Goal: Task Accomplishment & Management: Manage account settings

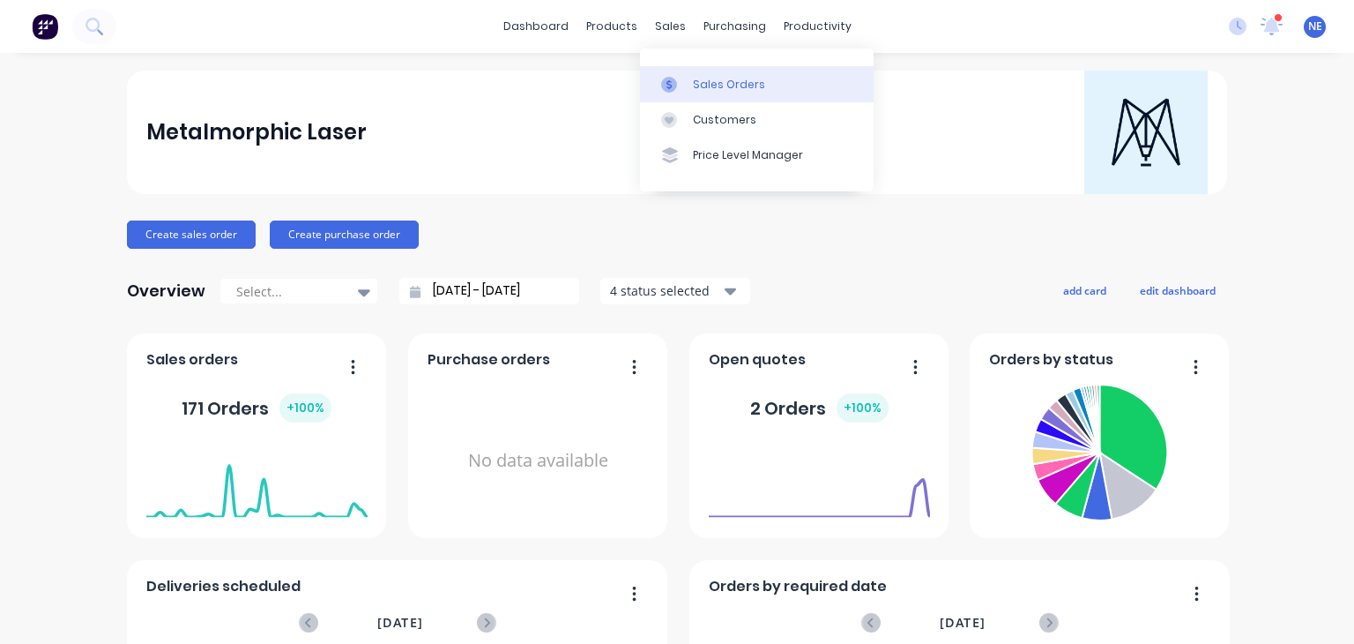
click at [749, 81] on div "Sales Orders" at bounding box center [729, 85] width 72 height 16
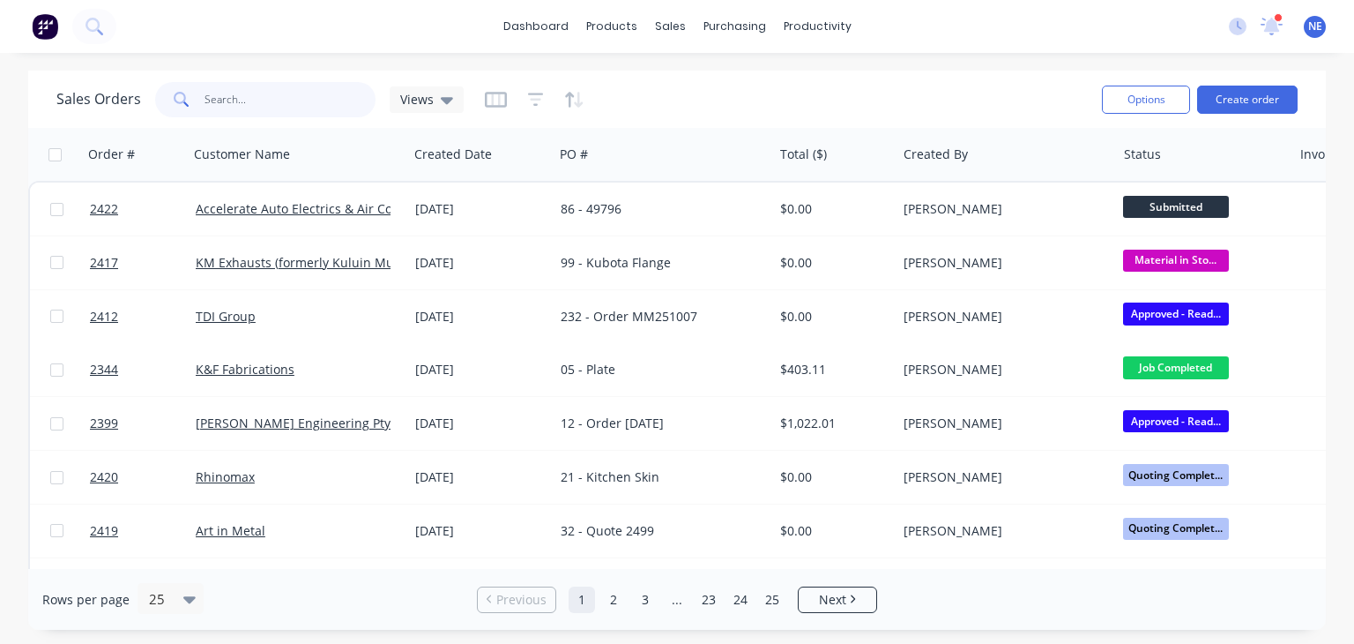
click at [264, 103] on input "text" at bounding box center [291, 99] width 172 height 35
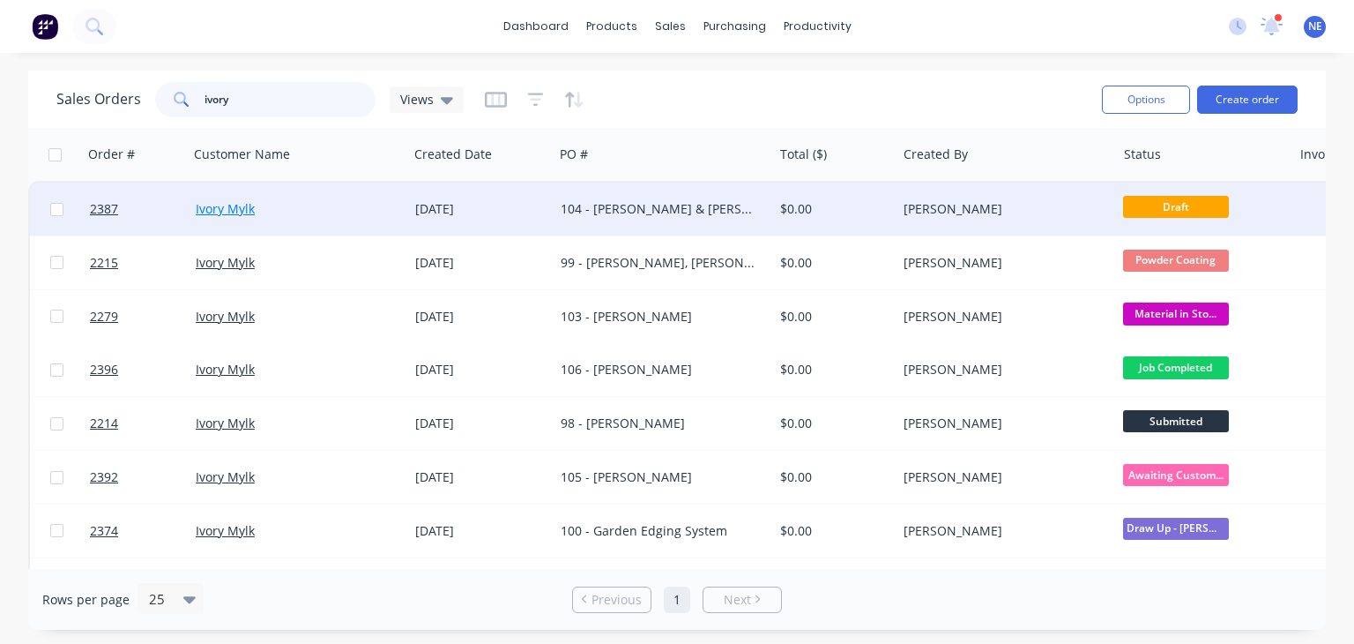
type input "ivory"
click at [233, 205] on link "Ivory Mylk" at bounding box center [225, 208] width 59 height 17
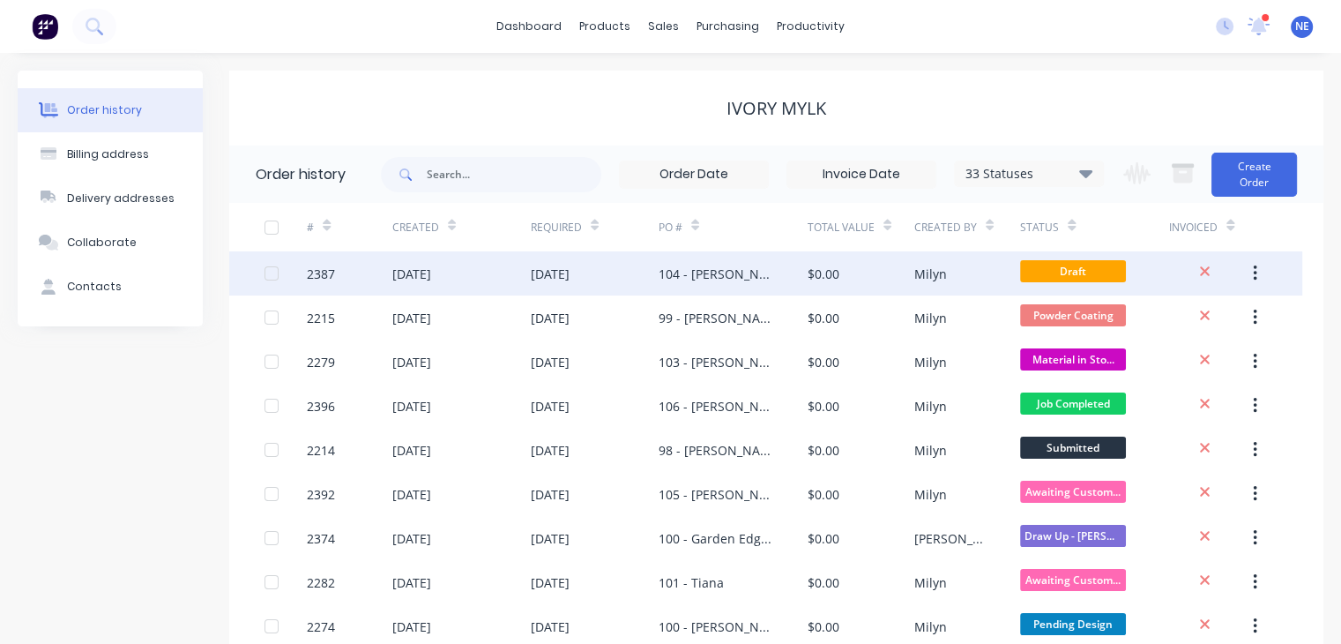
click at [730, 276] on div "104 - [PERSON_NAME] & [PERSON_NAME]" at bounding box center [716, 274] width 114 height 19
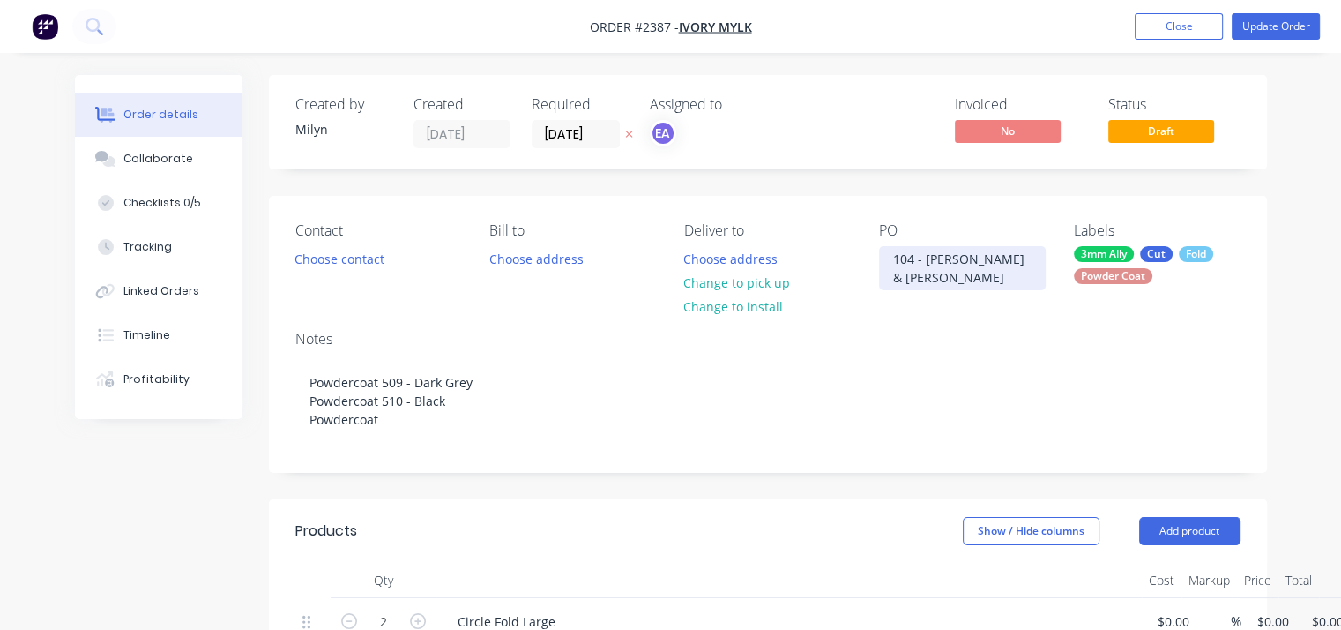
click at [1026, 257] on div "104 - [PERSON_NAME] & [PERSON_NAME]" at bounding box center [962, 268] width 167 height 44
click at [1021, 262] on div "104 - [PERSON_NAME], [PERSON_NAME]" at bounding box center [962, 268] width 167 height 44
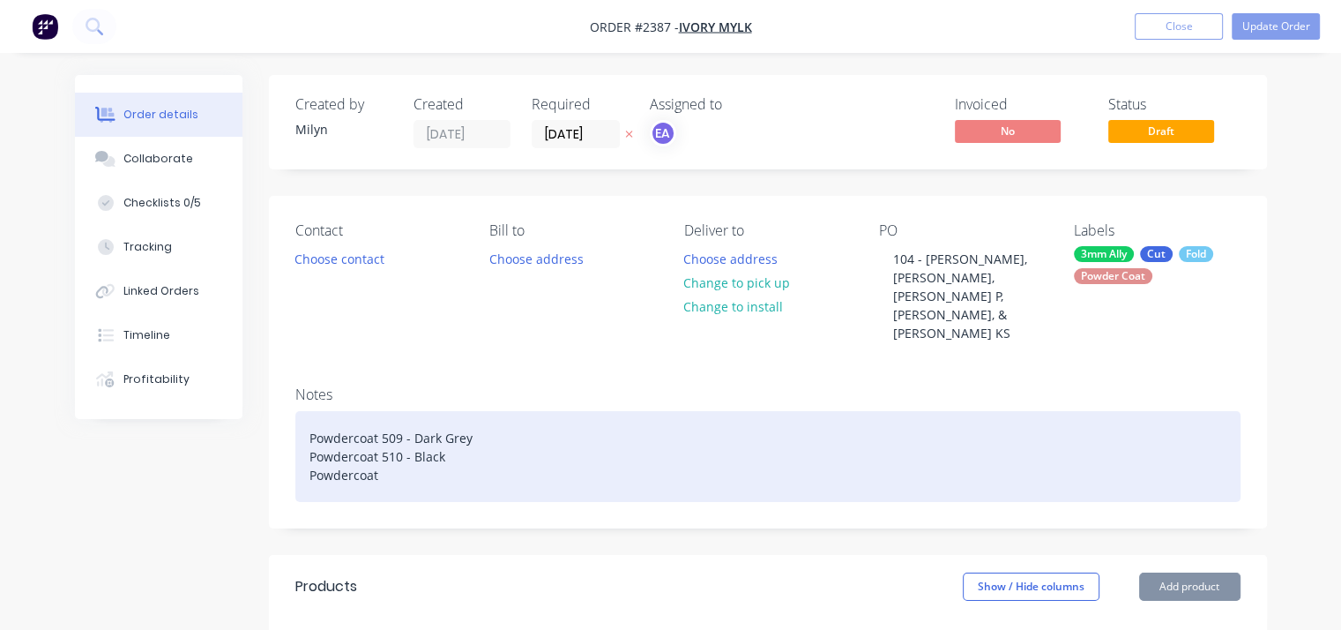
click at [753, 411] on div "Powdercoat 509 - Dark Grey Powdercoat 510 - Black Powdercoat" at bounding box center [767, 456] width 945 height 91
click at [390, 442] on div "Powdercoat 509 - Dark Grey Powdercoat 510 - Black Powdercoat" at bounding box center [767, 456] width 945 height 91
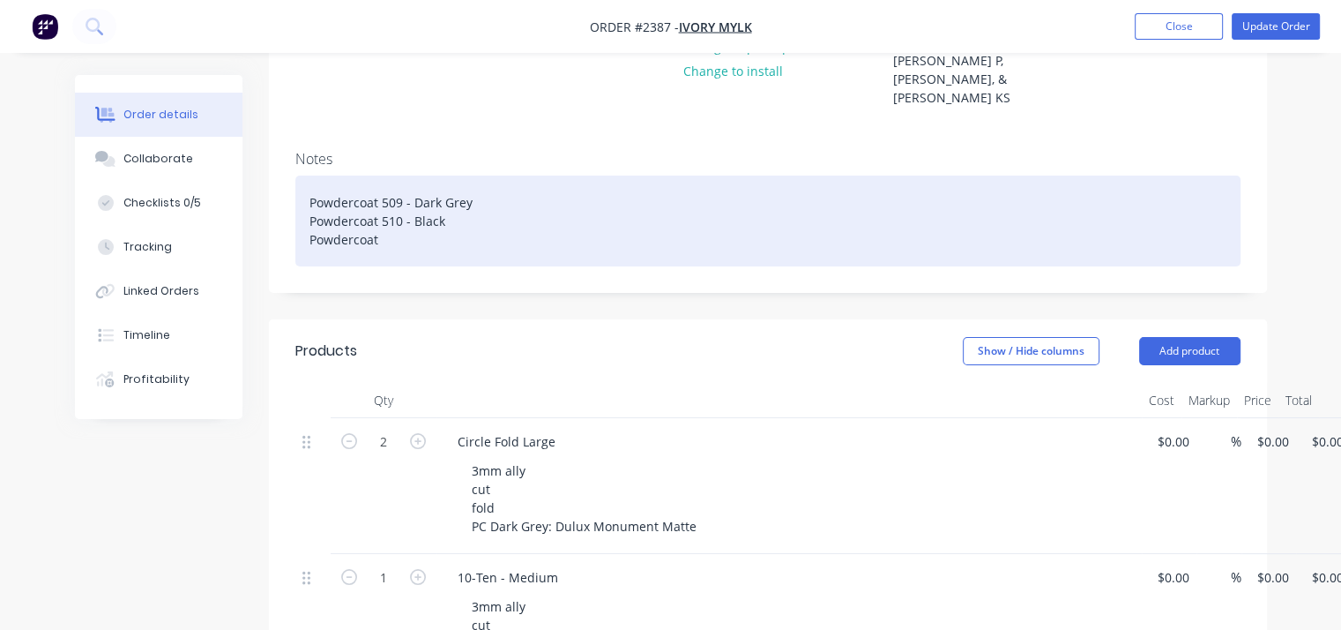
scroll to position [265, 0]
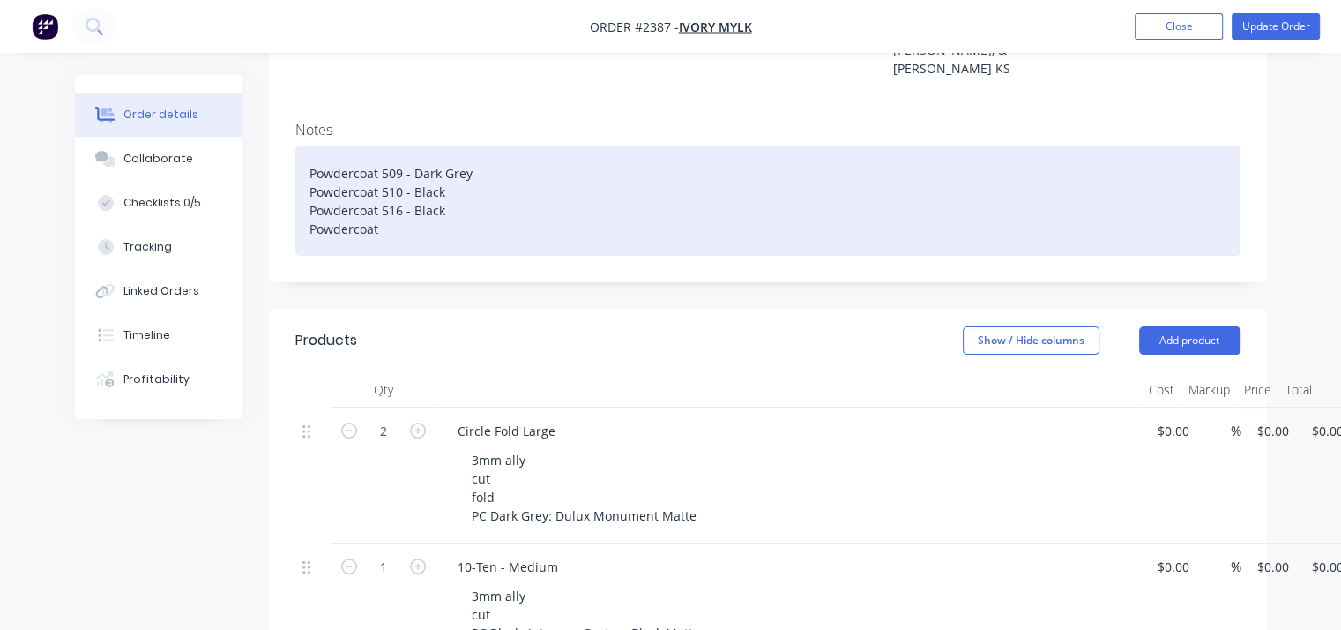
click at [458, 148] on div "Powdercoat 509 - Dark Grey Powdercoat 510 - Black Powdercoat 516 - Black Powder…" at bounding box center [767, 200] width 945 height 109
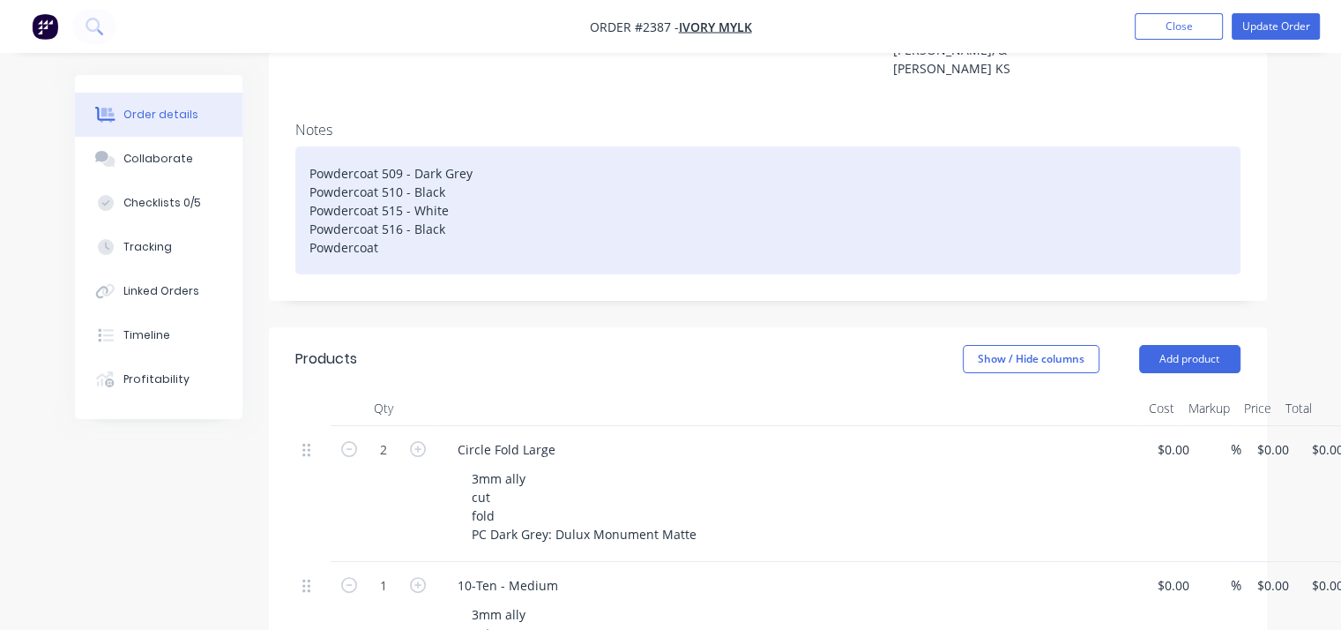
drag, startPoint x: 399, startPoint y: 216, endPoint x: 296, endPoint y: 216, distance: 103.2
click at [296, 216] on div "Powdercoat 509 - Dark Grey Powdercoat 510 - Black Powdercoat 515 - White Powder…" at bounding box center [767, 210] width 945 height 128
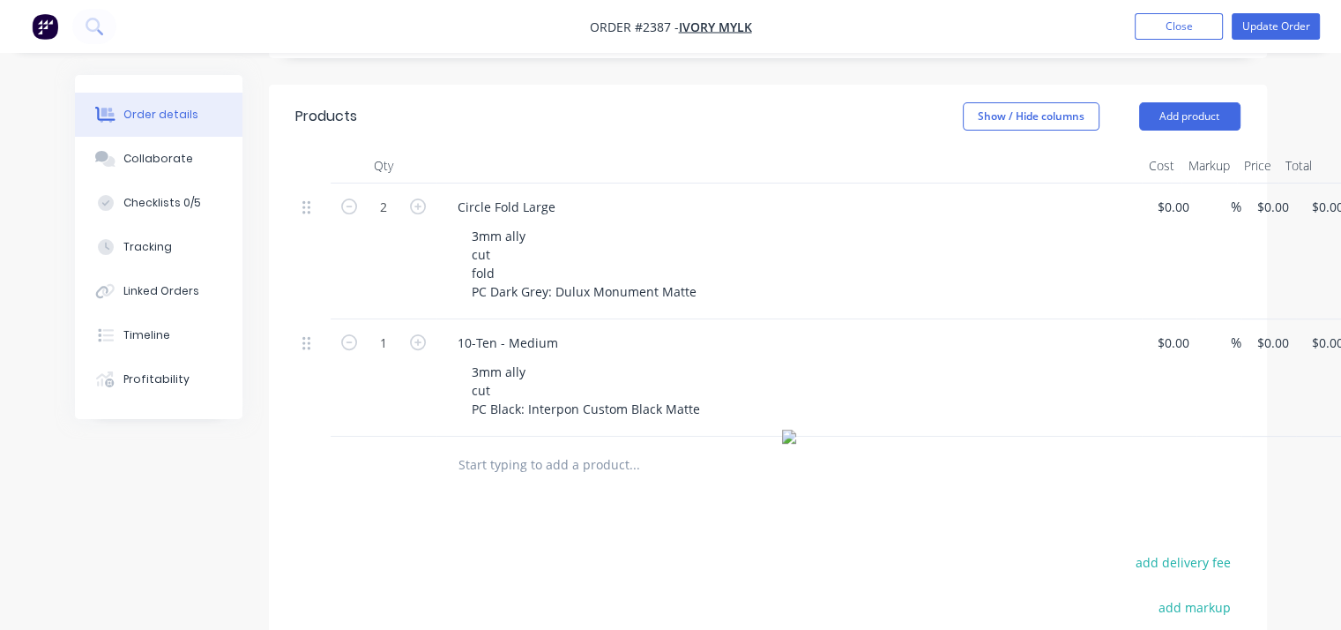
scroll to position [529, 0]
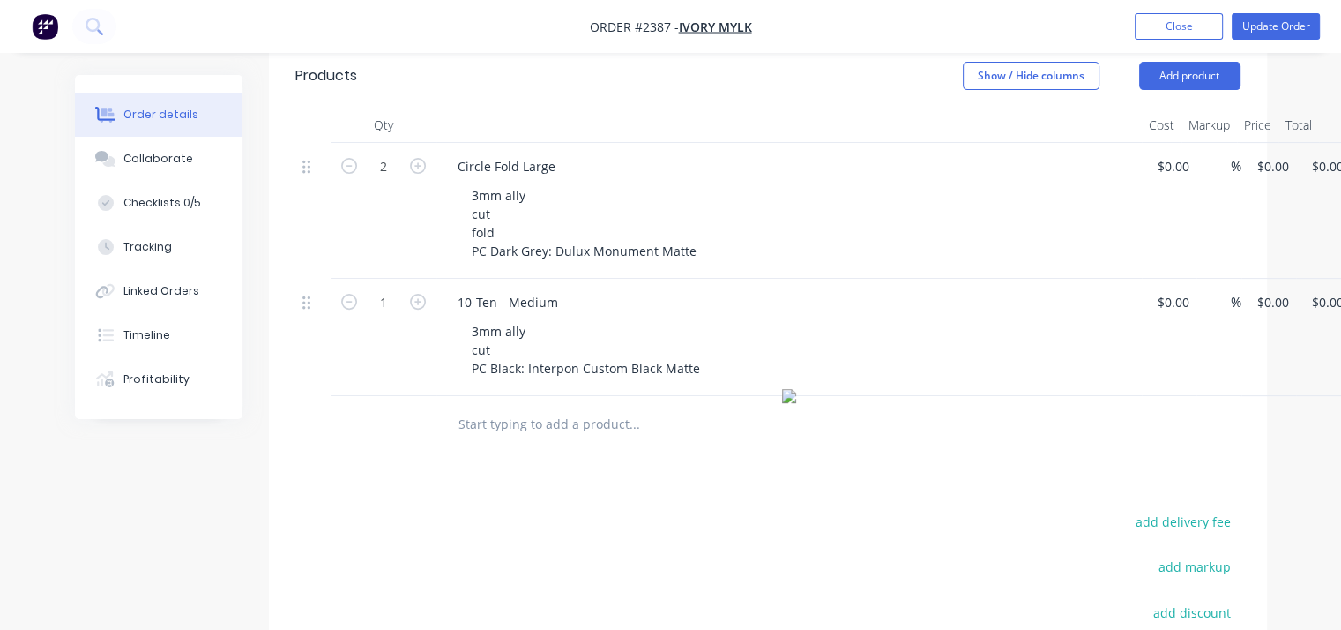
click at [557, 407] on input "text" at bounding box center [634, 424] width 353 height 35
type input "13-Thirteen - Small"
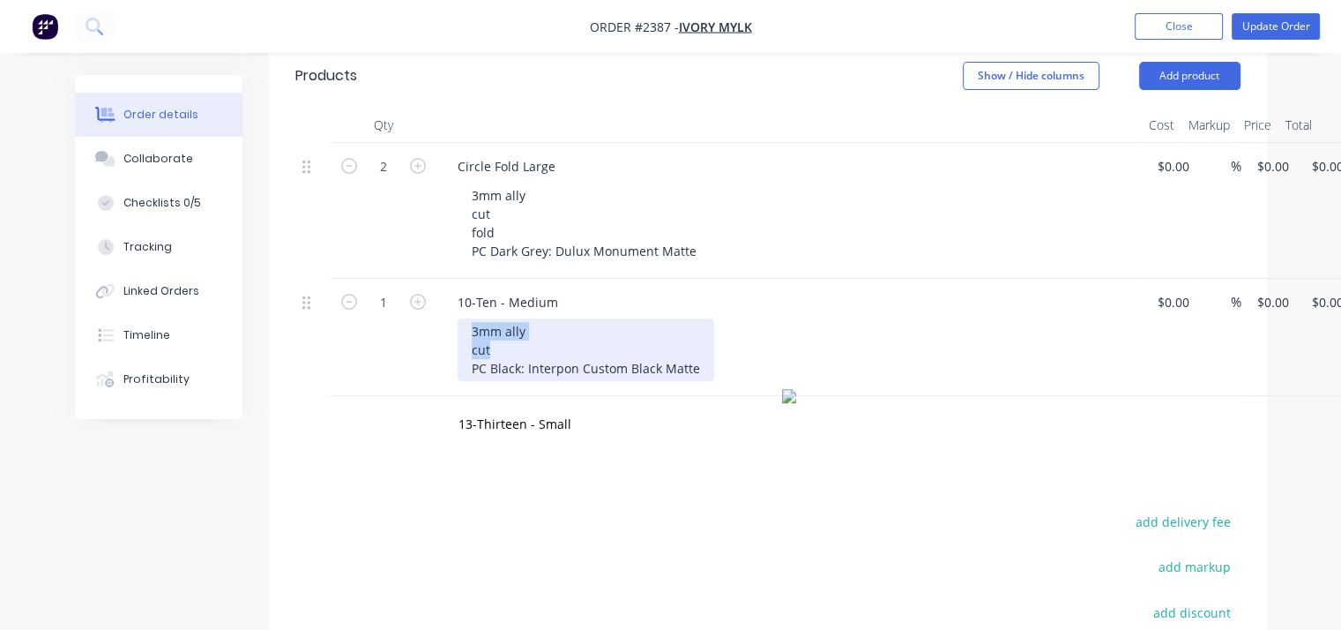
drag, startPoint x: 472, startPoint y: 313, endPoint x: 519, endPoint y: 334, distance: 51.3
click at [519, 334] on div "3mm ally cut PC Black: Interpon Custom Black Matte" at bounding box center [586, 349] width 257 height 63
copy div "3mm ally cut"
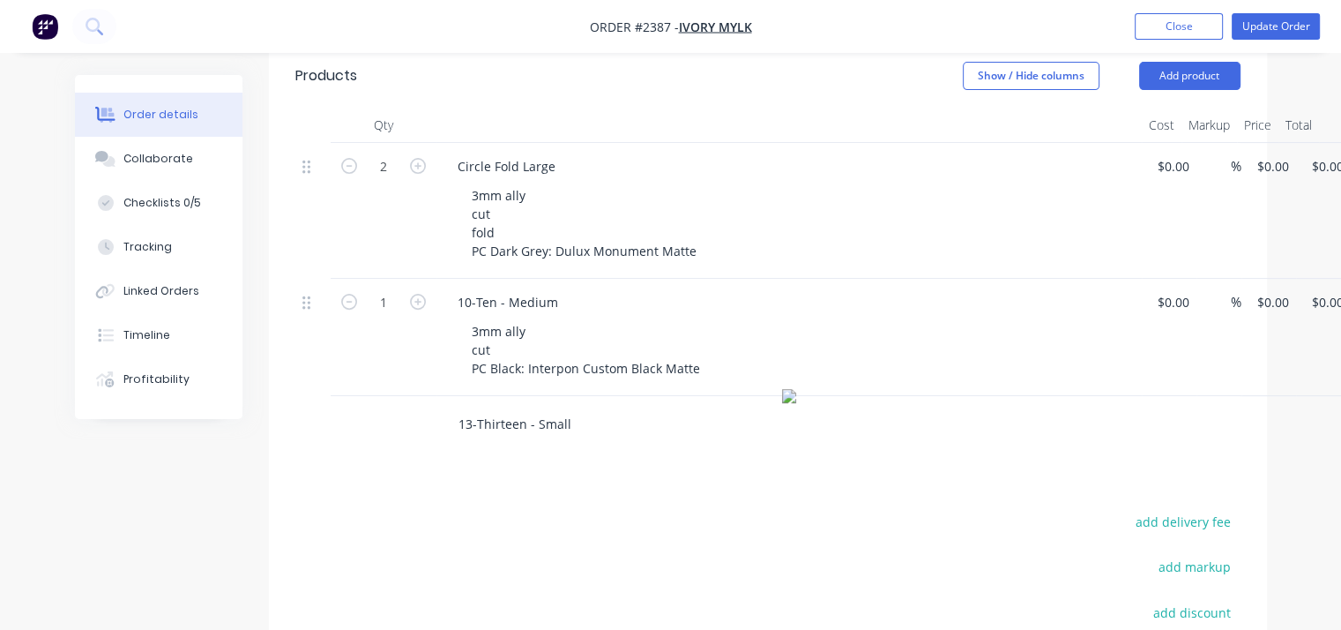
click at [583, 407] on input "13-Thirteen - Small" at bounding box center [634, 424] width 353 height 35
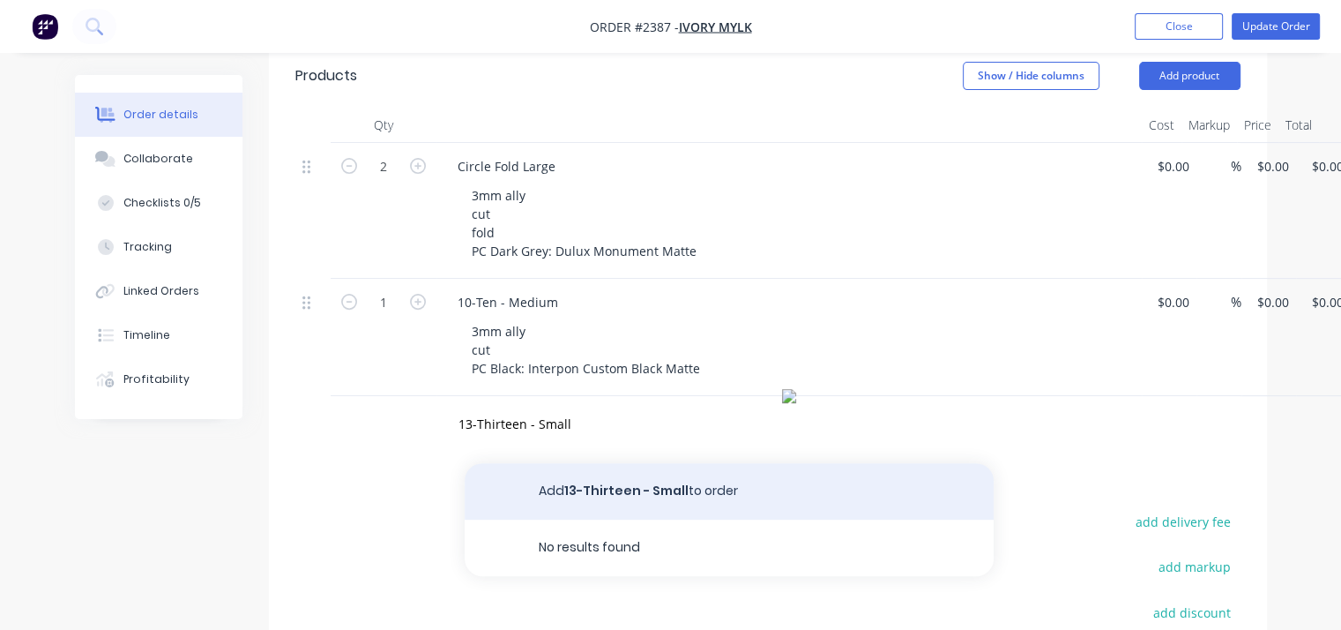
click at [694, 479] on button "Add 13-Thirteen - Small to order" at bounding box center [729, 491] width 529 height 56
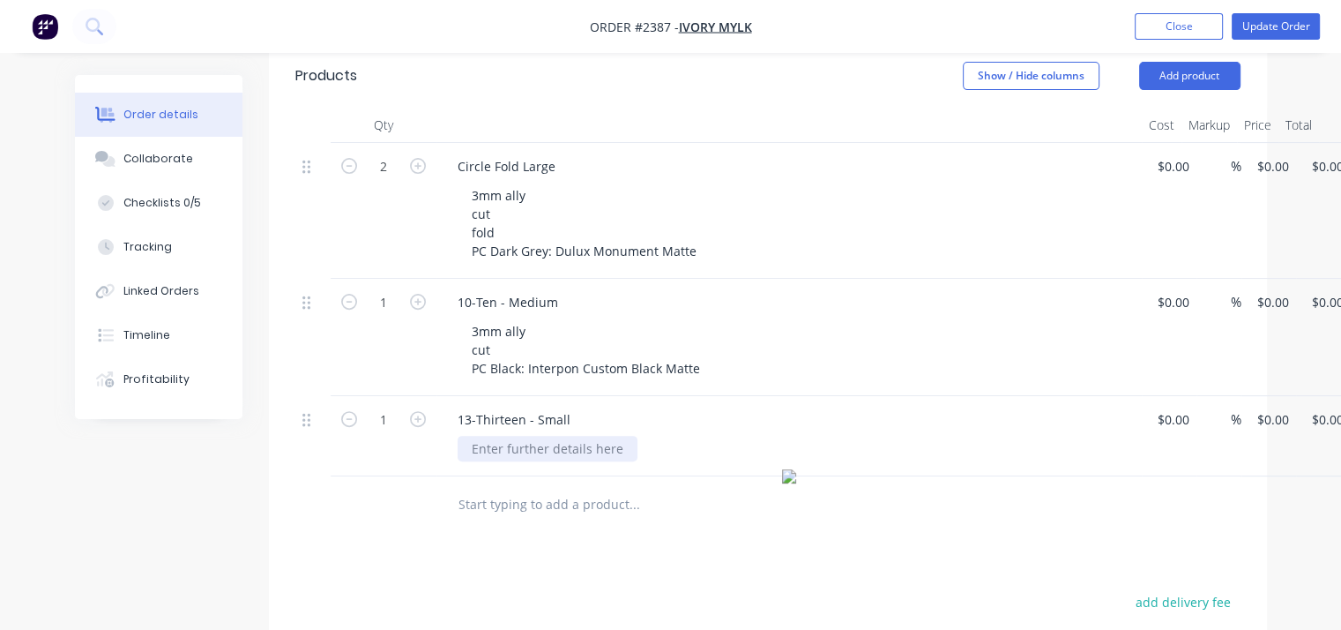
click at [563, 436] on div at bounding box center [548, 449] width 180 height 26
paste div
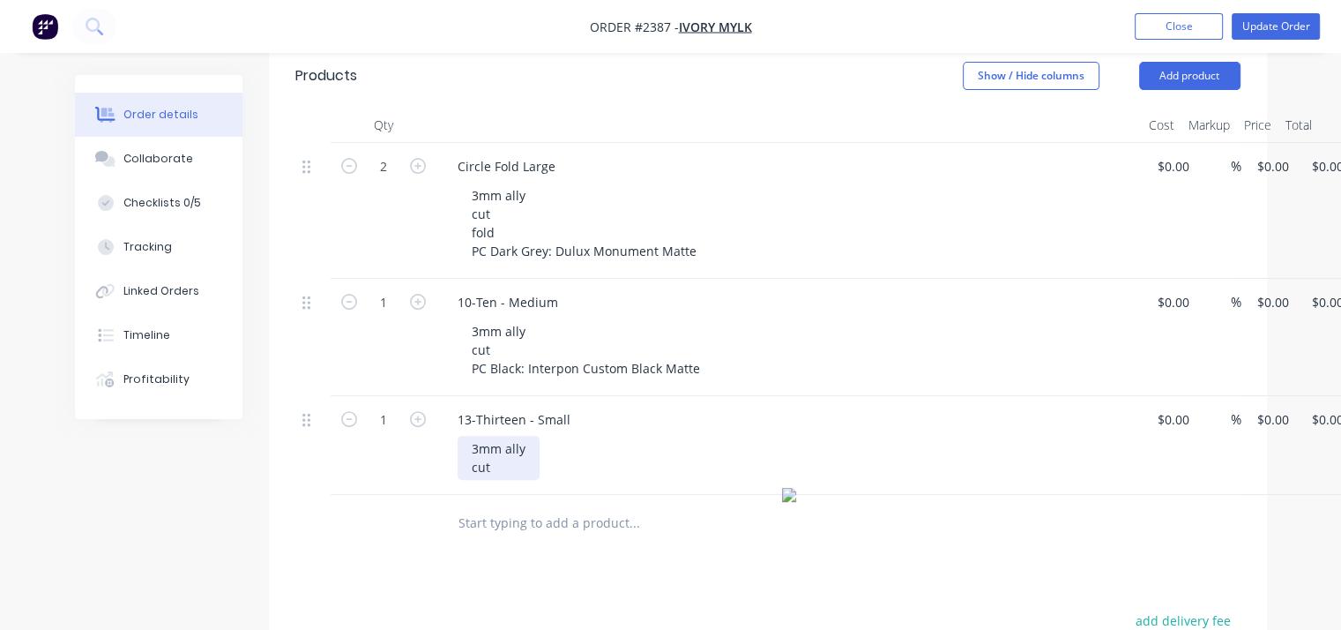
click at [509, 446] on div "3mm ally cut" at bounding box center [499, 458] width 82 height 44
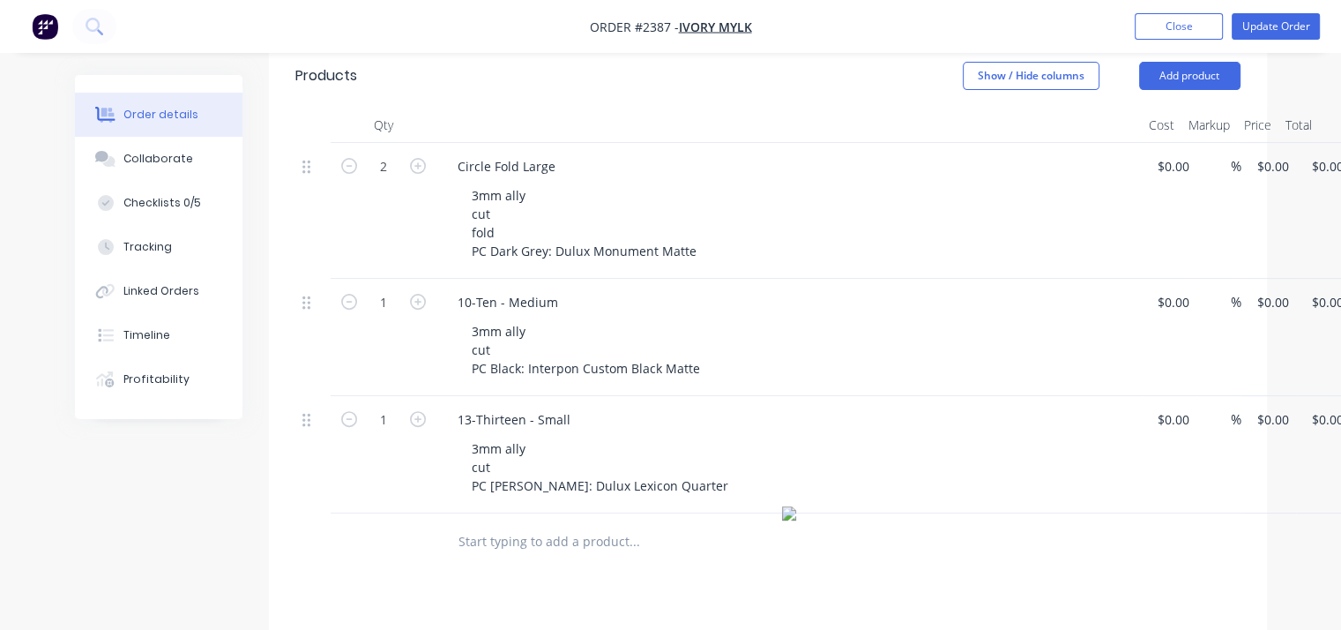
click at [539, 524] on input "text" at bounding box center [634, 541] width 353 height 35
click at [543, 524] on input "text" at bounding box center [634, 541] width 353 height 35
type input "E"
type input "11-Eleven - Medium"
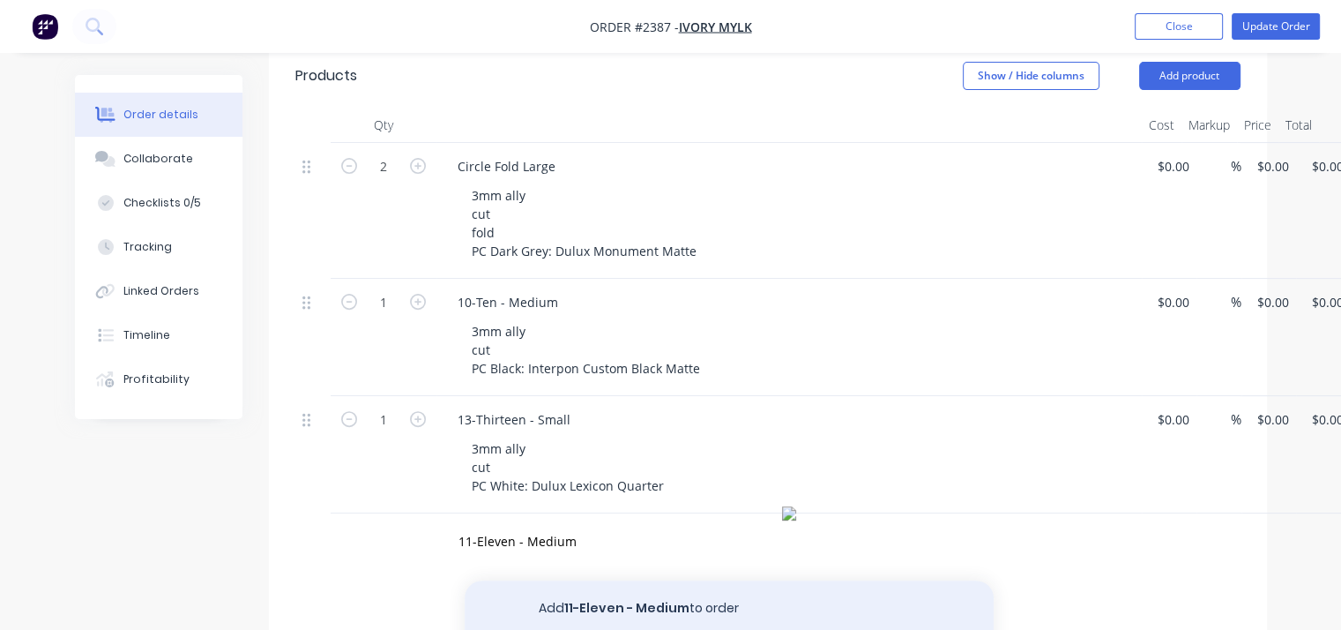
click at [655, 583] on button "Add 11-Eleven - Medium to order" at bounding box center [729, 608] width 529 height 56
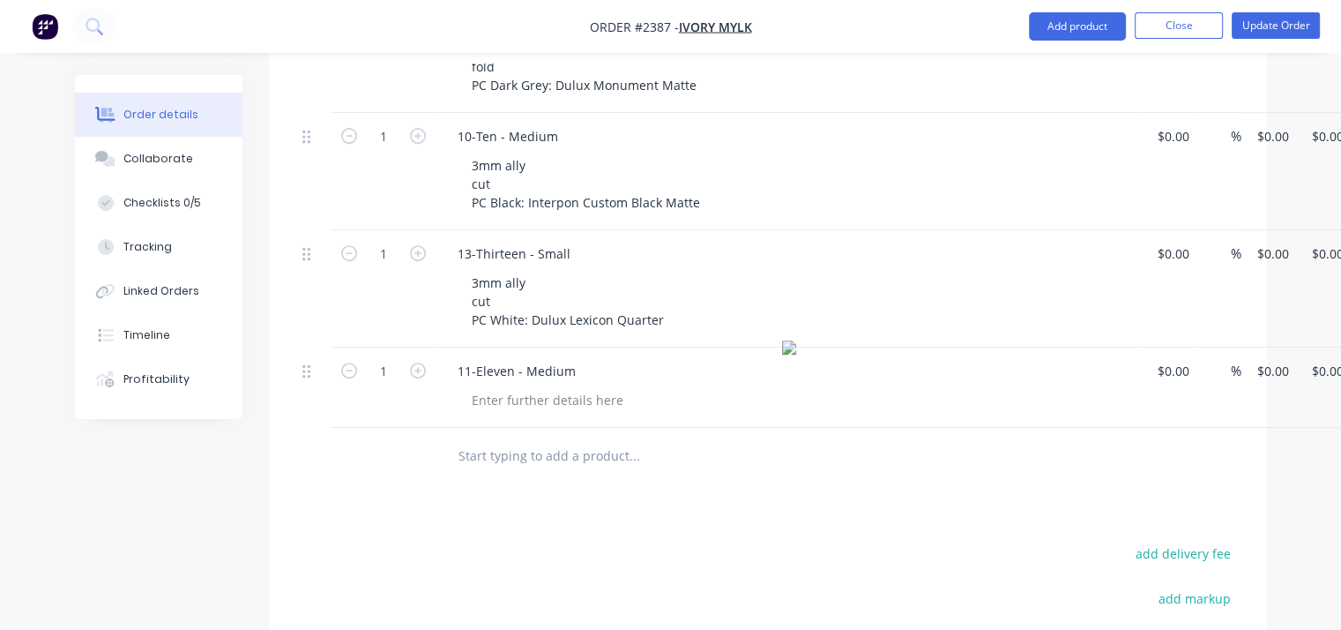
scroll to position [794, 0]
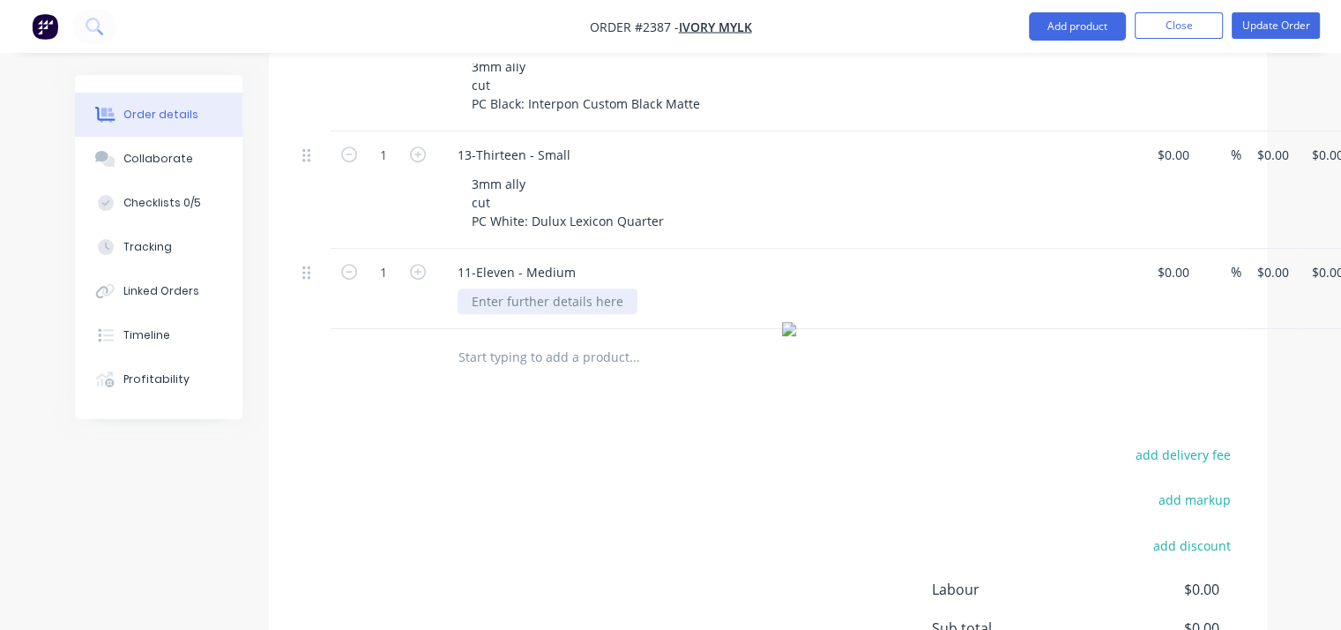
click at [616, 288] on div at bounding box center [548, 301] width 180 height 26
click at [525, 288] on div at bounding box center [548, 301] width 180 height 26
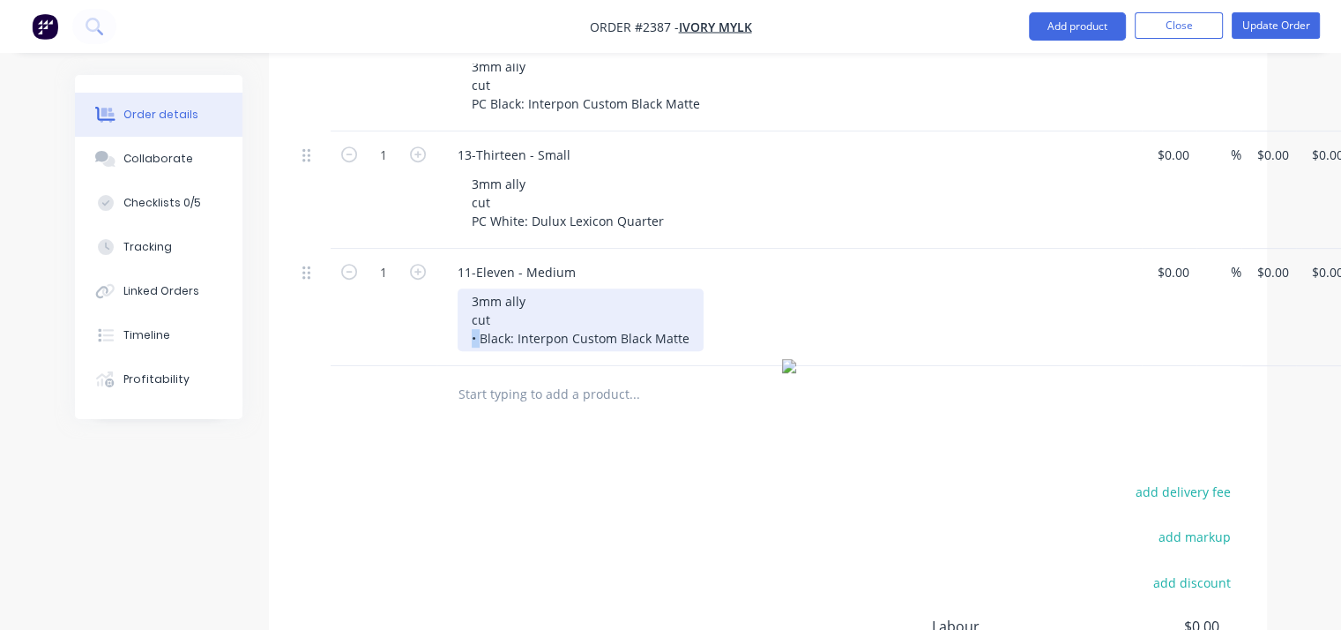
drag, startPoint x: 478, startPoint y: 316, endPoint x: 467, endPoint y: 315, distance: 10.6
click at [467, 315] on div "3mm ally cut • Black: Interpon Custom Black Matte" at bounding box center [581, 319] width 246 height 63
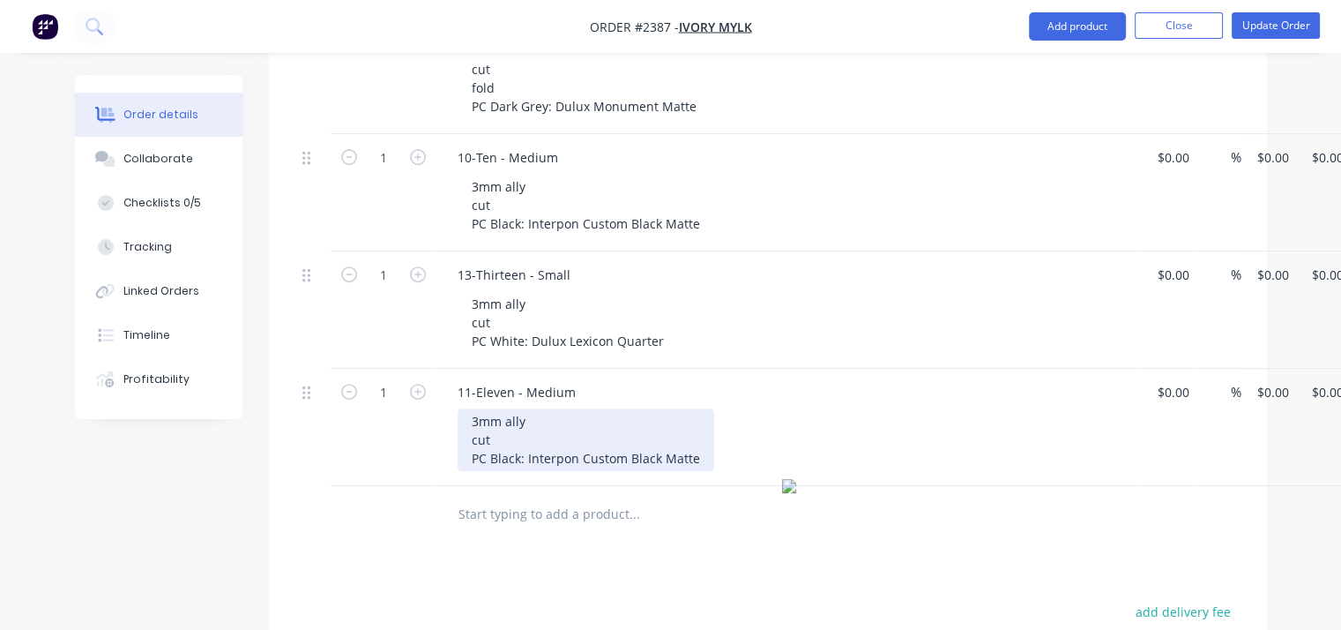
scroll to position [705, 0]
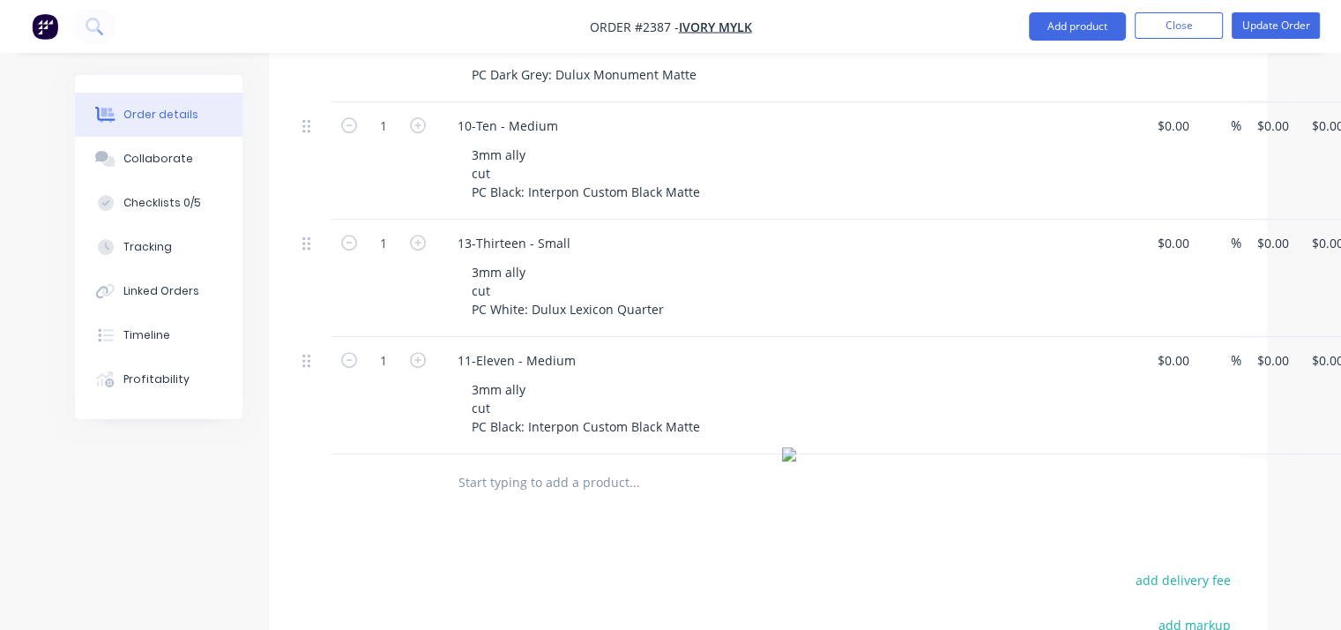
click at [607, 465] on input "text" at bounding box center [634, 482] width 353 height 35
click at [585, 465] on input "text" at bounding box center [634, 482] width 353 height 35
paste input "12-Twelve - Medium"
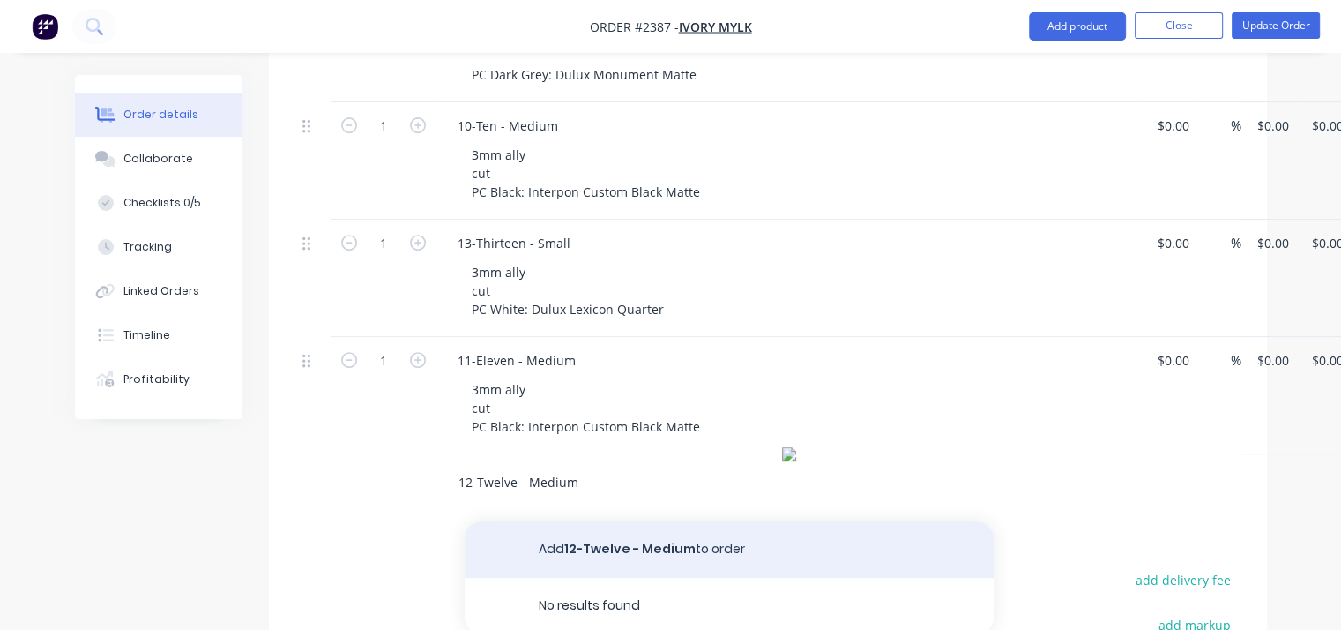
type input "12-Twelve - Medium"
click at [689, 534] on button "Add 12-Twelve - Medium to order" at bounding box center [729, 549] width 529 height 56
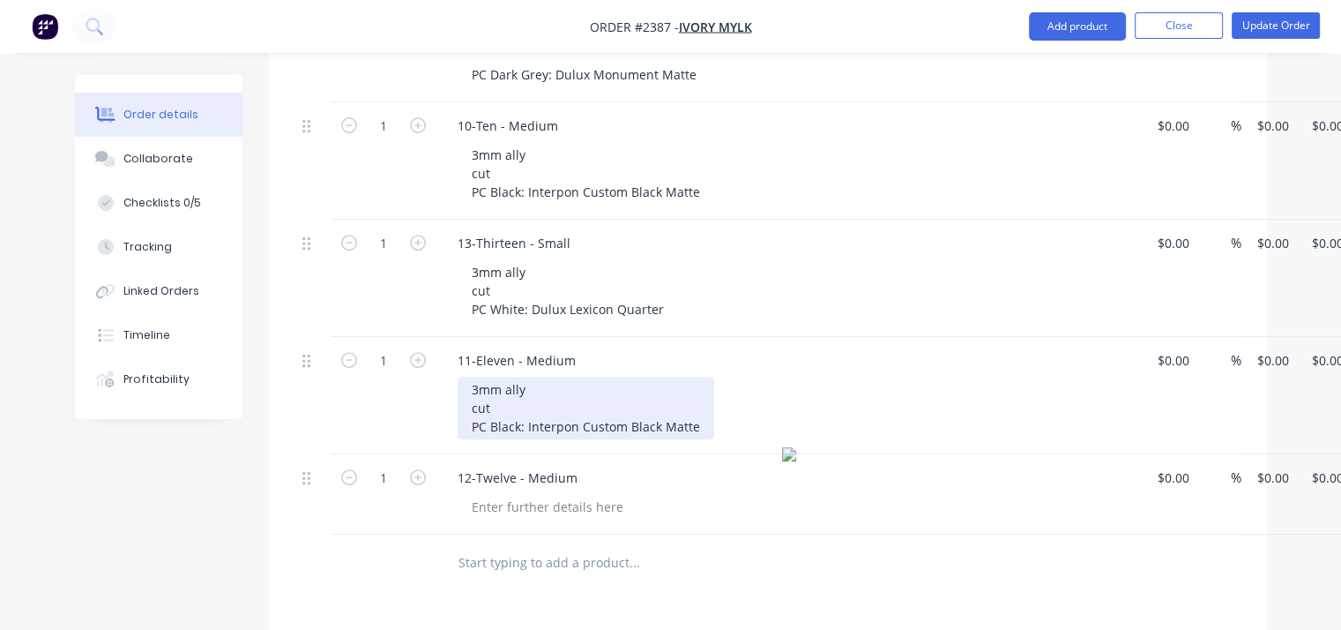
click at [487, 379] on div "3mm ally cut PC Black: Interpon Custom Black Matte" at bounding box center [586, 408] width 257 height 63
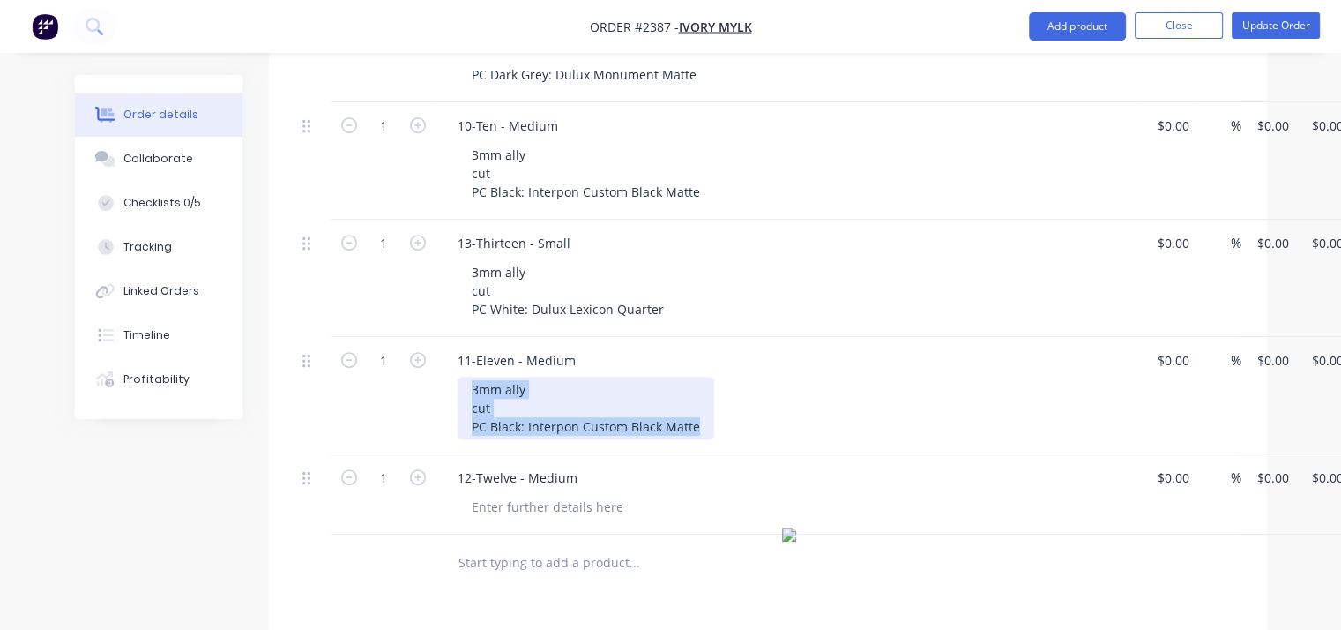
click at [517, 383] on div "3mm ally cut PC Black: Interpon Custom Black Matte" at bounding box center [586, 408] width 257 height 63
click at [541, 377] on div "3mm ally cut PC Black: Interpon Custom Black Matte" at bounding box center [586, 408] width 257 height 63
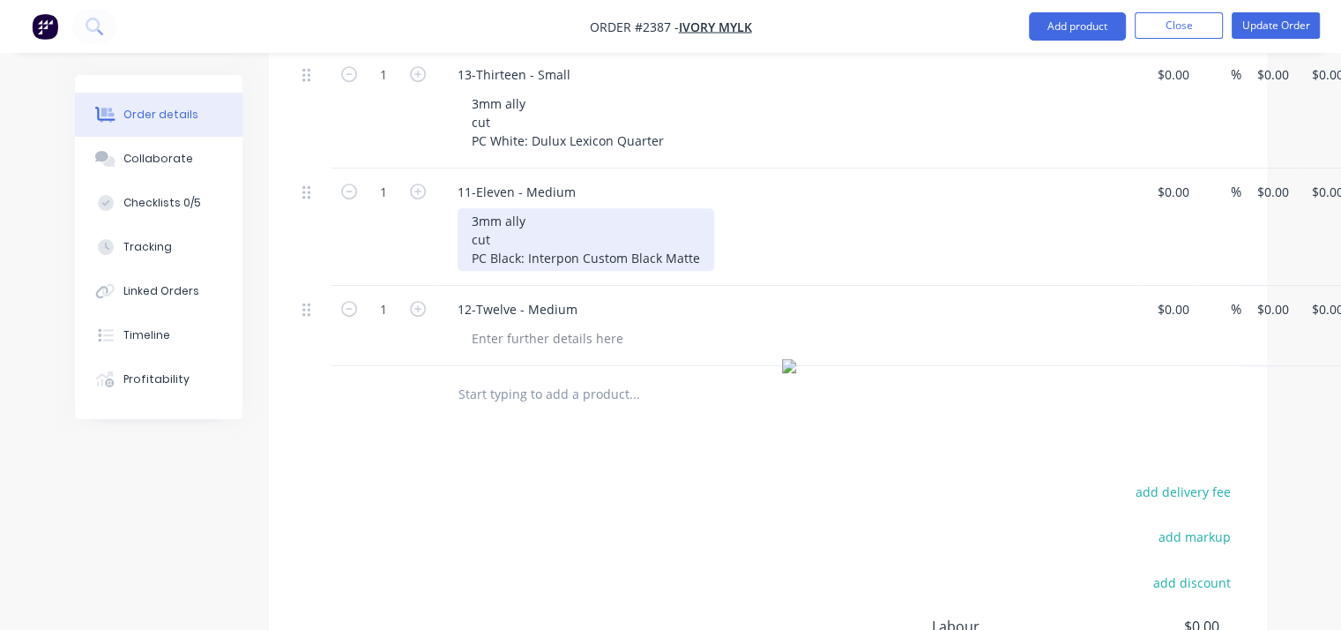
scroll to position [882, 0]
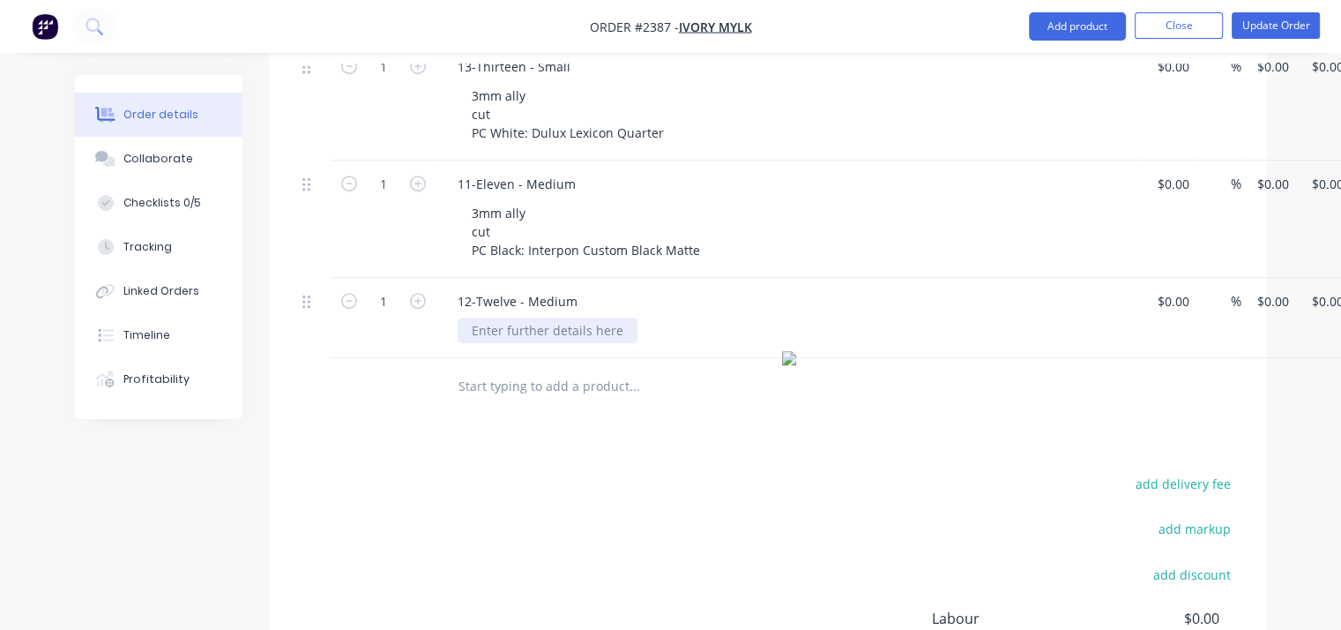
click at [525, 317] on div at bounding box center [548, 330] width 180 height 26
paste div
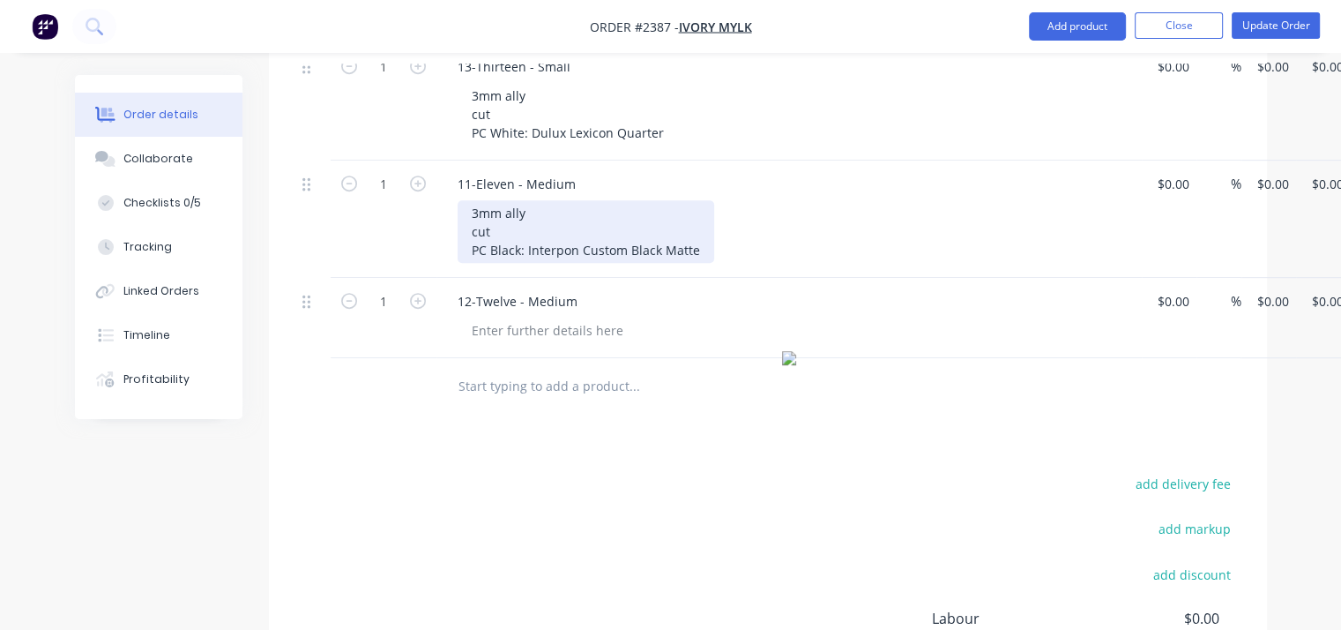
click at [495, 200] on div "3mm ally cut PC Black: Interpon Custom Black Matte" at bounding box center [586, 231] width 257 height 63
copy div "3mm ally cut PC Black: Interpon Custom Black Matte"
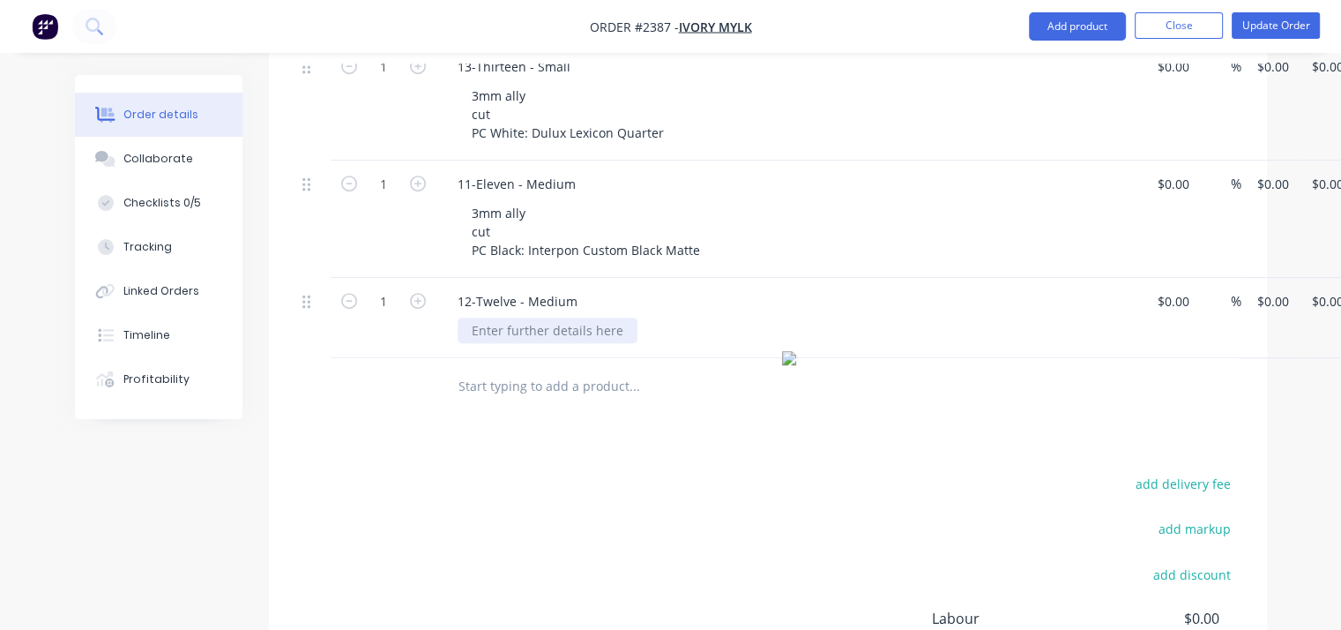
click at [520, 317] on div at bounding box center [548, 330] width 180 height 26
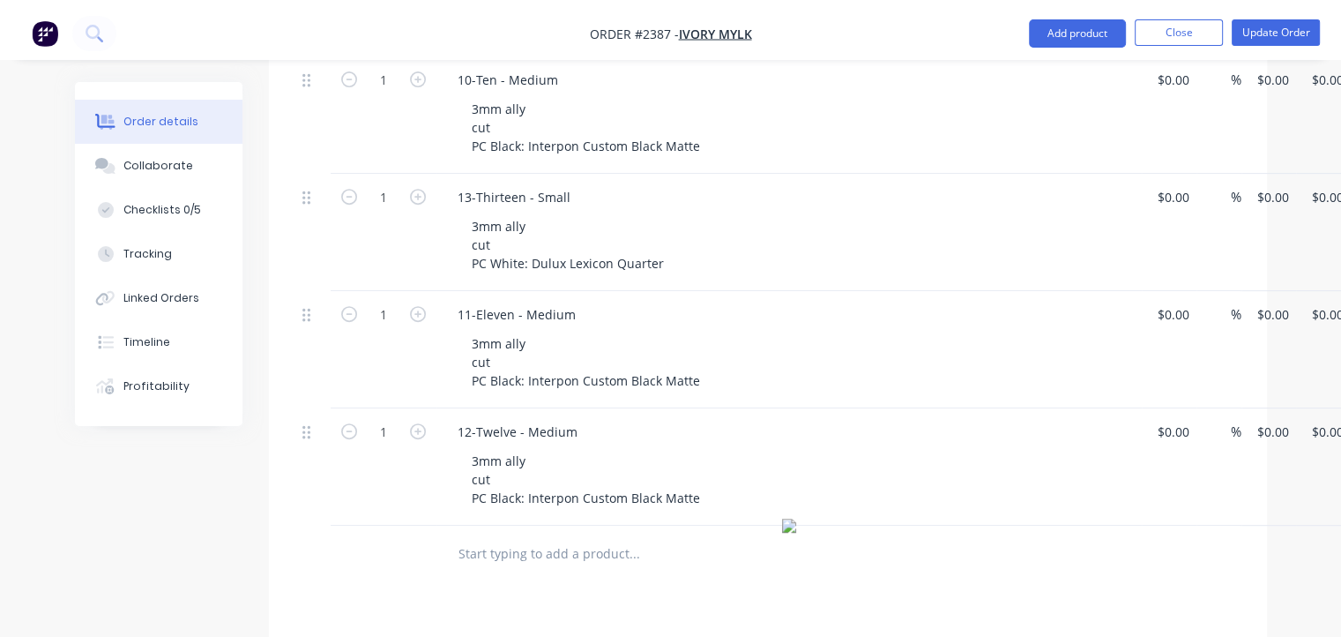
scroll to position [617, 0]
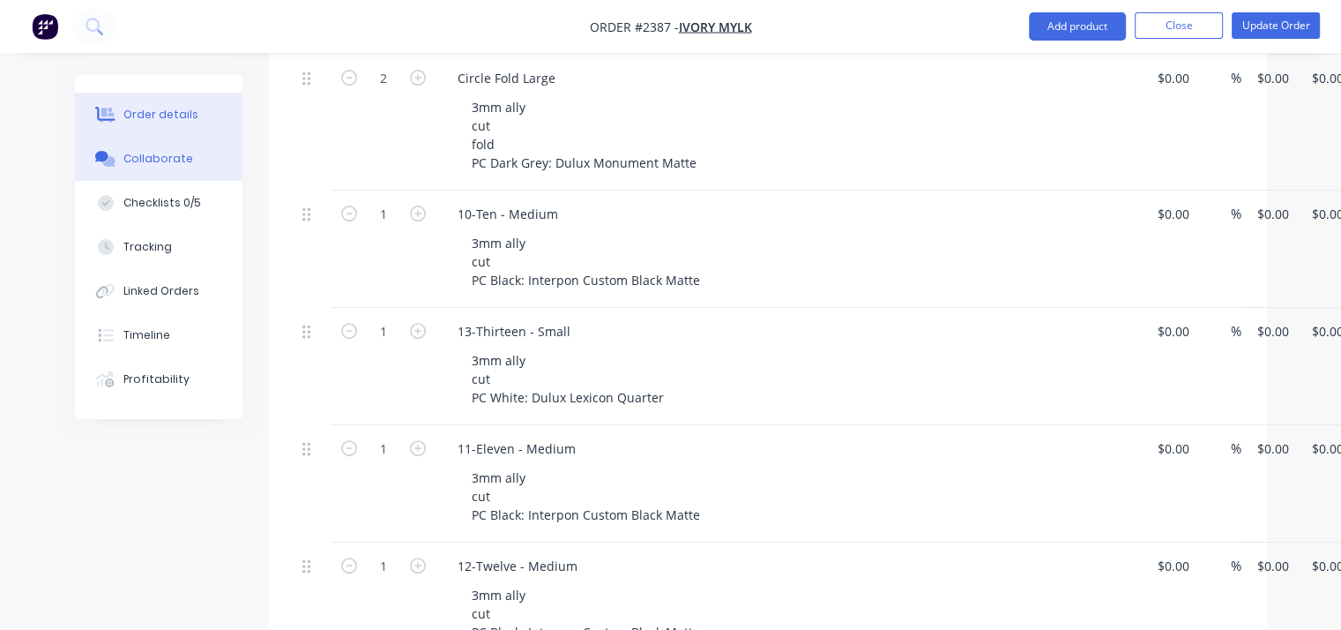
click at [169, 151] on div "Collaborate" at bounding box center [158, 159] width 70 height 16
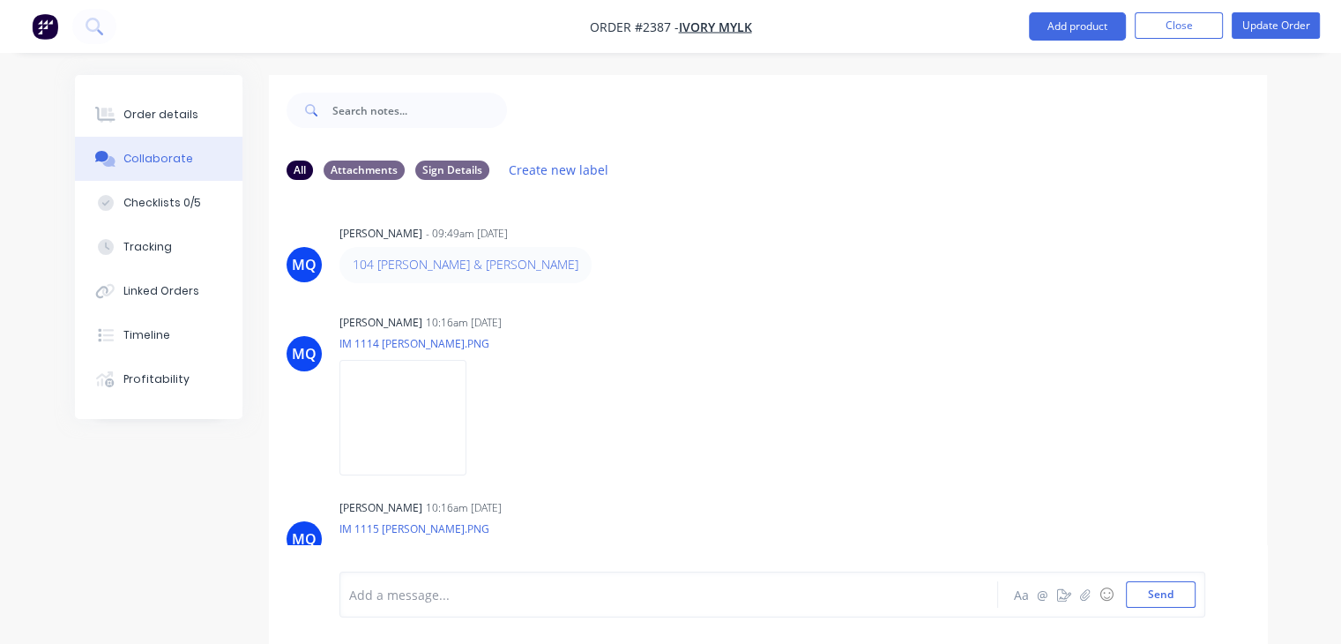
drag, startPoint x: 469, startPoint y: 263, endPoint x: 695, endPoint y: 194, distance: 236.0
click at [695, 194] on div "All Attachments Sign Details Create new label MQ [PERSON_NAME] - 09:49am [DATE]…" at bounding box center [768, 408] width 998 height 525
click at [515, 265] on div "104 [PERSON_NAME] & [PERSON_NAME]" at bounding box center [615, 264] width 551 height 35
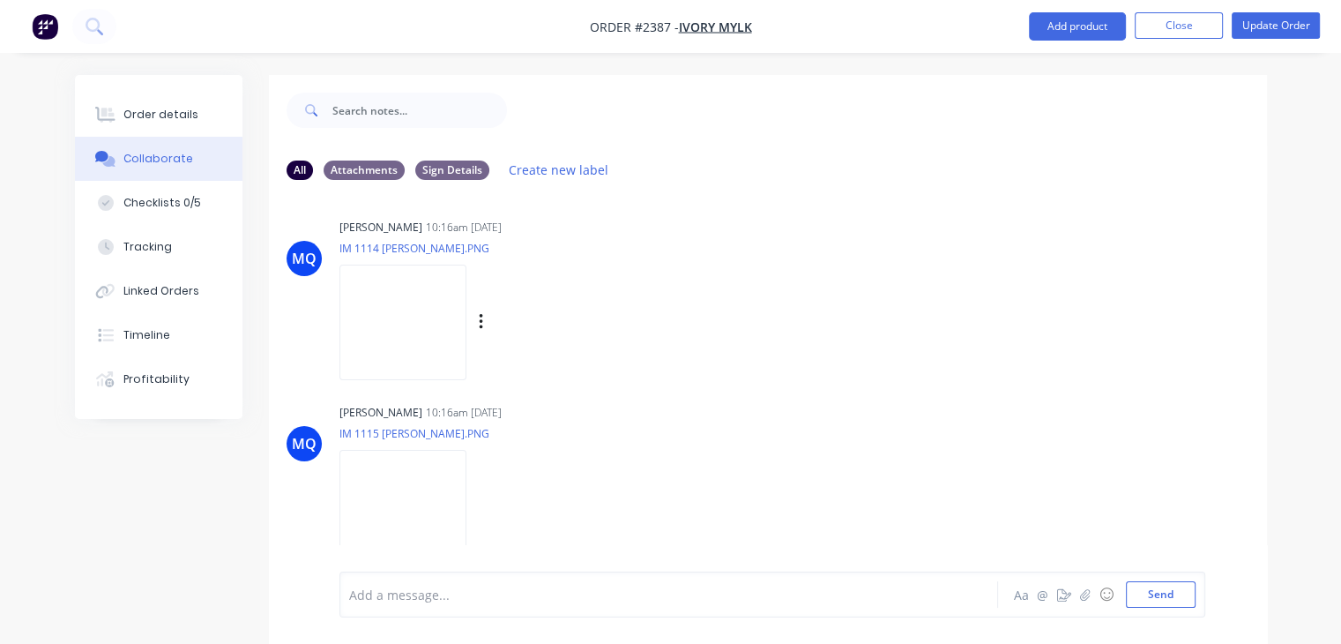
scroll to position [97, 0]
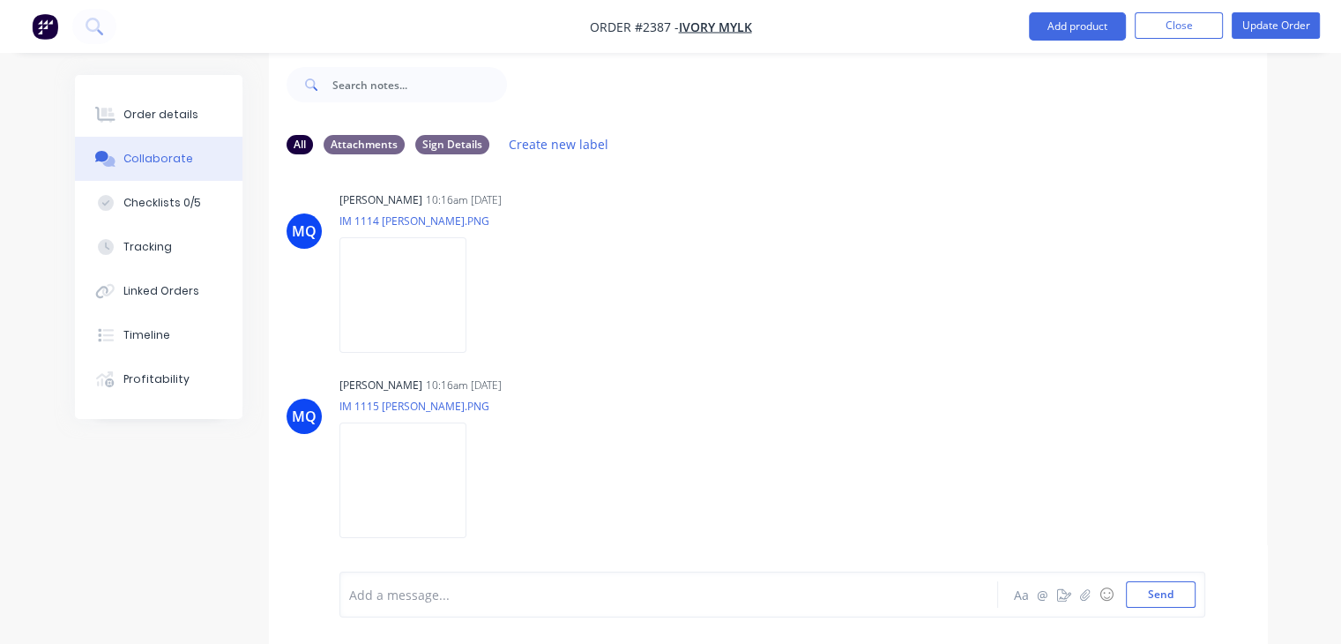
click at [608, 595] on div at bounding box center [667, 595] width 634 height 19
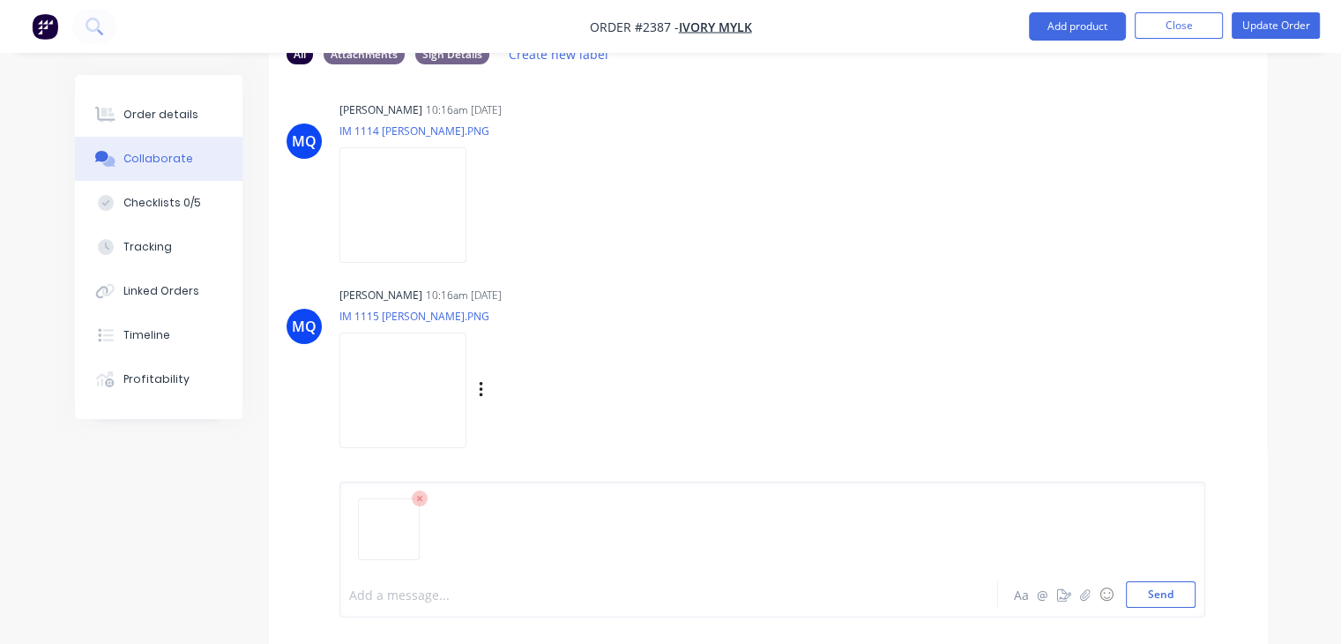
scroll to position [116, 0]
click at [1168, 598] on button "Send" at bounding box center [1161, 594] width 70 height 26
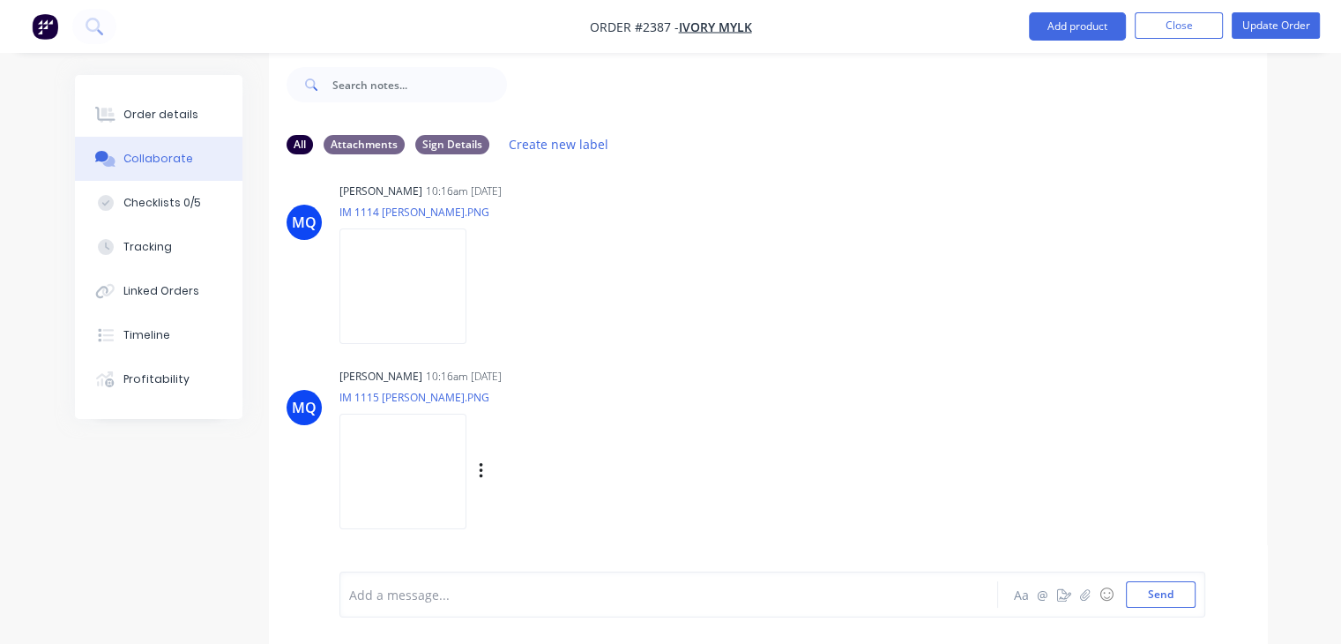
scroll to position [282, 0]
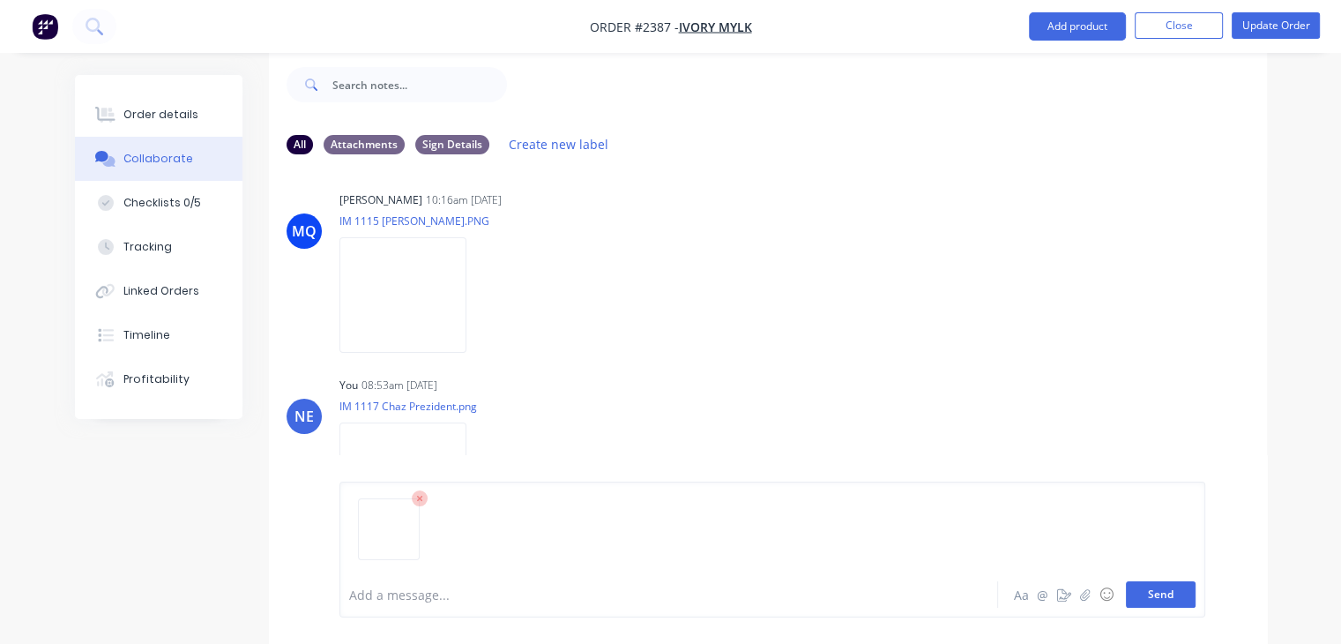
click at [1174, 595] on button "Send" at bounding box center [1161, 594] width 70 height 26
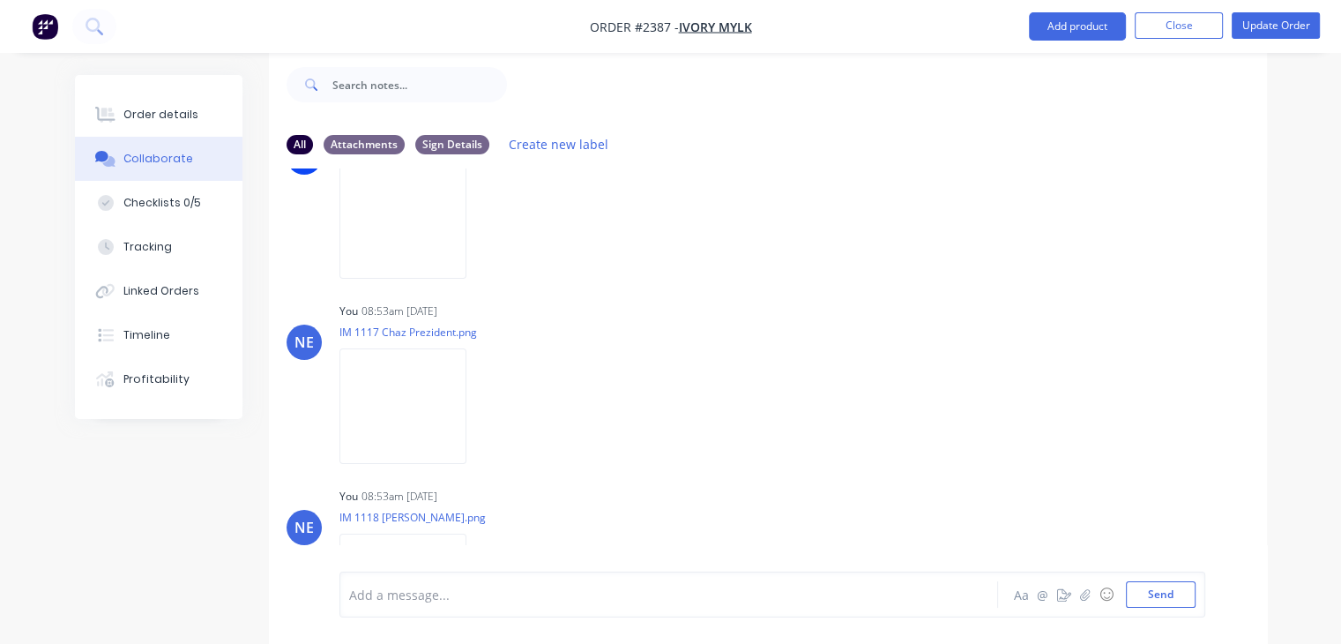
scroll to position [467, 0]
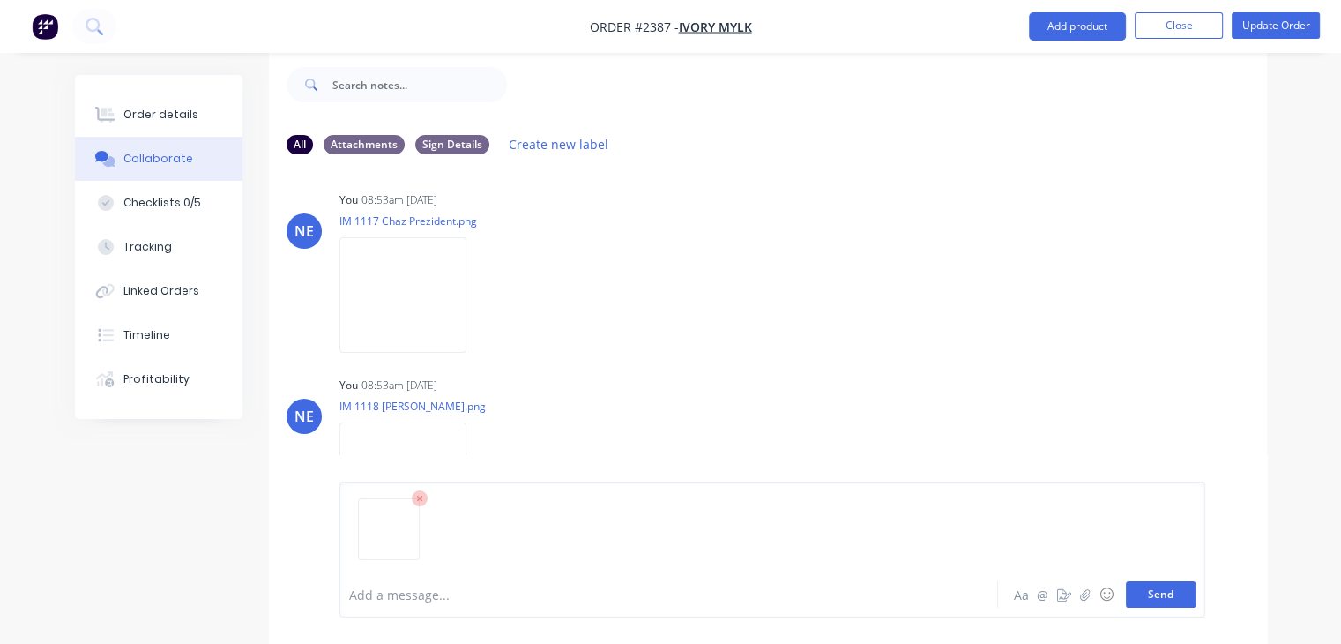
click at [1160, 600] on button "Send" at bounding box center [1161, 594] width 70 height 26
click at [582, 576] on div "Add a message... Aa @ ☺ Send" at bounding box center [773, 594] width 866 height 46
click at [168, 200] on div "Checklists 0/5" at bounding box center [162, 203] width 78 height 16
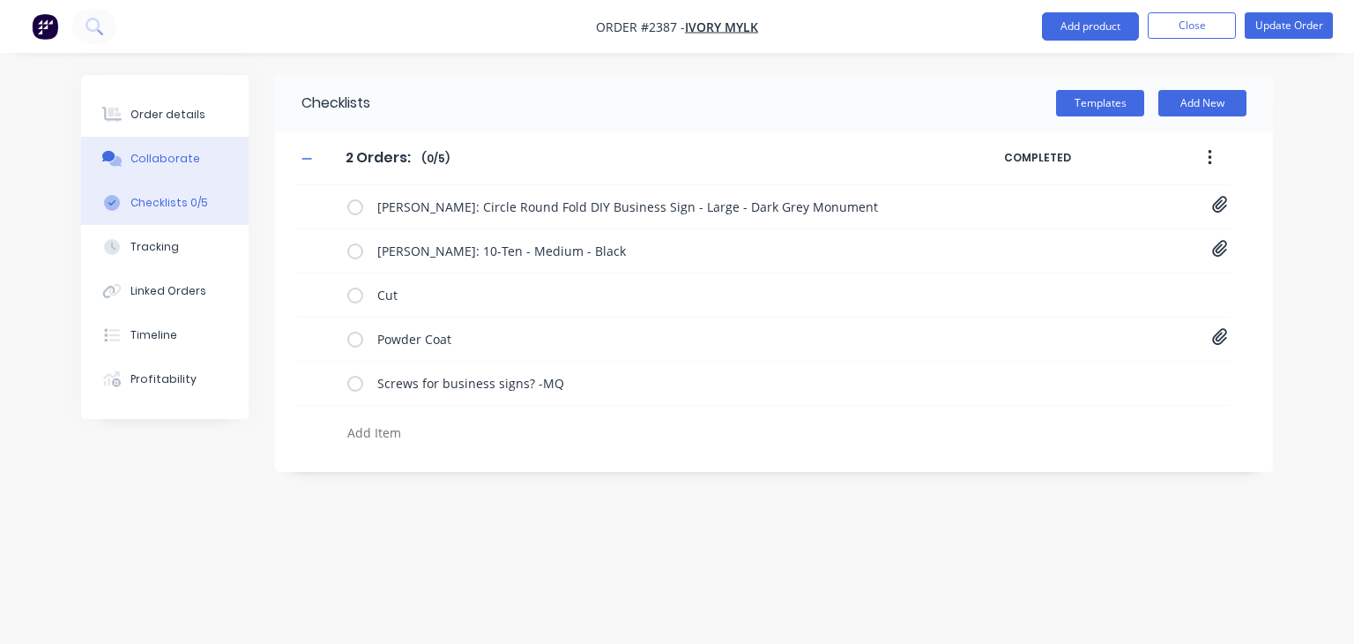
click at [150, 157] on div "Collaborate" at bounding box center [166, 159] width 70 height 16
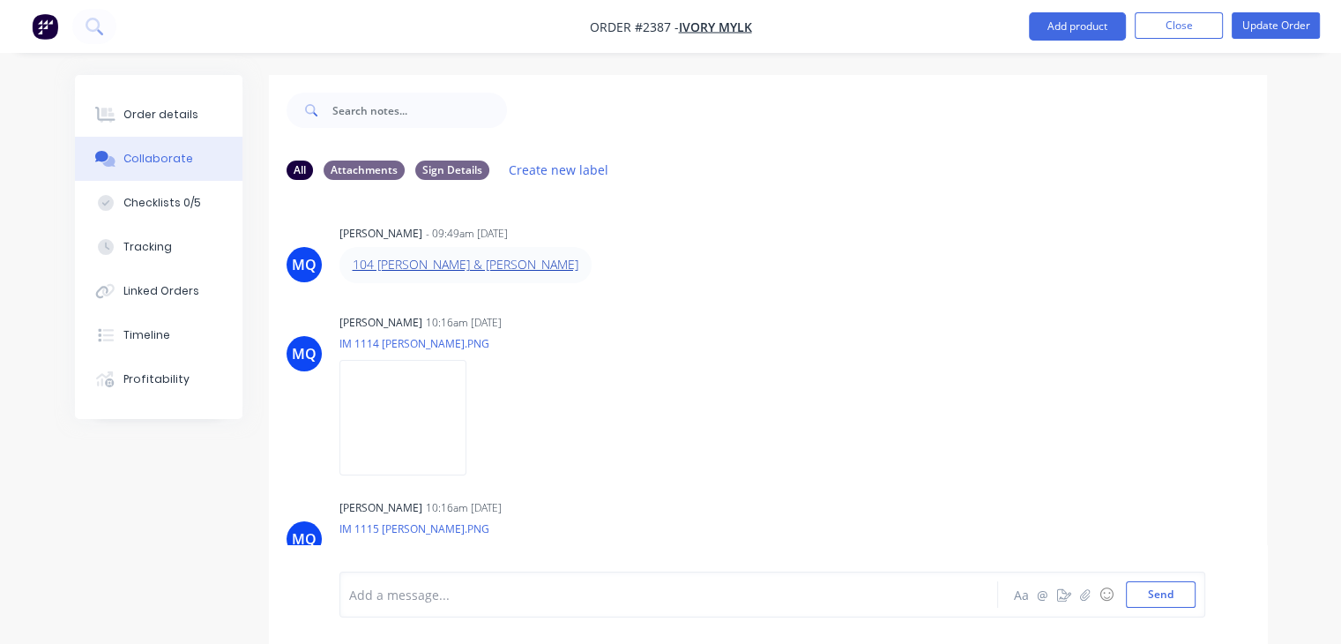
click at [445, 269] on link "104 [PERSON_NAME] & [PERSON_NAME]" at bounding box center [466, 264] width 226 height 17
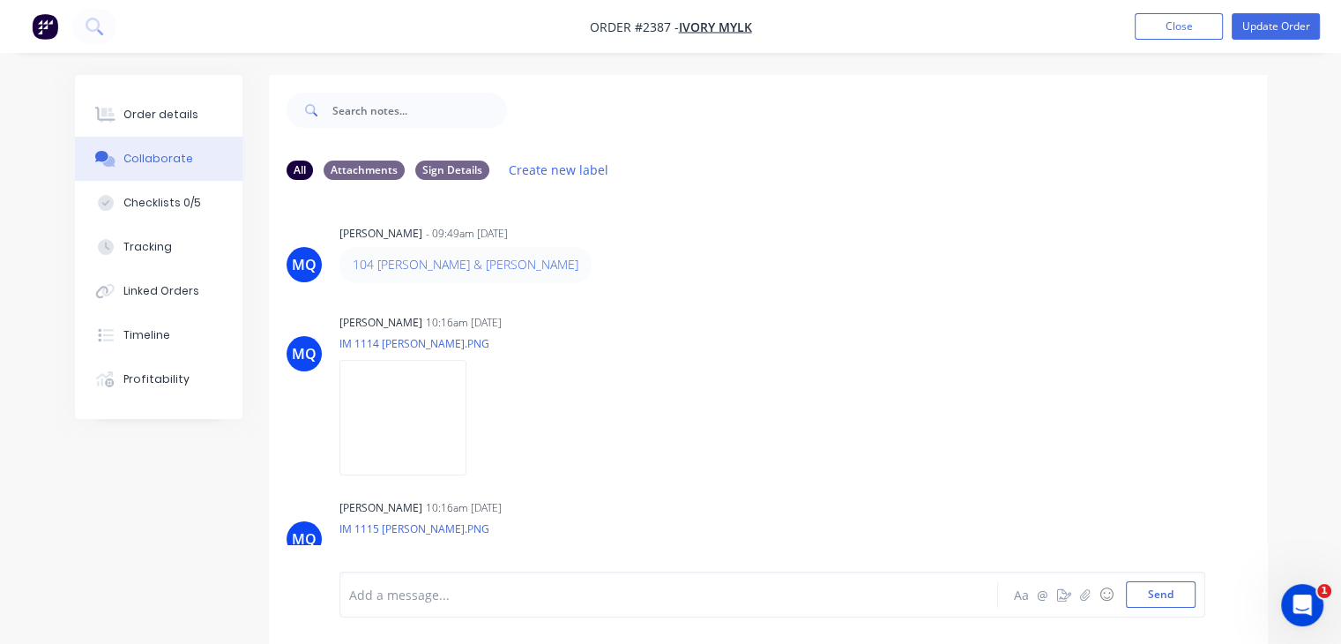
click at [481, 236] on div "- 09:49am [DATE]" at bounding box center [467, 234] width 82 height 16
click at [519, 265] on div "104 [PERSON_NAME] & [PERSON_NAME]" at bounding box center [615, 264] width 551 height 35
click at [156, 118] on div "Order details" at bounding box center [160, 115] width 75 height 16
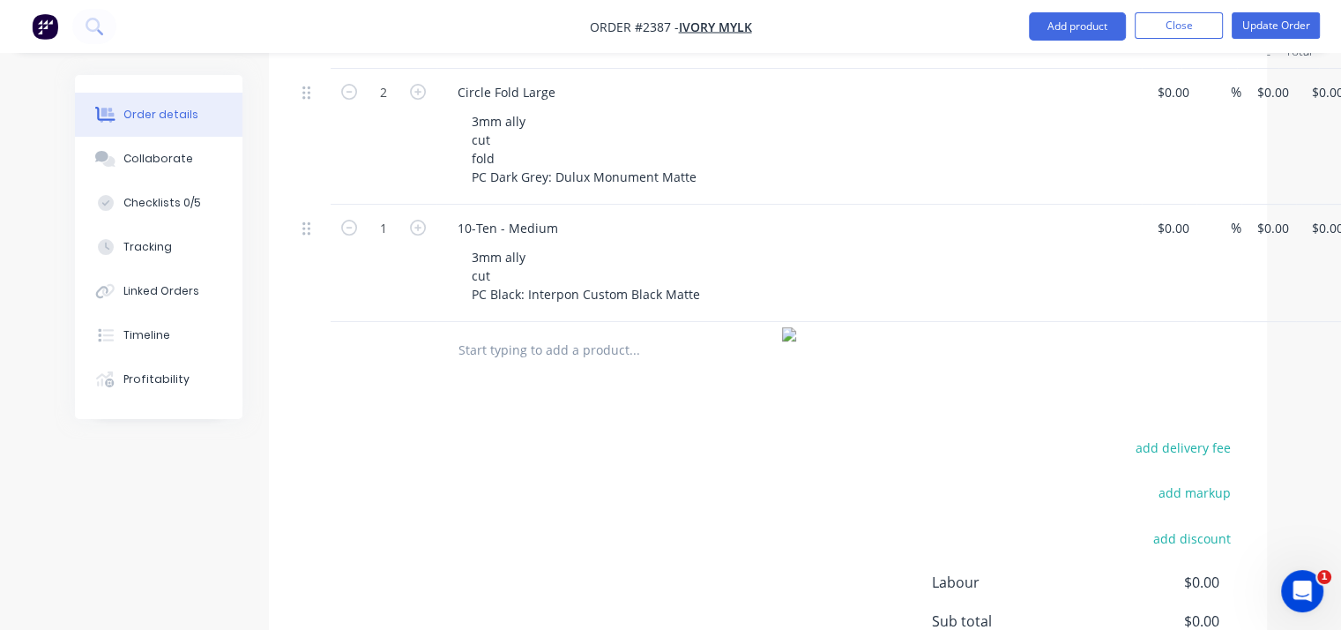
scroll to position [441, 0]
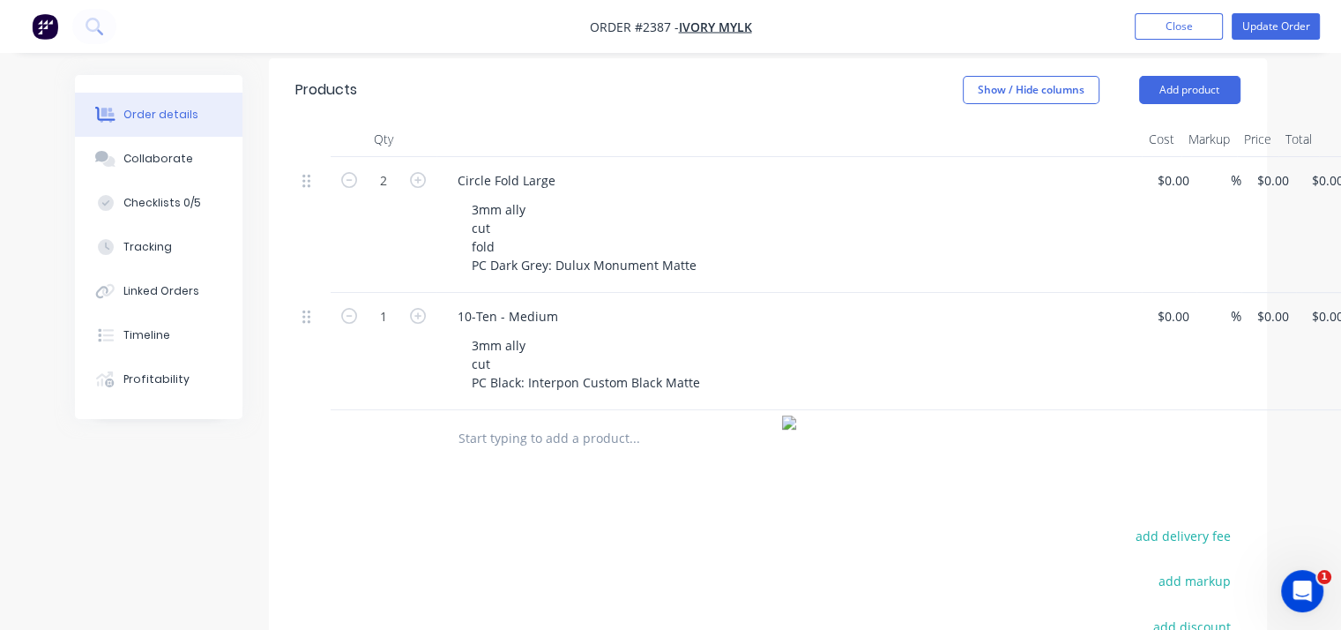
click at [554, 430] on input "text" at bounding box center [634, 438] width 353 height 35
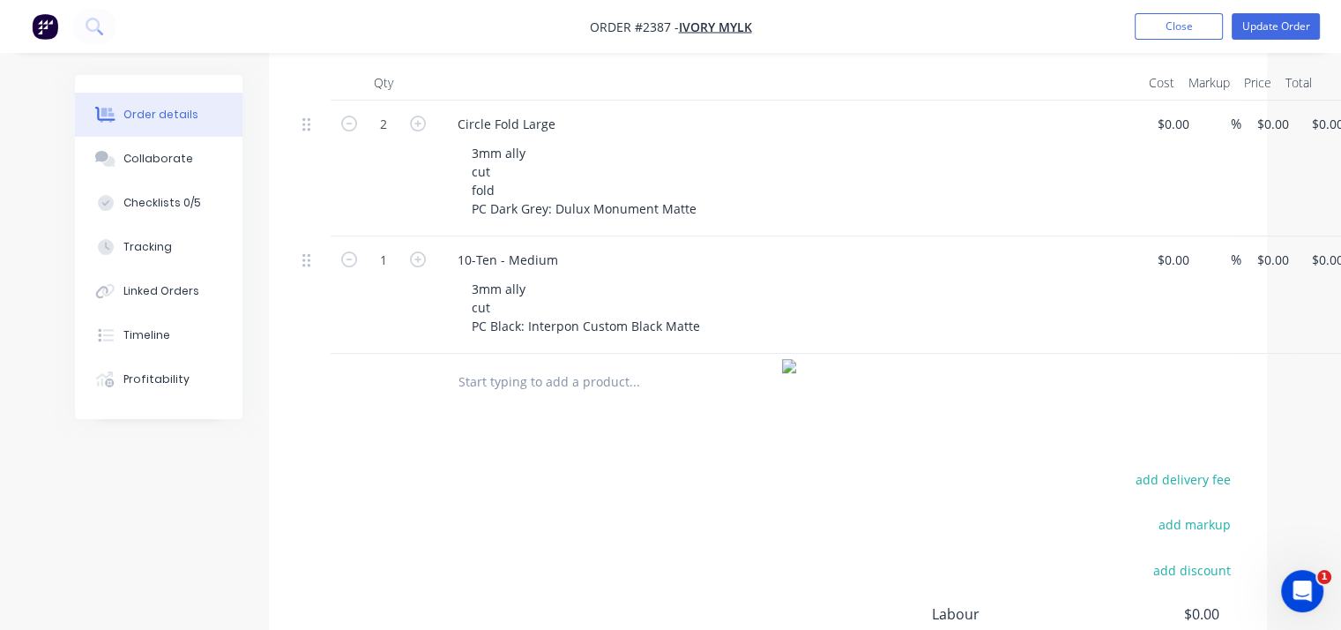
scroll to position [456, 0]
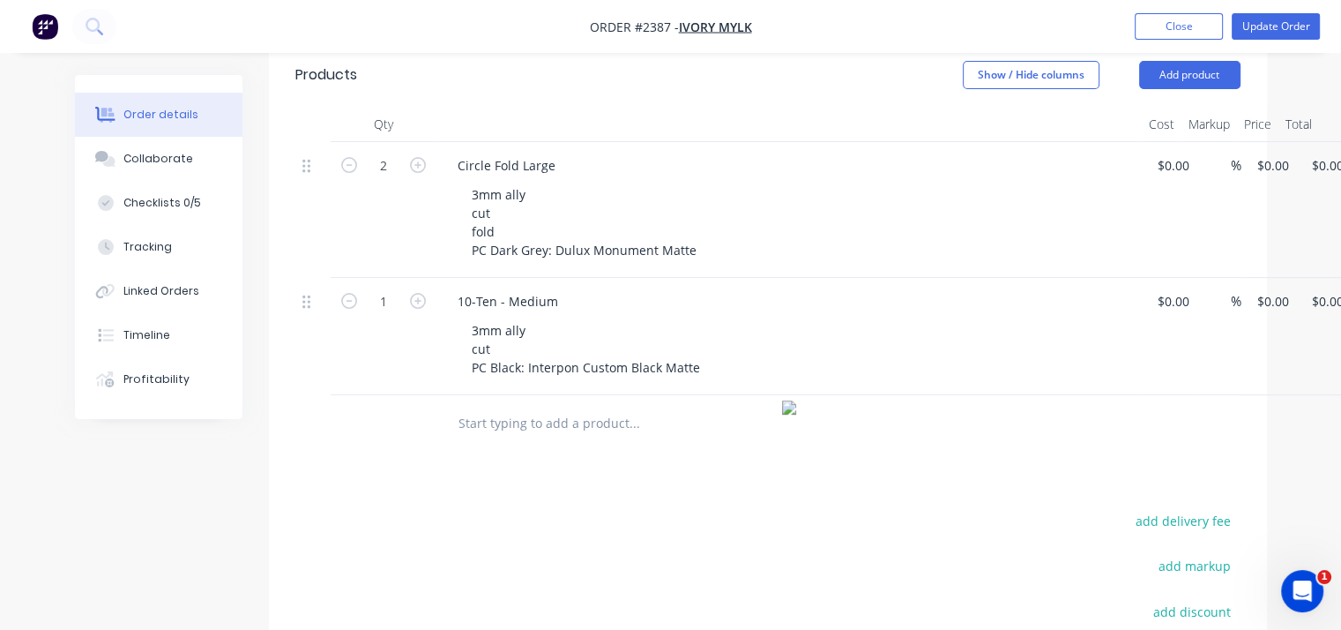
click at [604, 414] on input "text" at bounding box center [634, 423] width 353 height 35
paste input "13-Thirteen - Small"
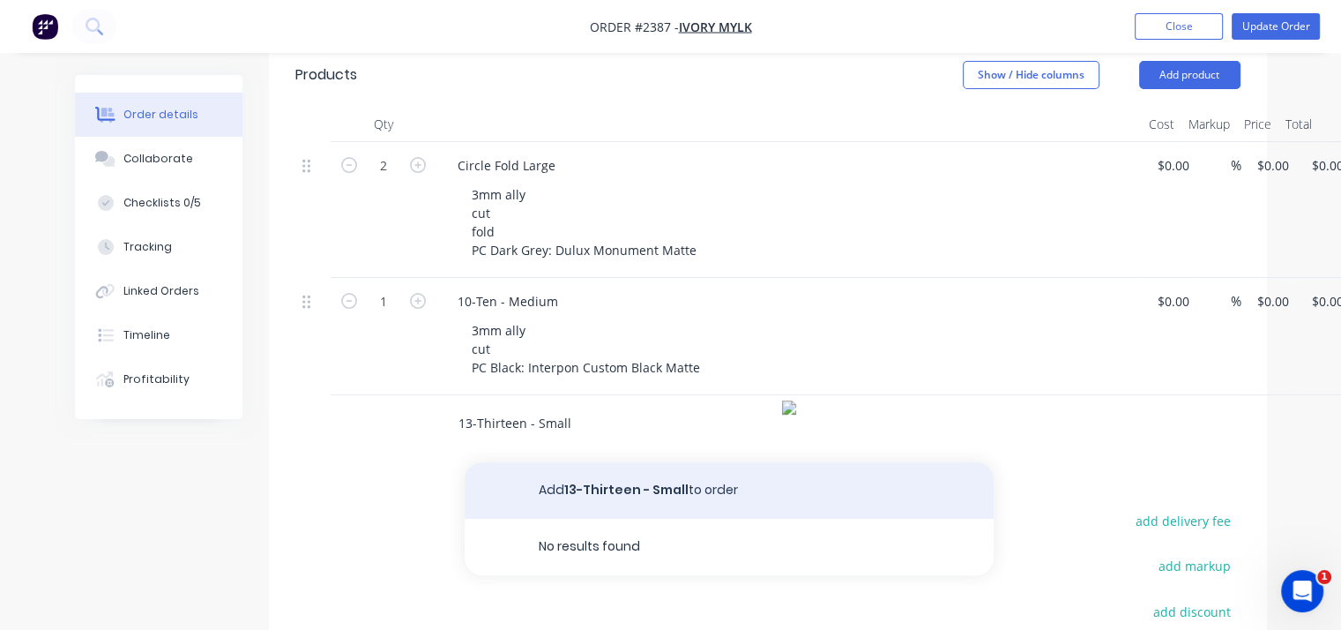
type input "13-Thirteen - Small"
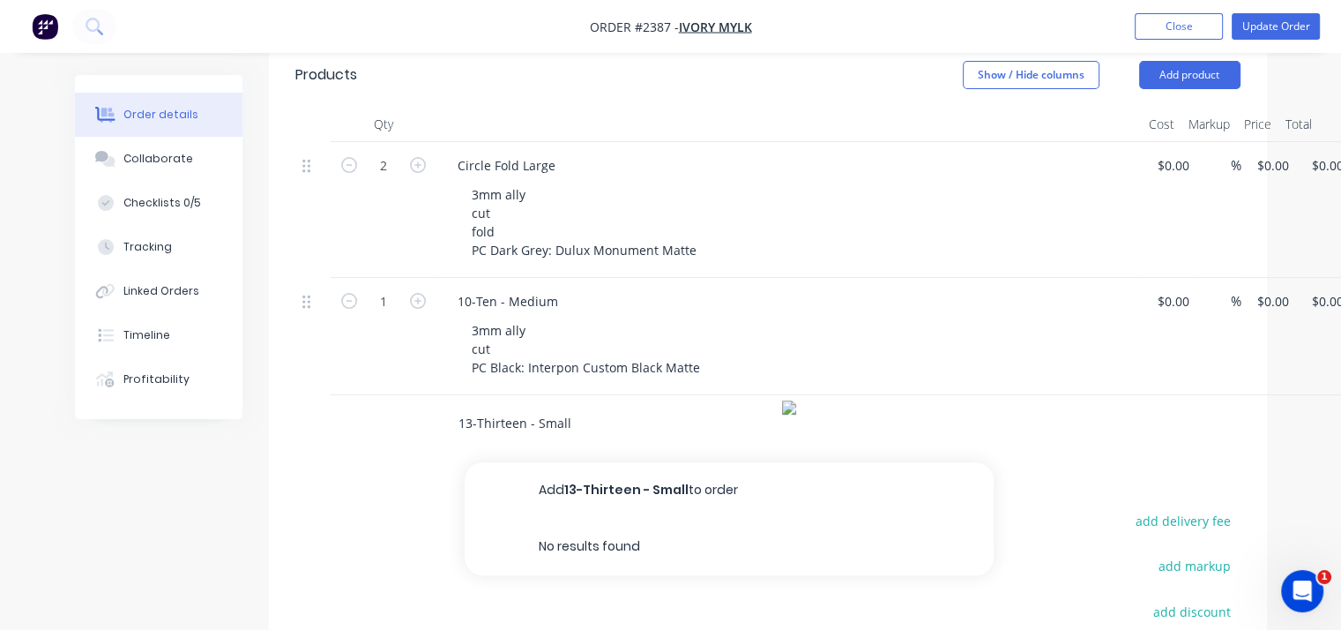
click at [718, 484] on button "Add 13-Thirteen - Small to order" at bounding box center [729, 490] width 529 height 56
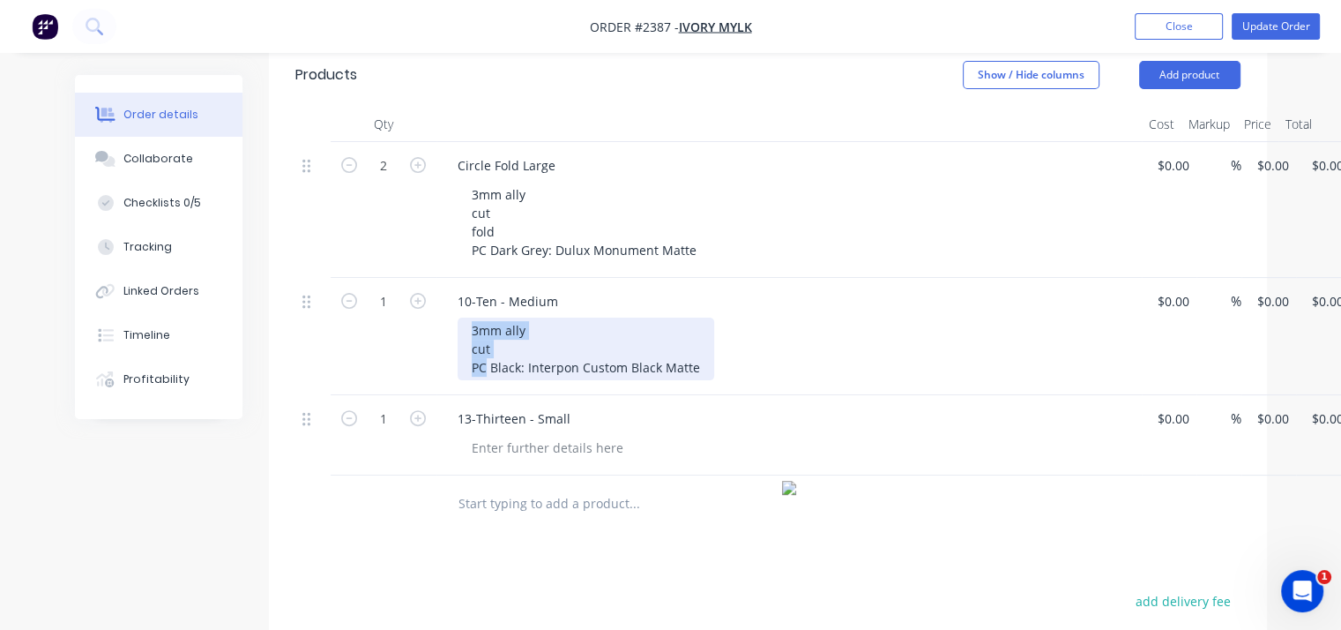
drag, startPoint x: 469, startPoint y: 317, endPoint x: 485, endPoint y: 363, distance: 48.5
click at [485, 363] on div "3mm ally cut PC Black: Interpon Custom Black Matte" at bounding box center [586, 348] width 257 height 63
copy div "3mm ally cut PC"
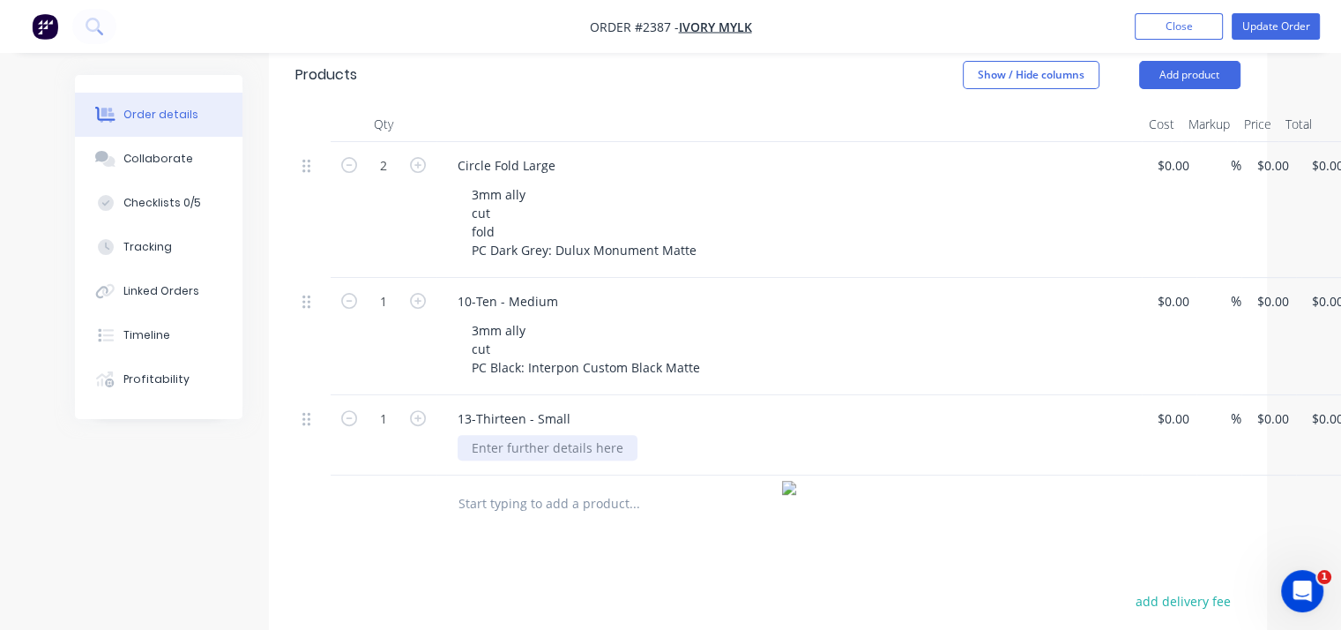
click at [565, 439] on div at bounding box center [548, 448] width 180 height 26
paste div
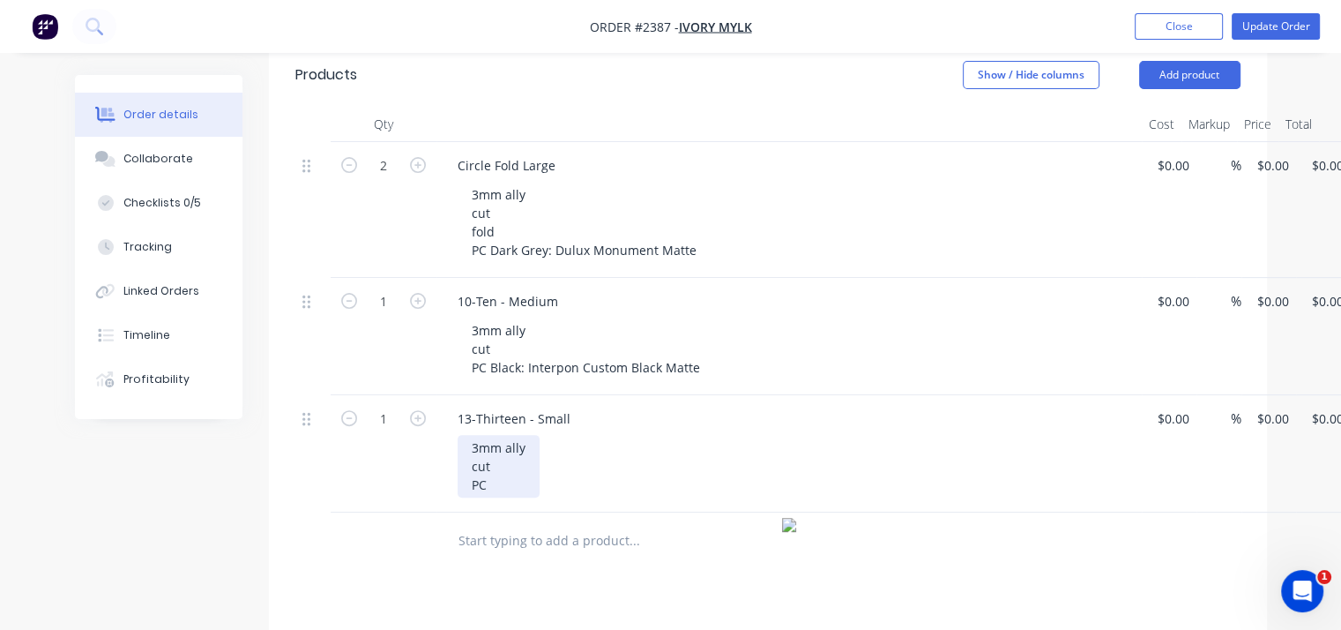
click at [527, 480] on div "3mm ally cut PC" at bounding box center [499, 466] width 82 height 63
click at [499, 477] on div "3mm ally cut PC • White: Dulux Lexicon Quarter" at bounding box center [572, 466] width 228 height 63
click at [541, 526] on input "text" at bounding box center [634, 540] width 353 height 35
paste input "11-Eleven - Medium"
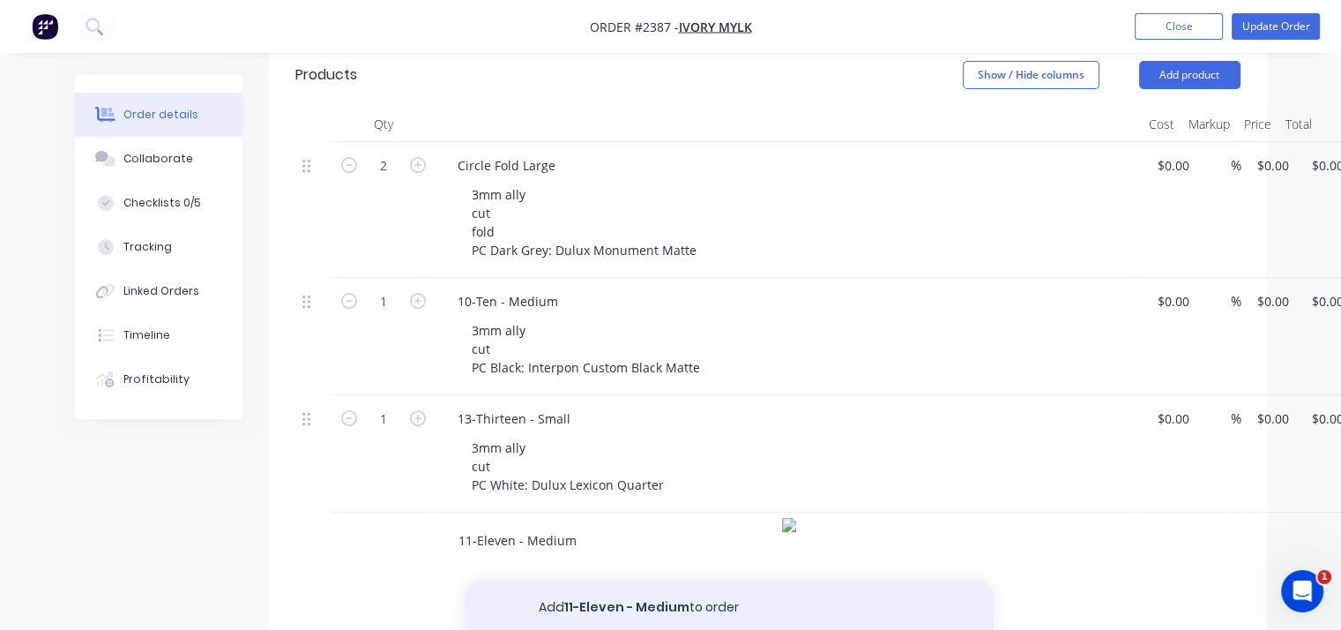
type input "11-Eleven - Medium"
click at [709, 601] on button "Add 11-Eleven - Medium to order" at bounding box center [729, 607] width 529 height 56
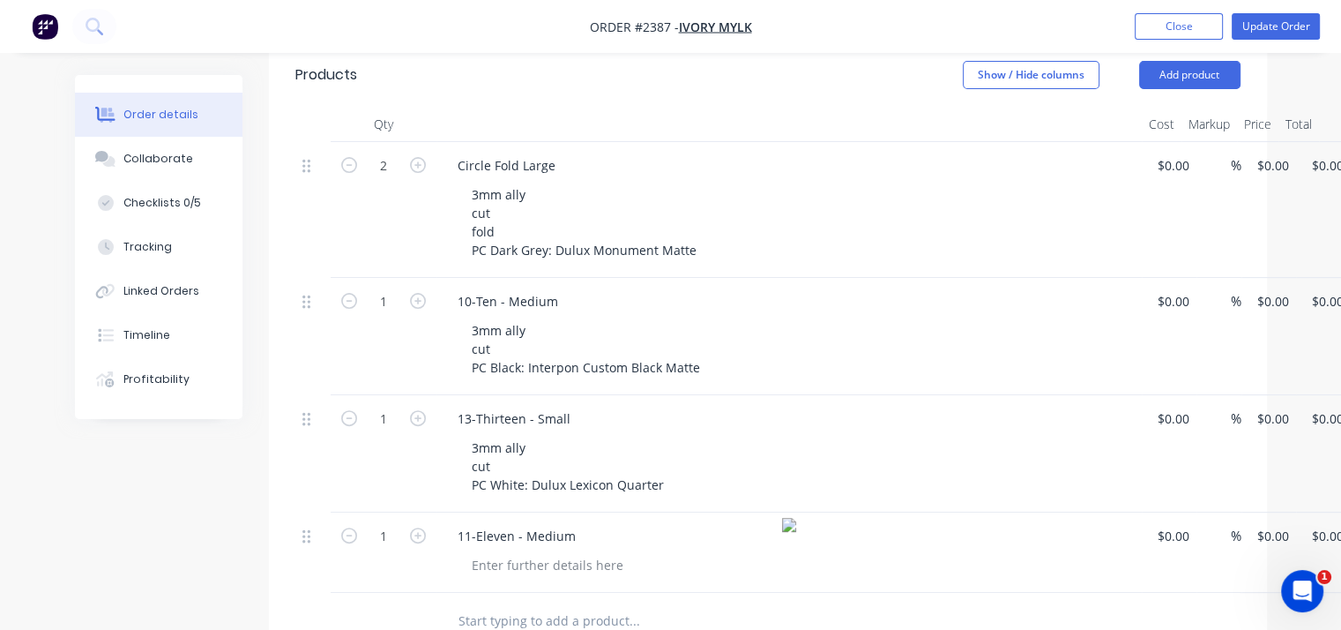
scroll to position [544, 0]
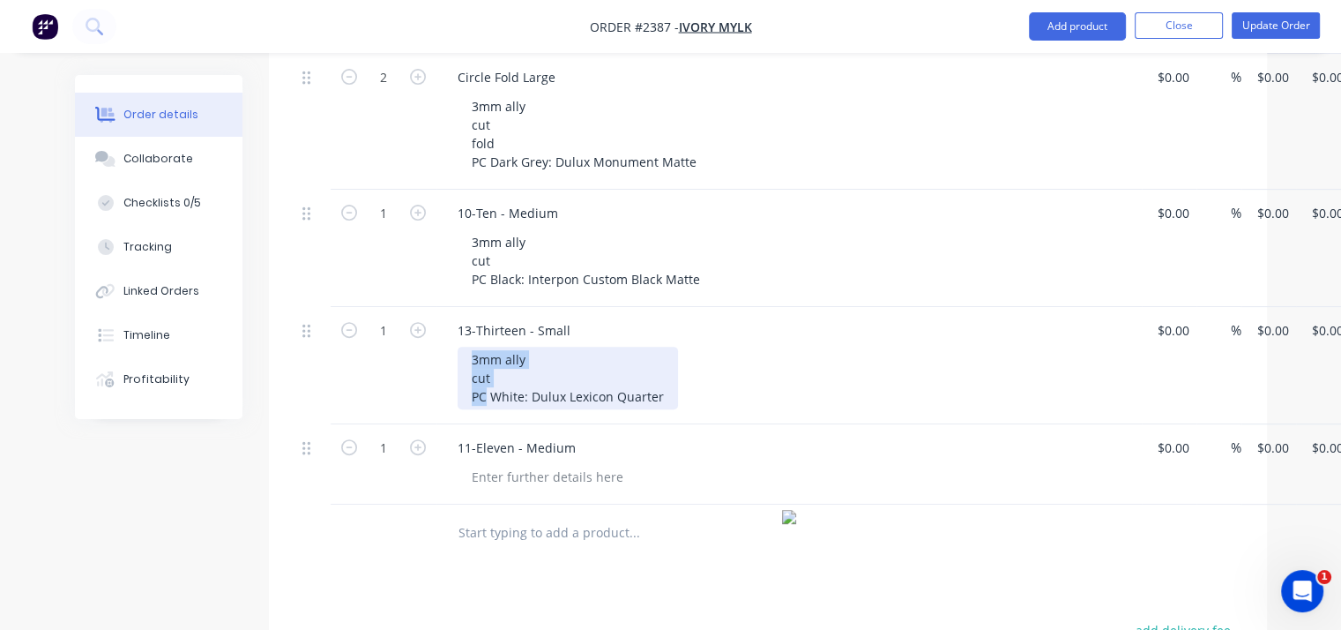
drag, startPoint x: 472, startPoint y: 352, endPoint x: 486, endPoint y: 384, distance: 34.7
click at [486, 384] on div "3mm ally cut PC White: Dulux Lexicon Quarter" at bounding box center [568, 378] width 220 height 63
copy div "3mm ally cut PC"
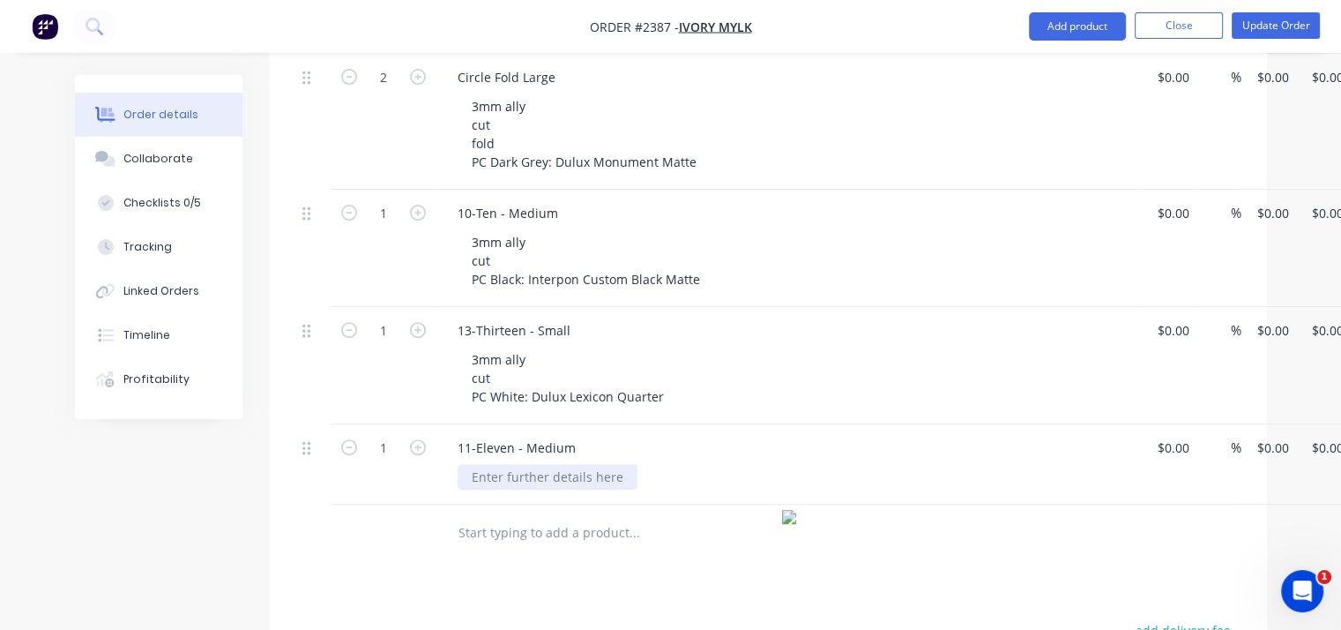
click at [508, 468] on div at bounding box center [548, 477] width 180 height 26
paste div
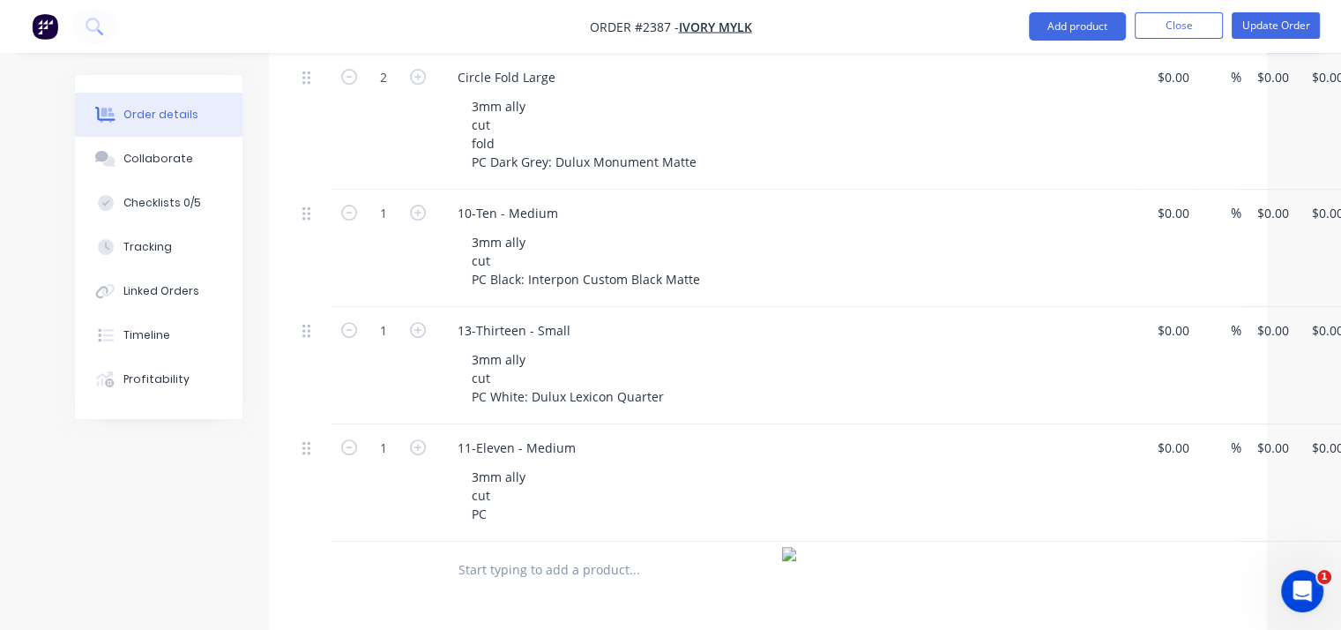
click at [538, 495] on div "3mm ally cut PC" at bounding box center [796, 495] width 677 height 63
click at [539, 505] on div "3mm ally cut PC" at bounding box center [796, 495] width 677 height 63
click at [499, 505] on div "3mm ally cut PC" at bounding box center [499, 495] width 82 height 63
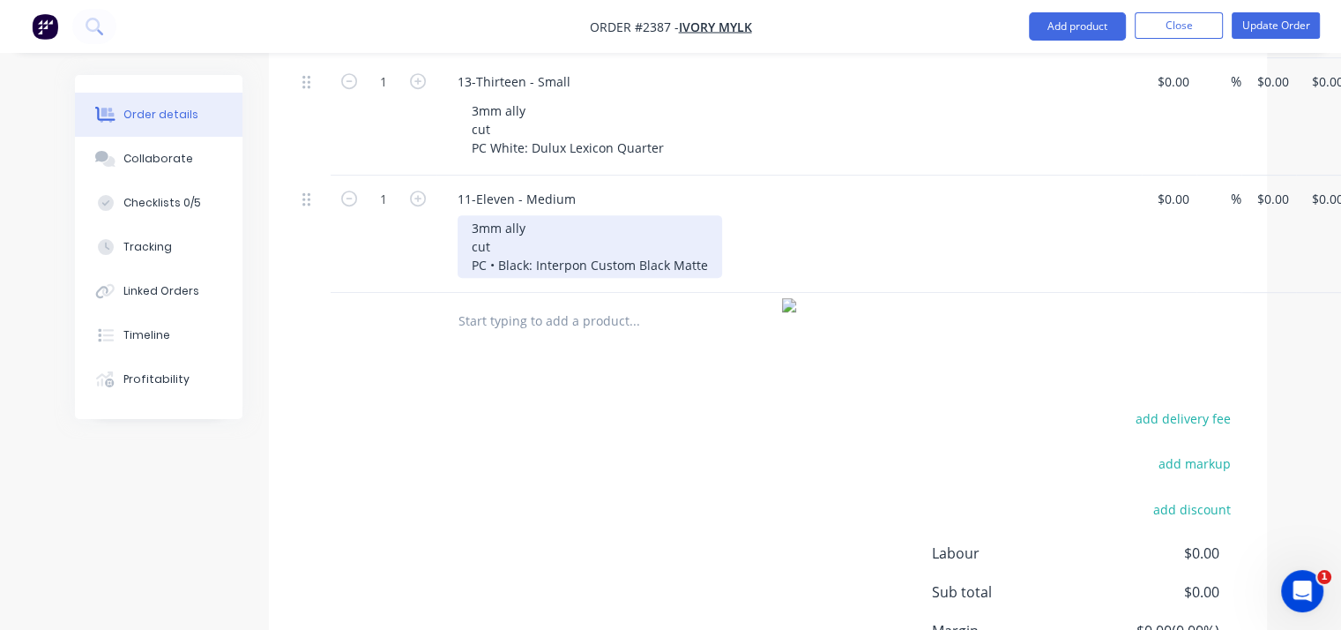
scroll to position [809, 0]
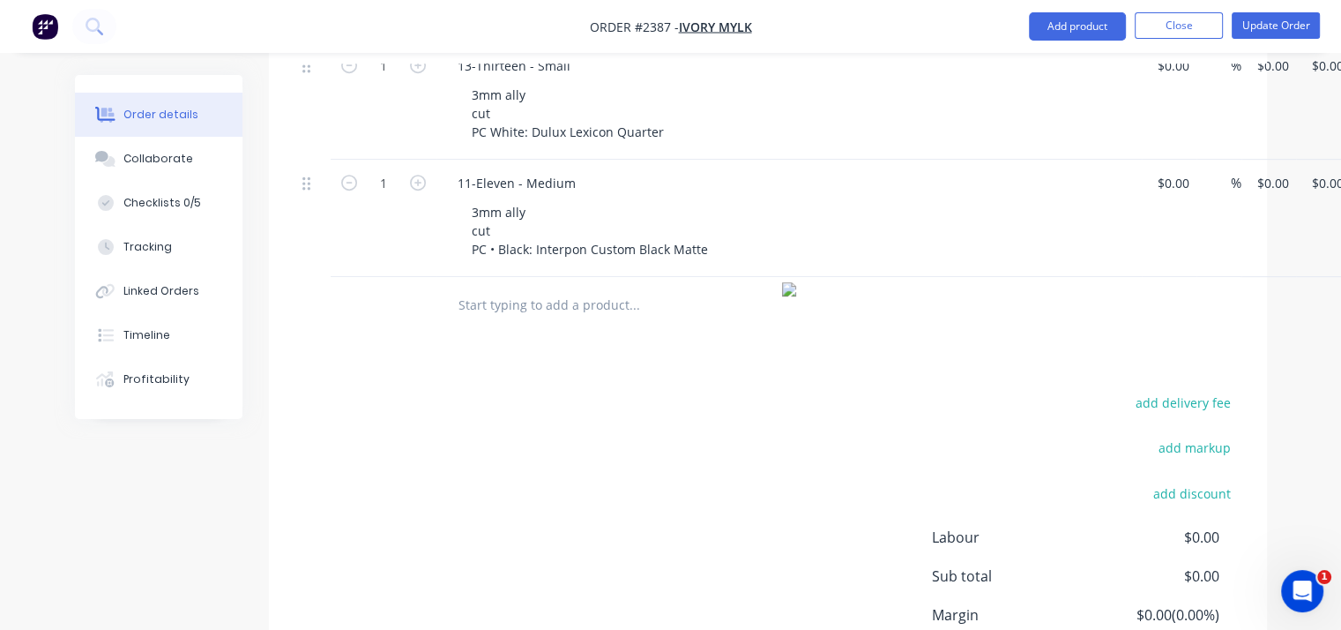
click at [596, 300] on input "text" at bounding box center [634, 304] width 353 height 35
click at [645, 301] on input "text" at bounding box center [634, 304] width 353 height 35
paste input "12-Twelve - Medium"
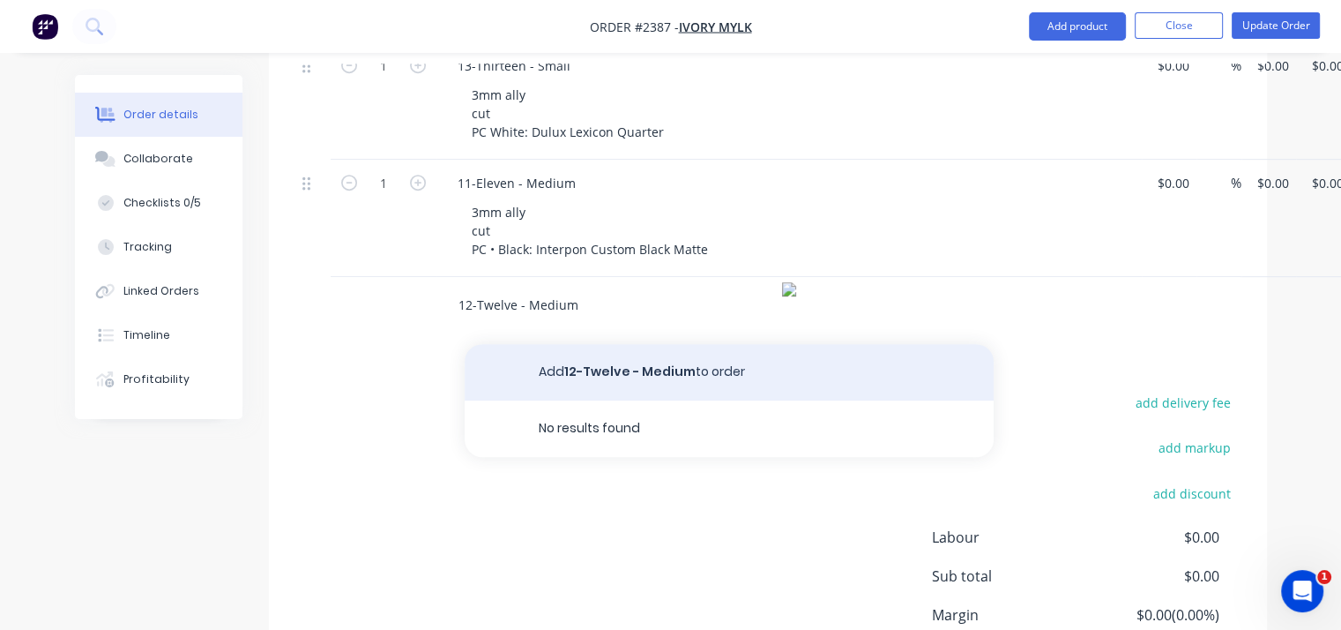
type input "12-Twelve - Medium"
click at [702, 364] on button "Add 12-Twelve - Medium to order" at bounding box center [729, 372] width 529 height 56
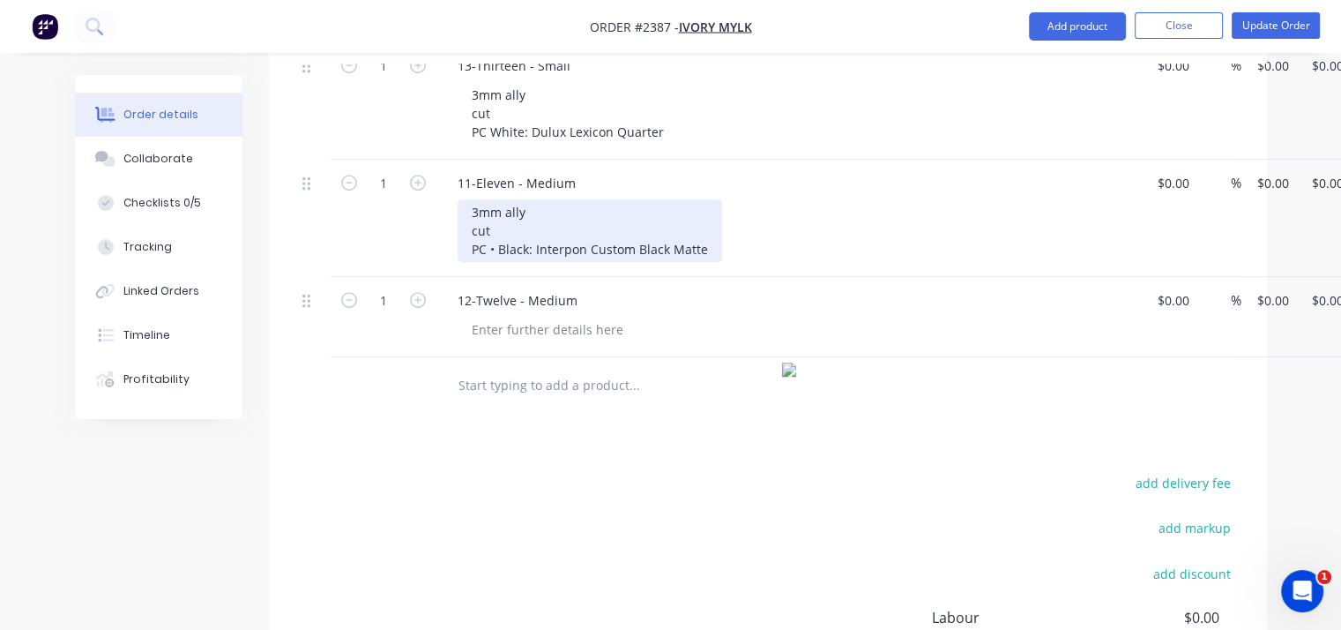
click at [506, 209] on div "3mm ally cut PC • Black: Interpon Custom Black Matte" at bounding box center [590, 230] width 265 height 63
copy div "3mm ally cut PC • Black: Interpon Custom Black Matte"
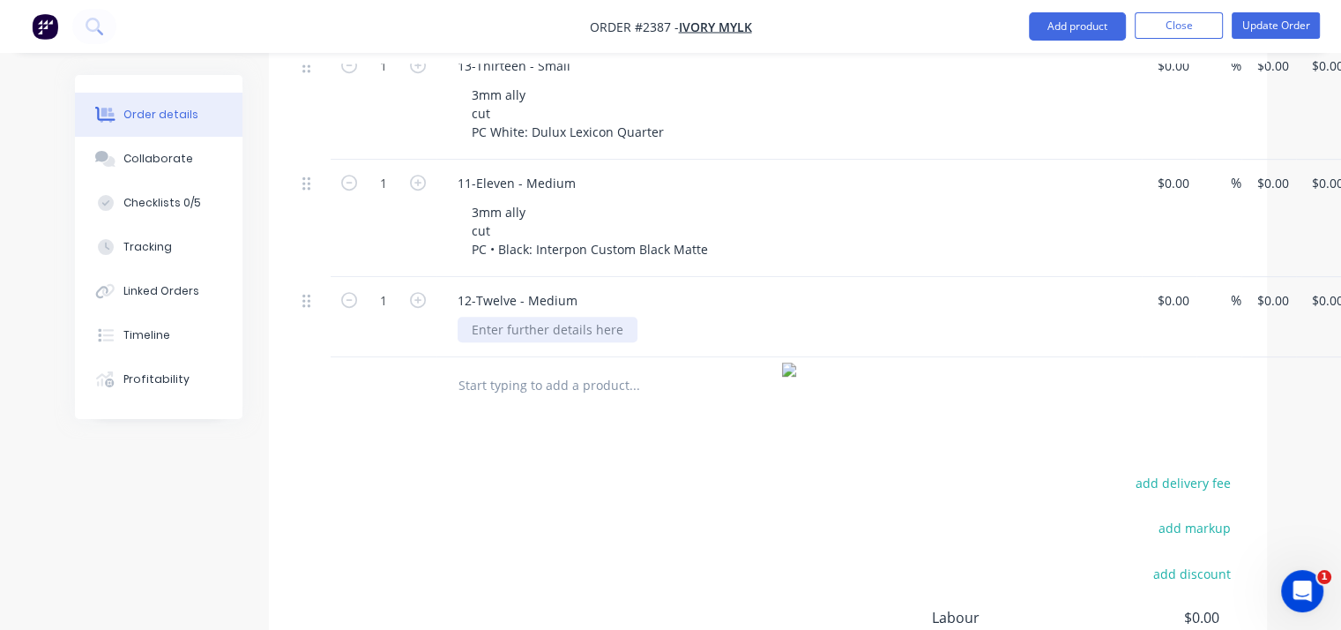
click at [581, 329] on div at bounding box center [548, 330] width 180 height 26
paste div
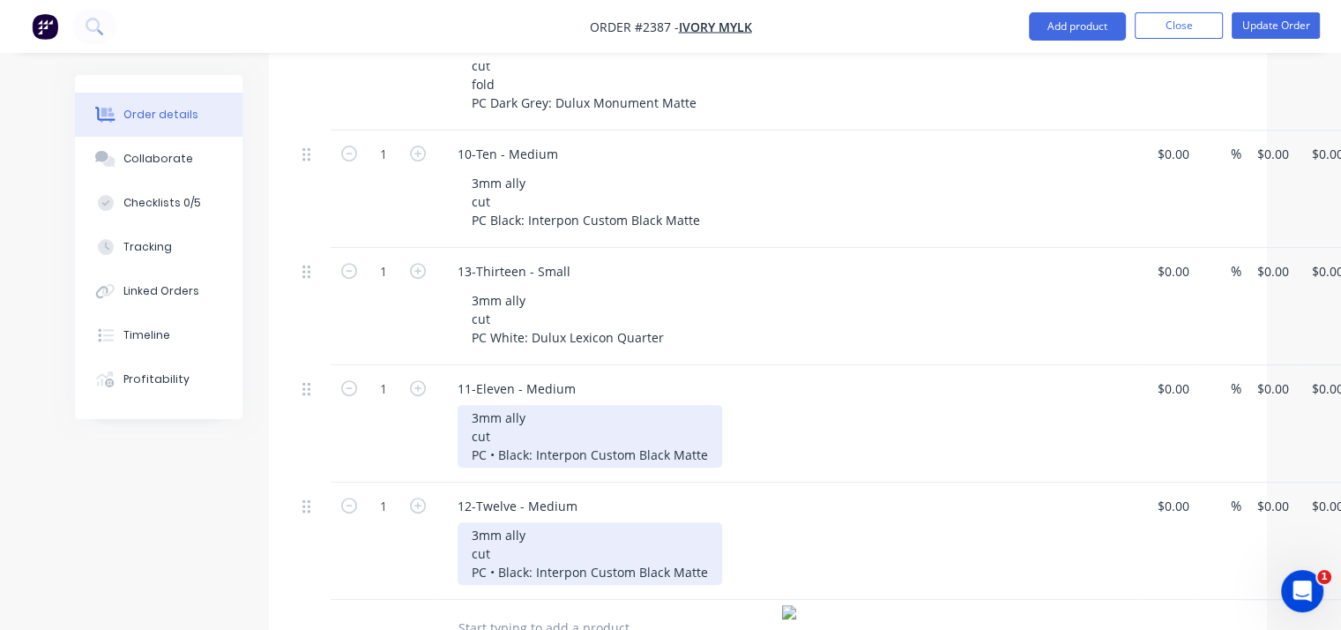
scroll to position [720, 0]
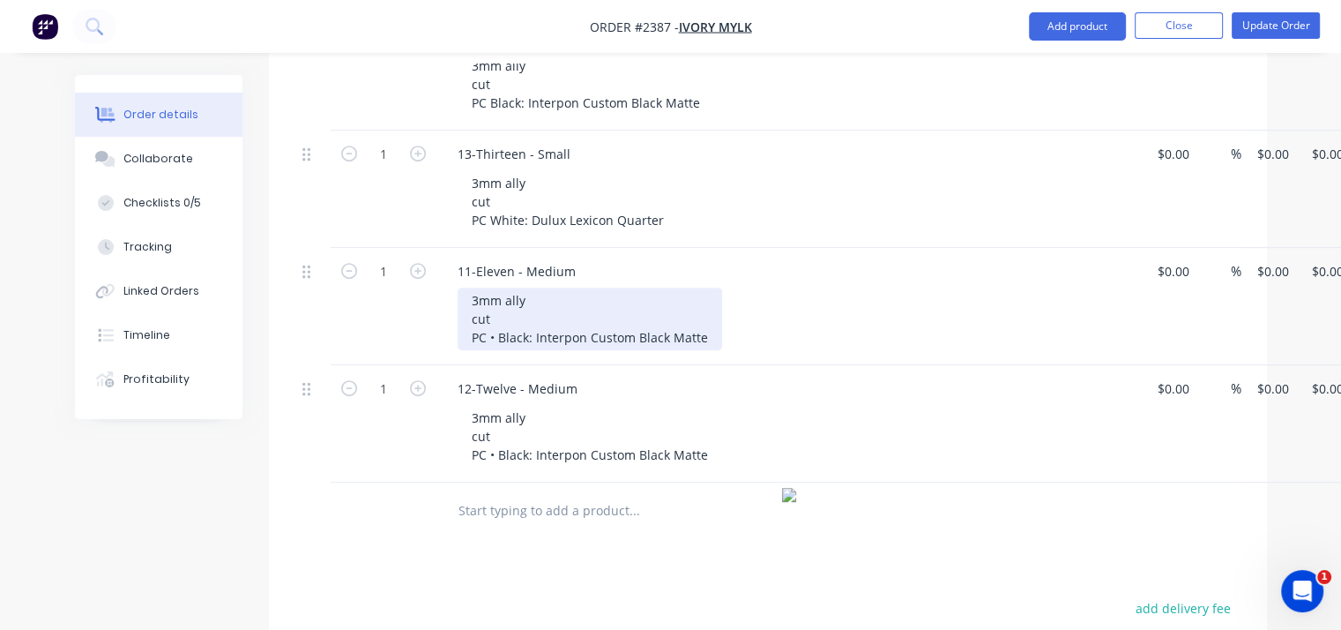
click at [500, 332] on div "3mm ally cut PC • Black: Interpon Custom Black Matte" at bounding box center [590, 318] width 265 height 63
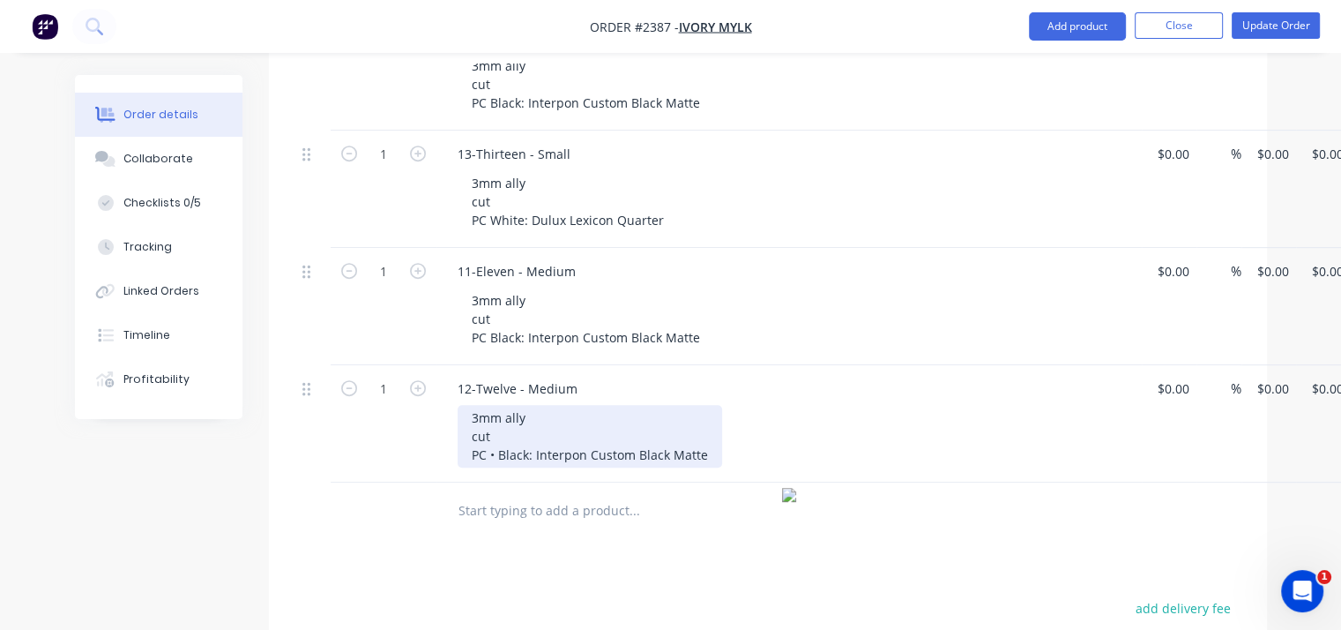
click at [500, 445] on div "3mm ally cut PC • Black: Interpon Custom Black Matte" at bounding box center [590, 436] width 265 height 63
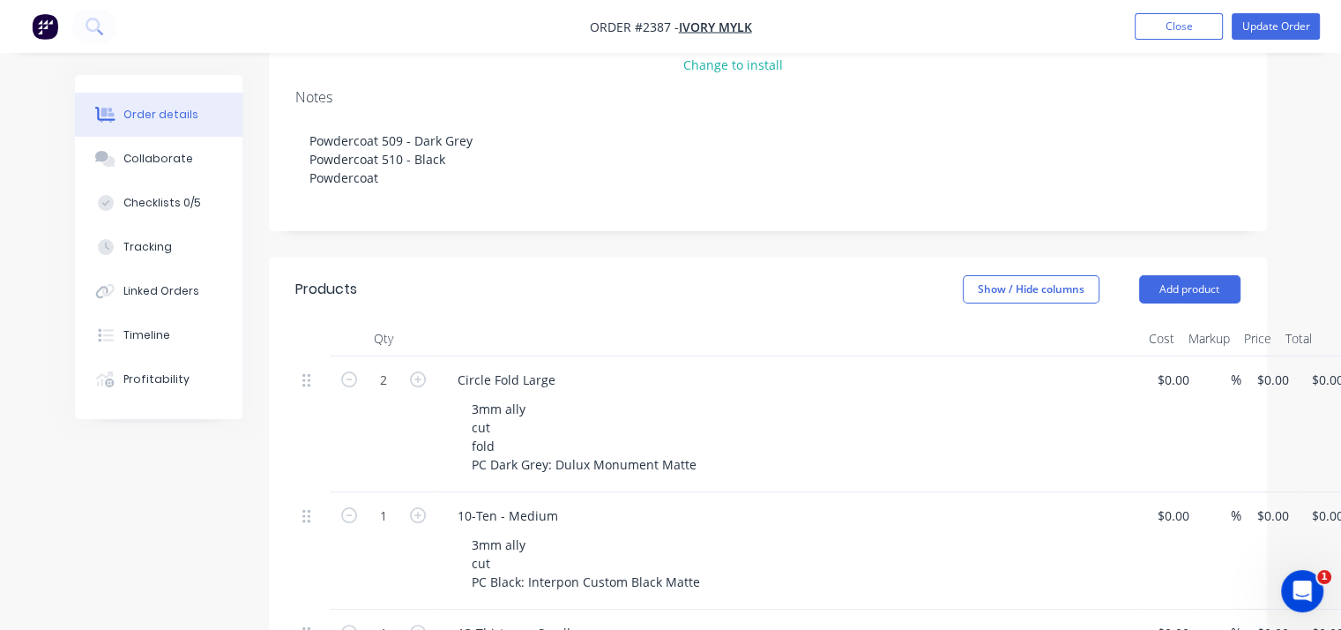
scroll to position [14, 0]
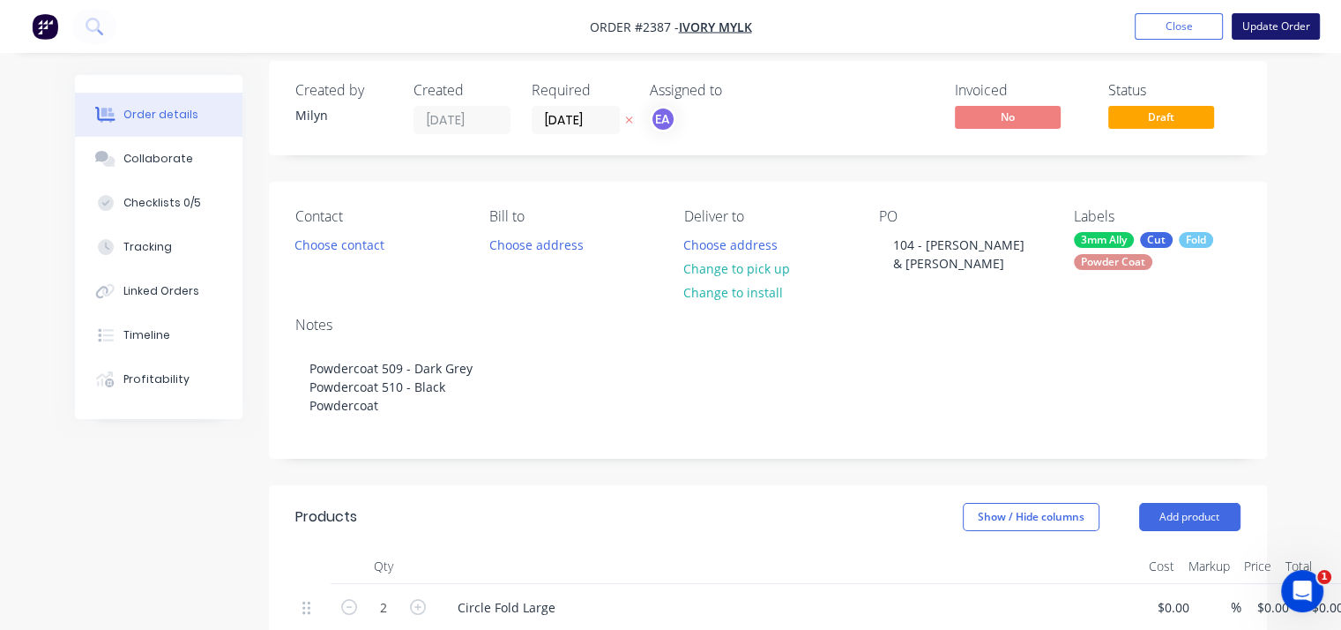
click at [1292, 28] on button "Update Order" at bounding box center [1276, 26] width 88 height 26
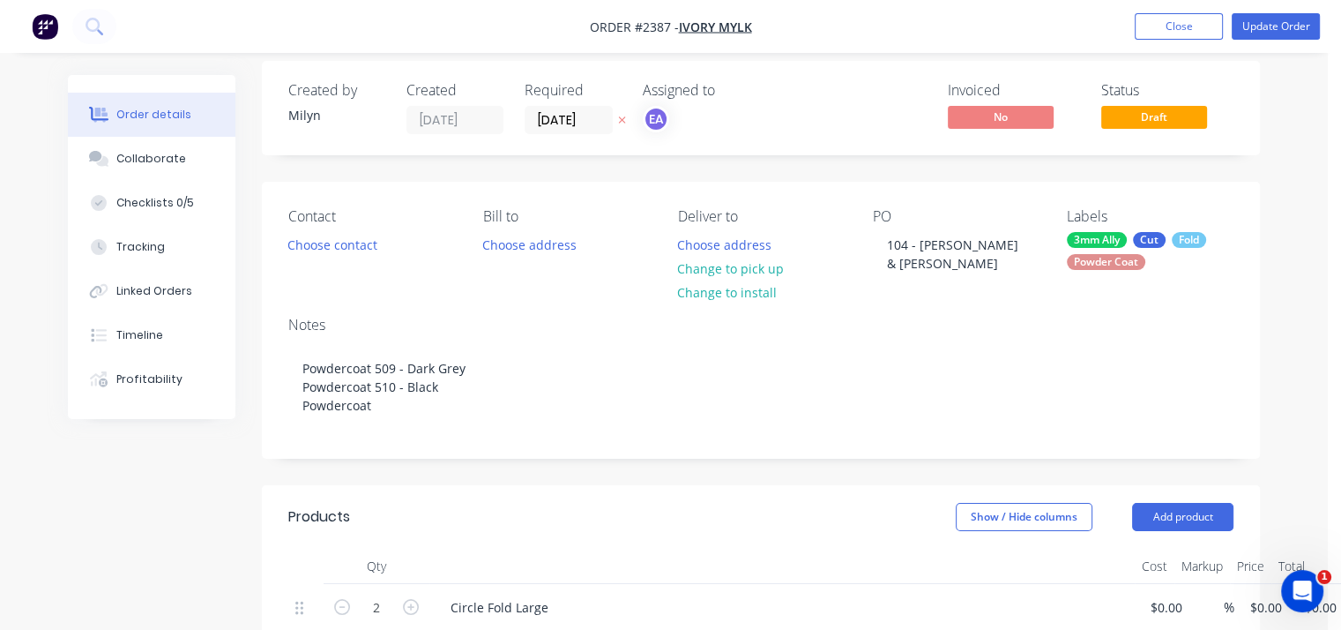
scroll to position [0, 0]
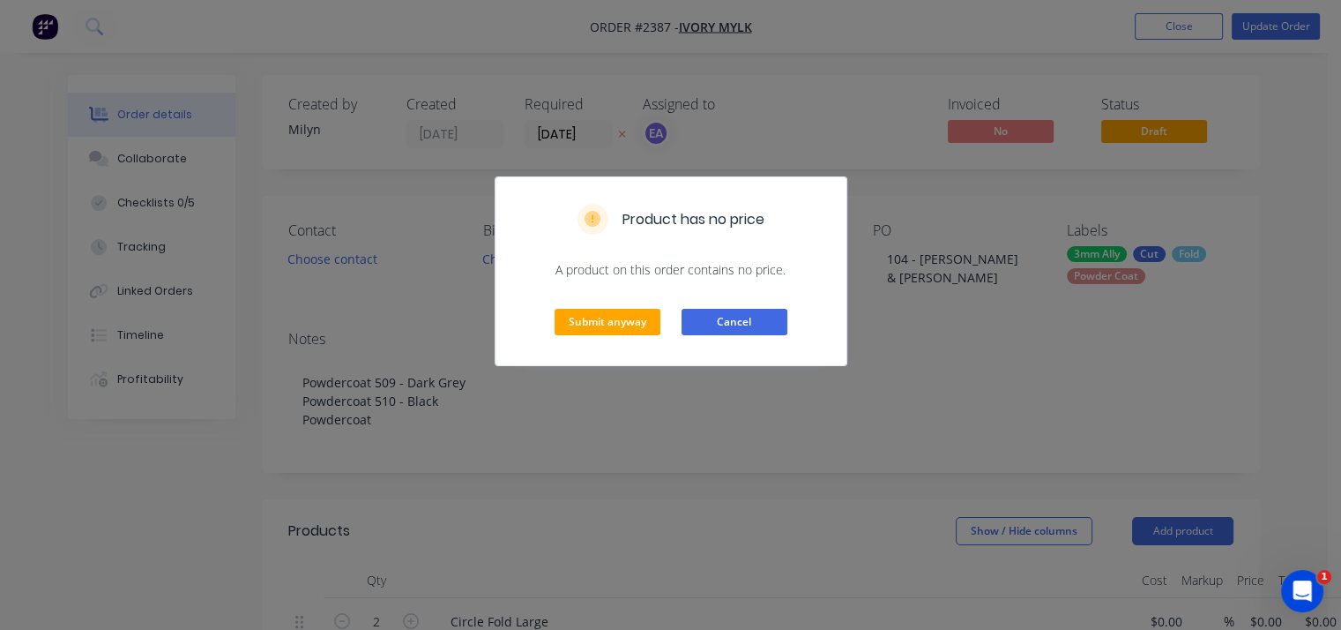
click at [720, 322] on button "Cancel" at bounding box center [735, 322] width 106 height 26
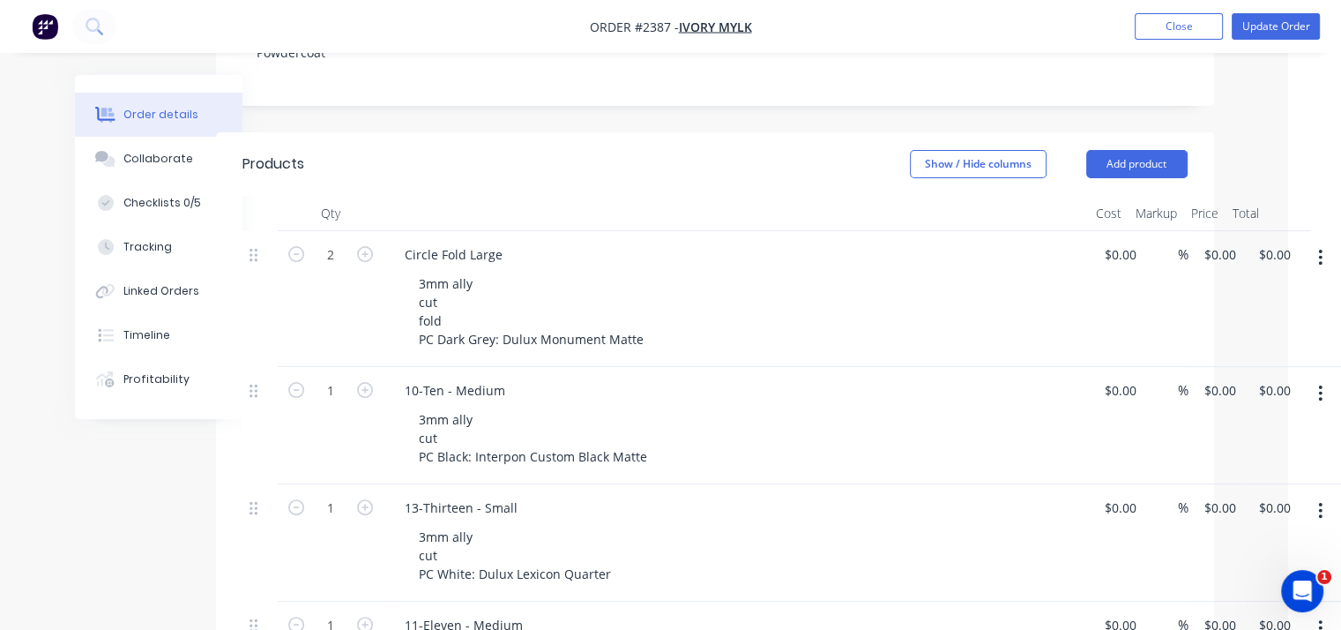
scroll to position [102, 53]
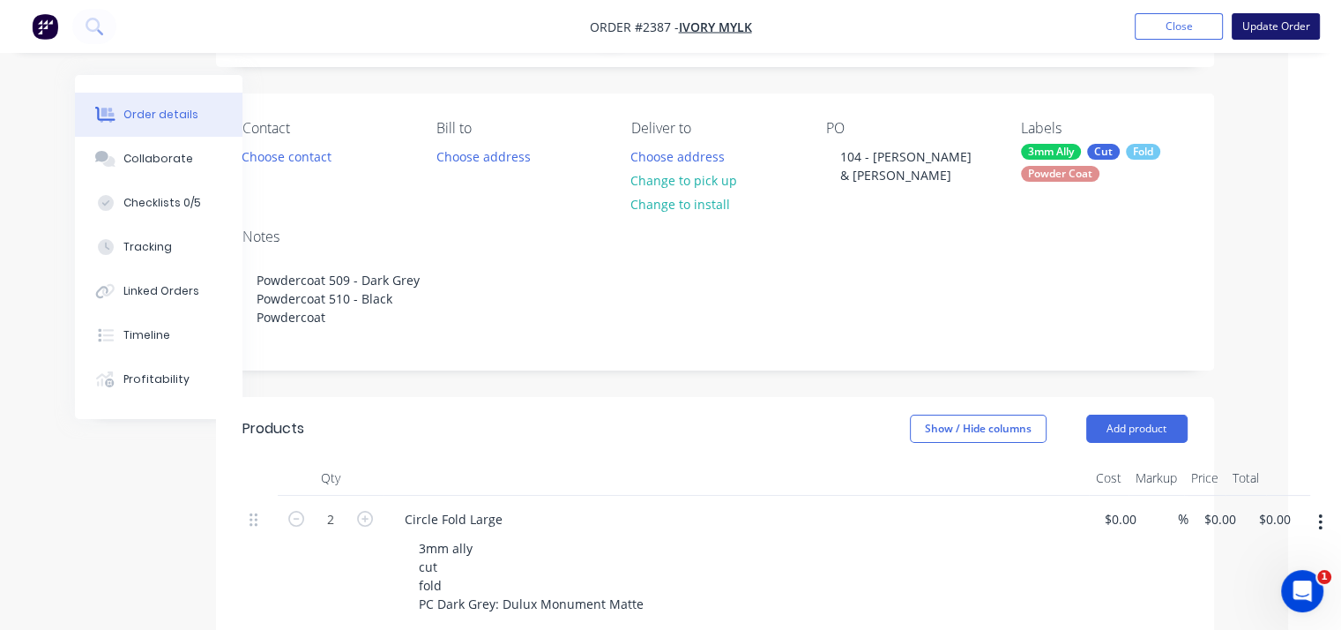
click at [1277, 24] on button "Update Order" at bounding box center [1276, 26] width 88 height 26
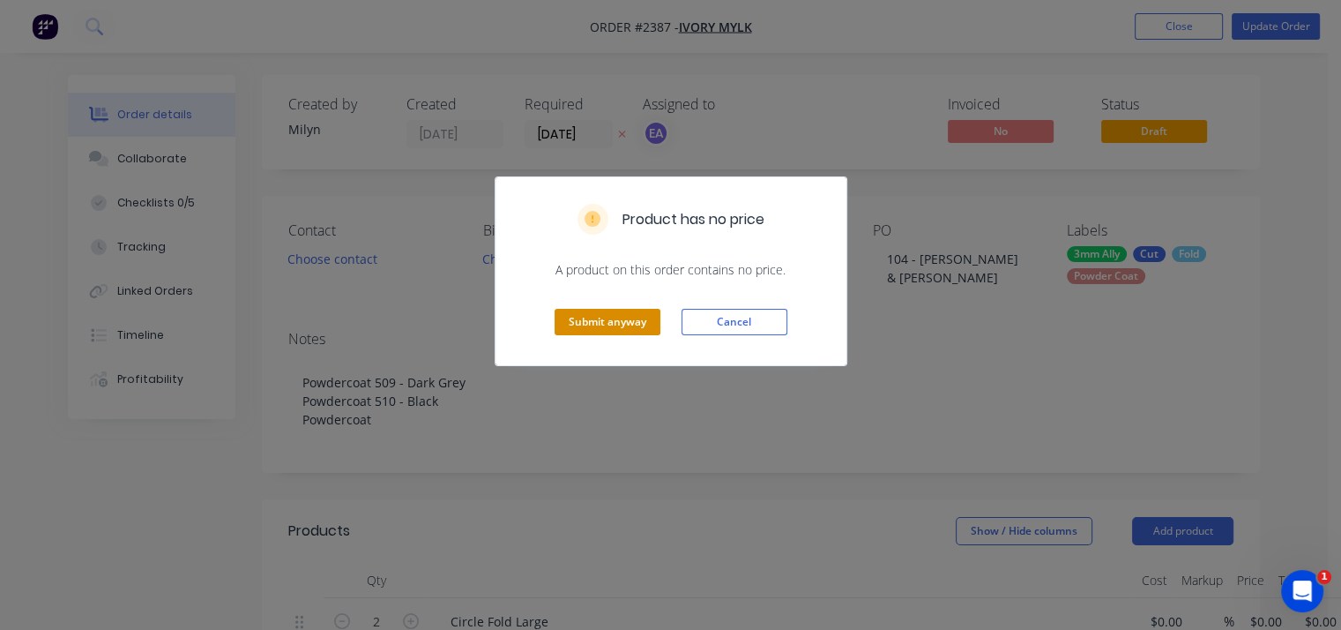
click at [604, 331] on button "Submit anyway" at bounding box center [608, 322] width 106 height 26
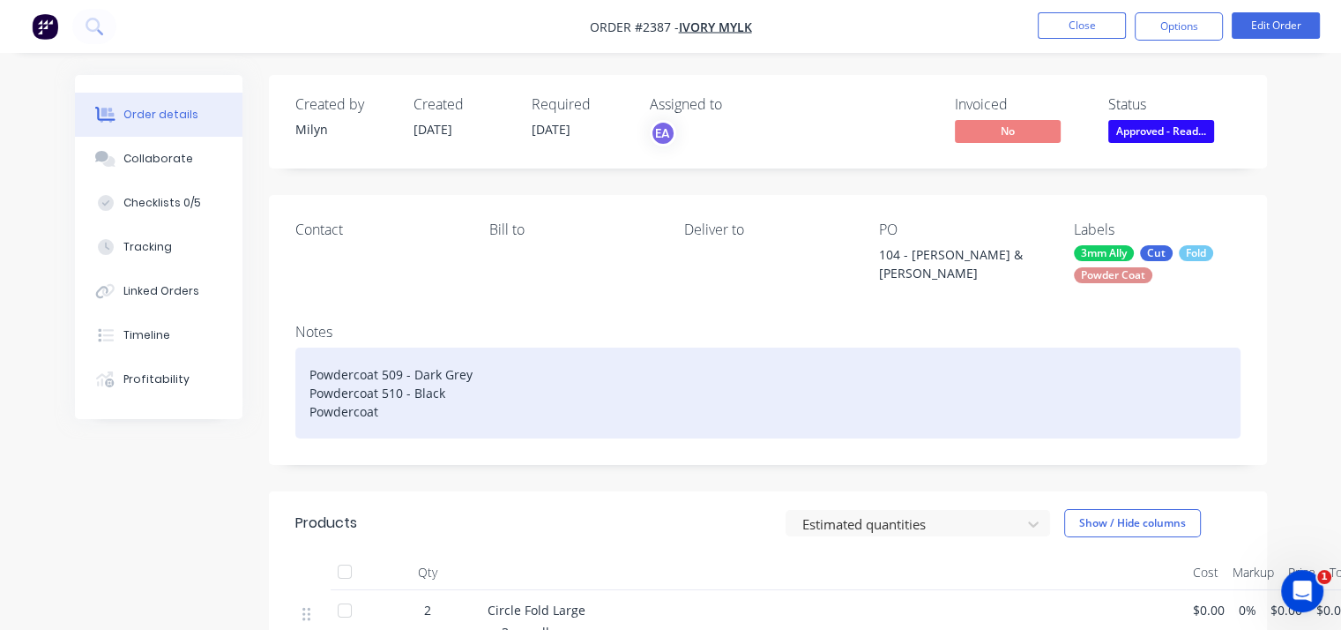
click at [395, 419] on div "Powdercoat 509 - Dark Grey Powdercoat 510 - Black Powdercoat" at bounding box center [767, 392] width 945 height 91
click at [390, 415] on div "Powdercoat 509 - Dark Grey Powdercoat 510 - Black Powdercoat" at bounding box center [767, 392] width 945 height 91
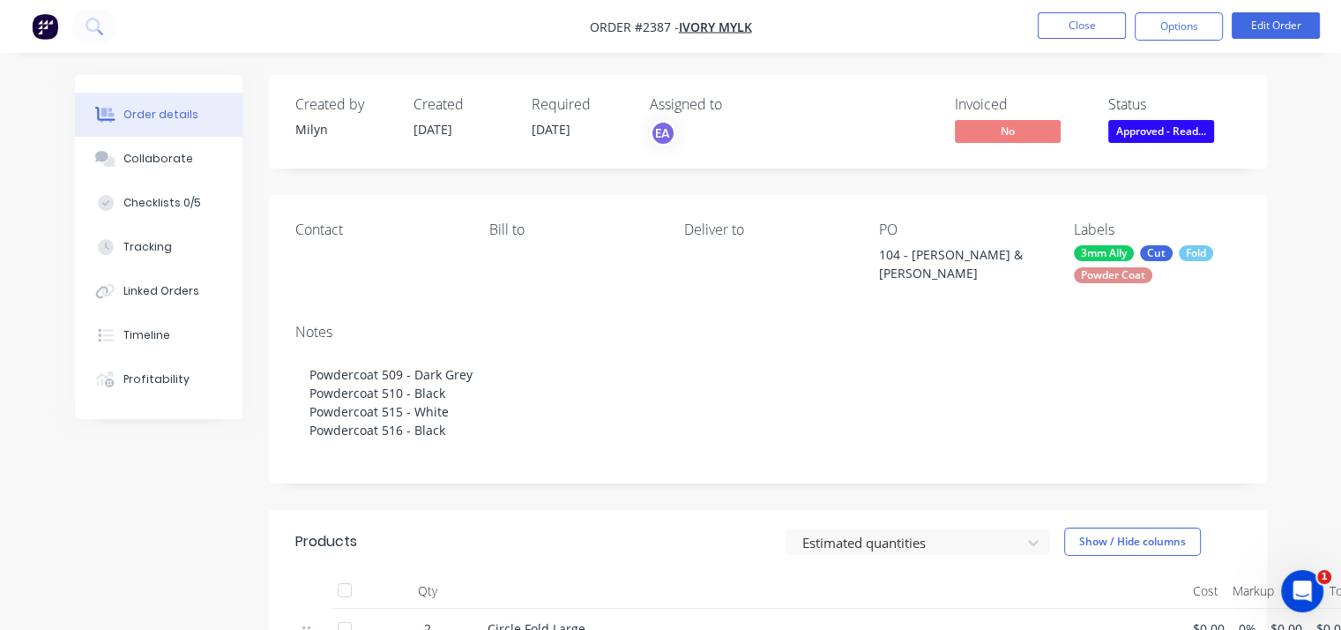
click at [1175, 126] on span "Approved - Read..." at bounding box center [1161, 131] width 106 height 22
click at [1287, 33] on button "Edit Order" at bounding box center [1276, 25] width 88 height 26
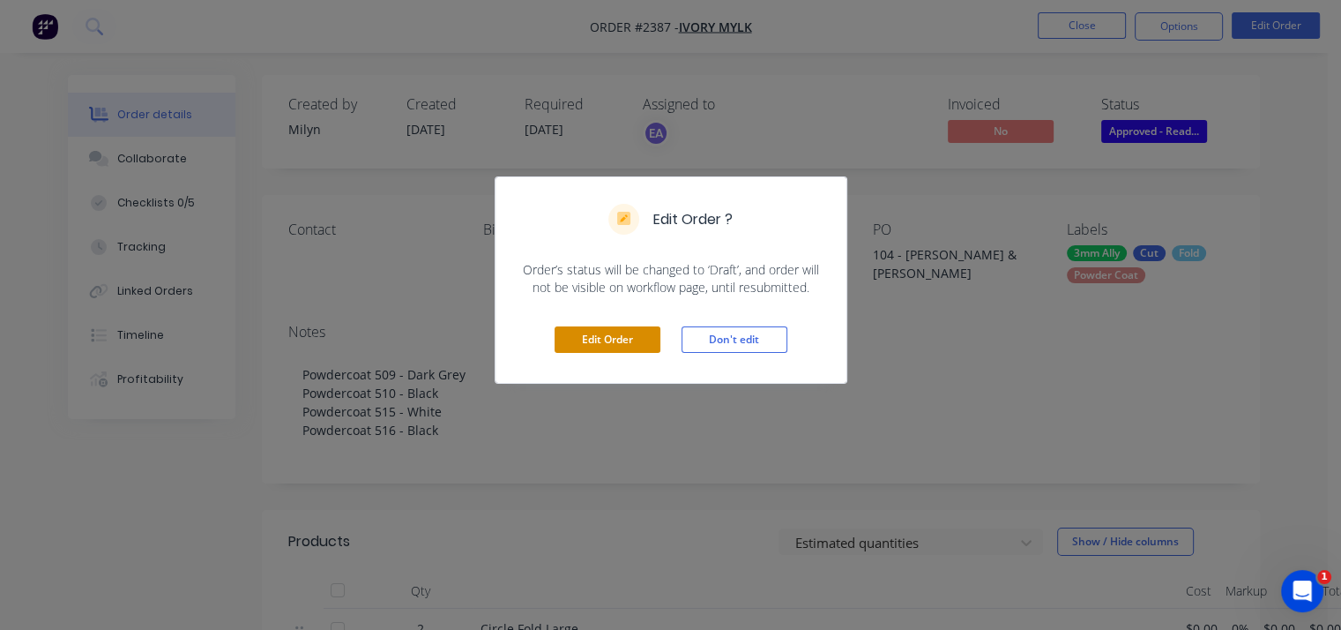
click at [631, 340] on button "Edit Order" at bounding box center [608, 339] width 106 height 26
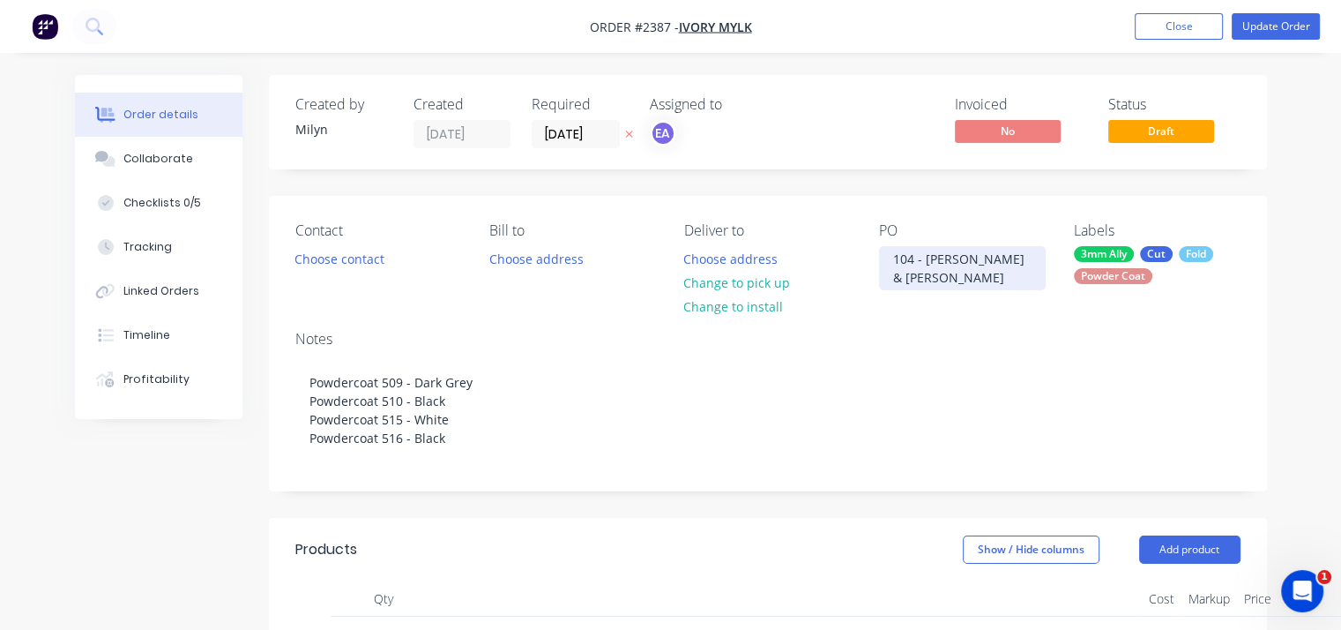
click at [952, 262] on div "104 - [PERSON_NAME] & [PERSON_NAME]" at bounding box center [962, 268] width 167 height 44
click at [986, 257] on div "104 - [PERSON_NAME] & [PERSON_NAME]" at bounding box center [962, 268] width 167 height 44
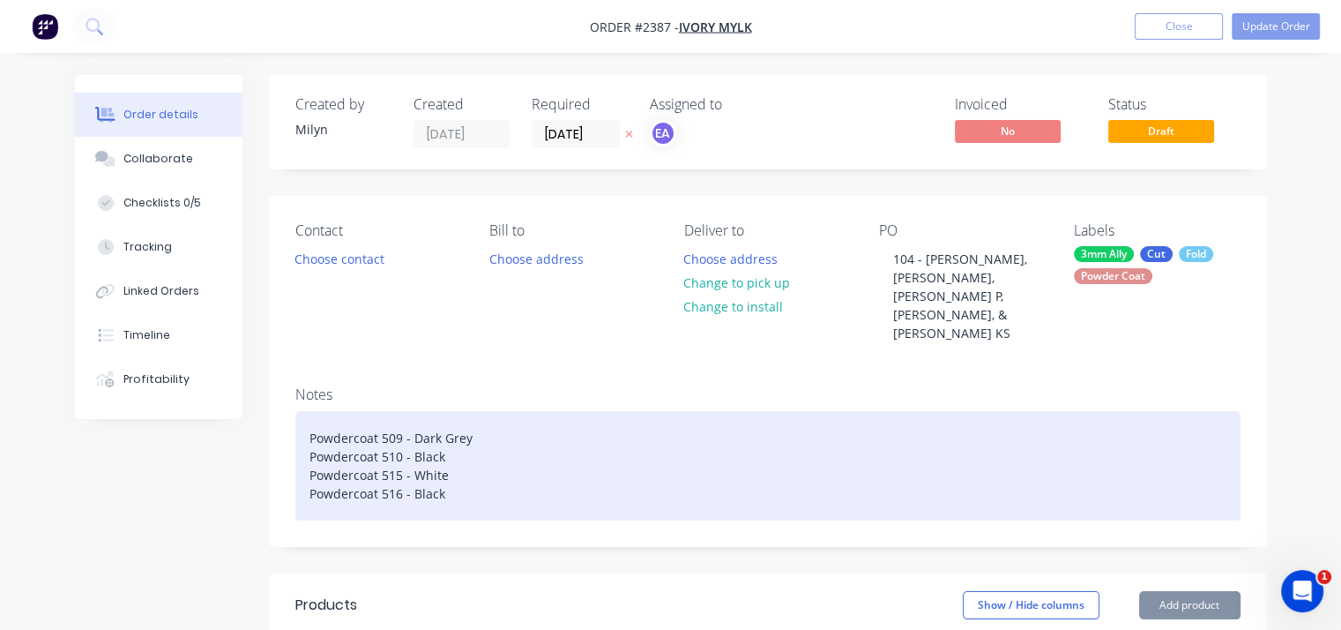
click at [951, 411] on div "Powdercoat 509 - Dark Grey Powdercoat 510 - Black Powdercoat 515 - White Powder…" at bounding box center [767, 465] width 945 height 109
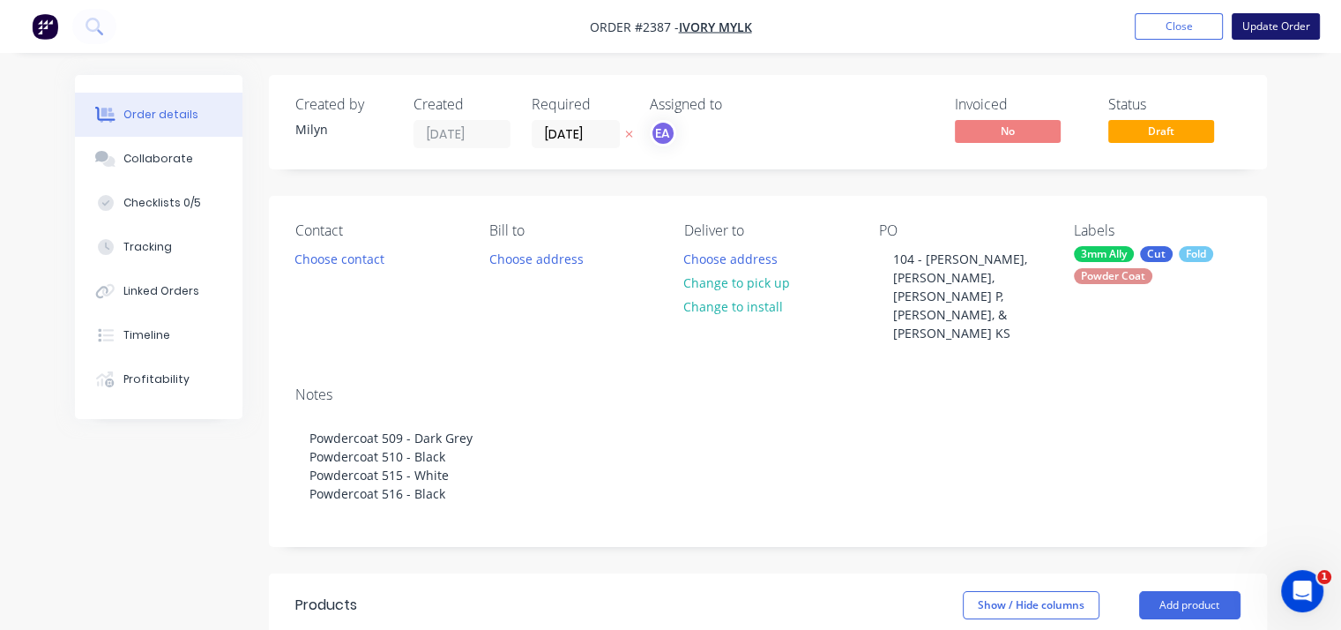
click at [1275, 28] on button "Update Order" at bounding box center [1276, 26] width 88 height 26
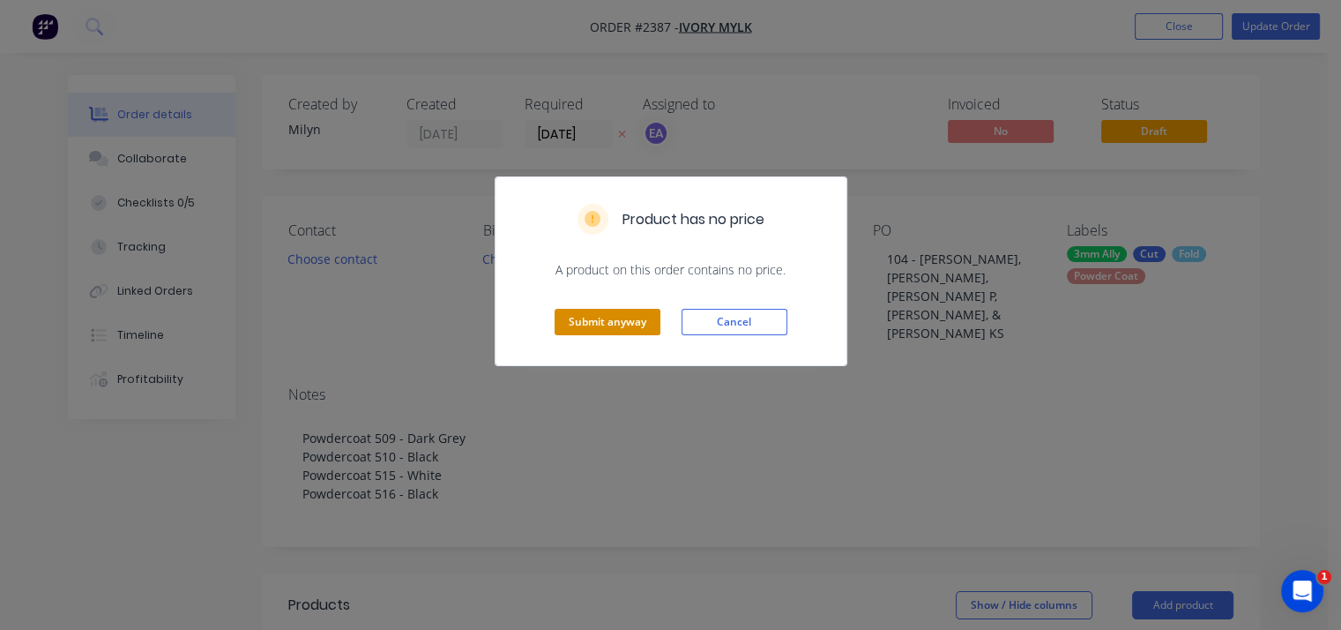
click at [619, 320] on button "Submit anyway" at bounding box center [608, 322] width 106 height 26
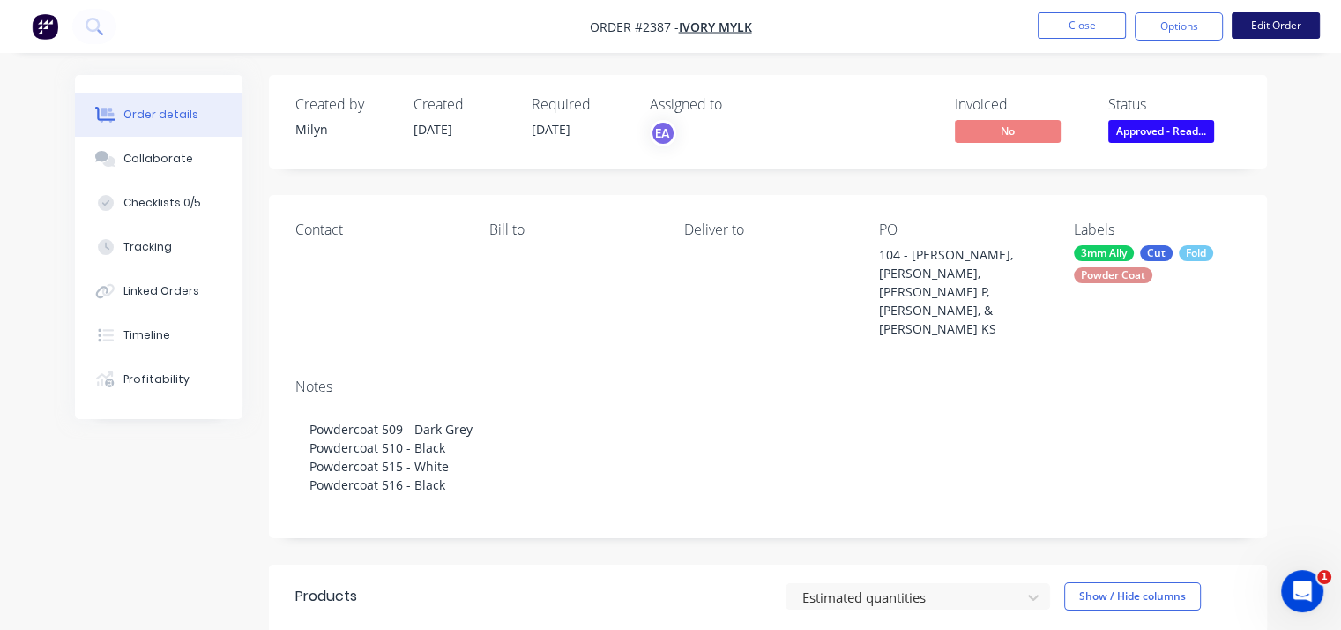
click at [1291, 33] on button "Edit Order" at bounding box center [1276, 25] width 88 height 26
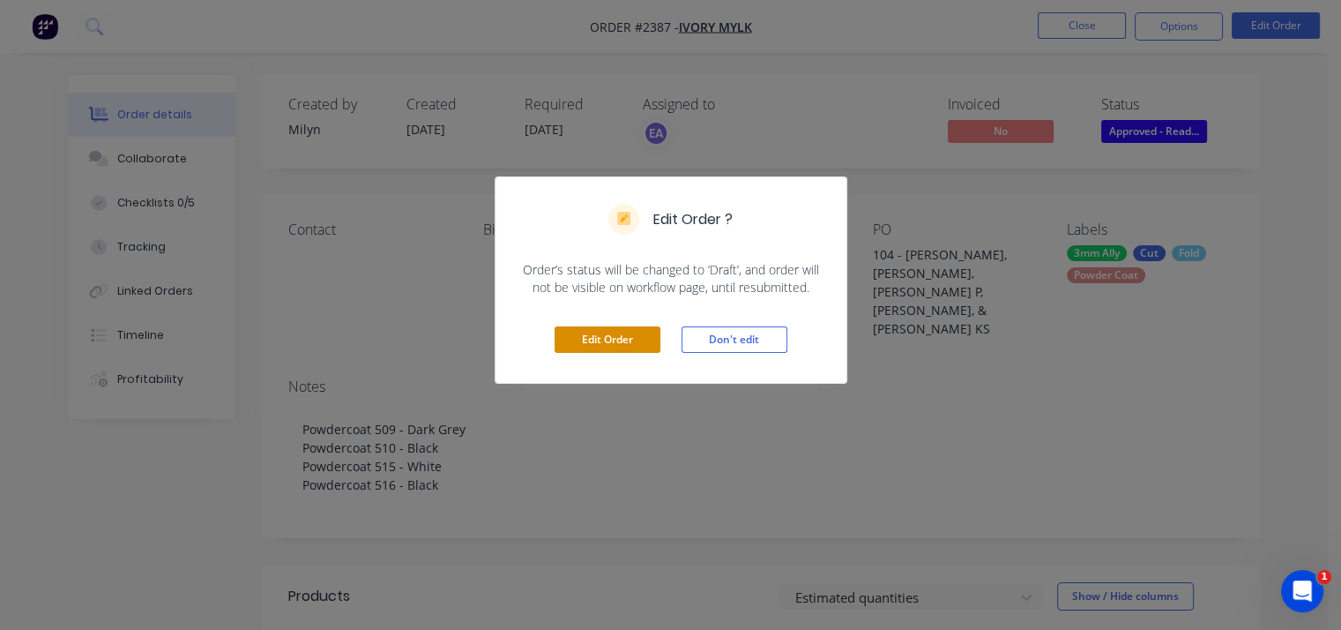
click at [610, 333] on button "Edit Order" at bounding box center [608, 339] width 106 height 26
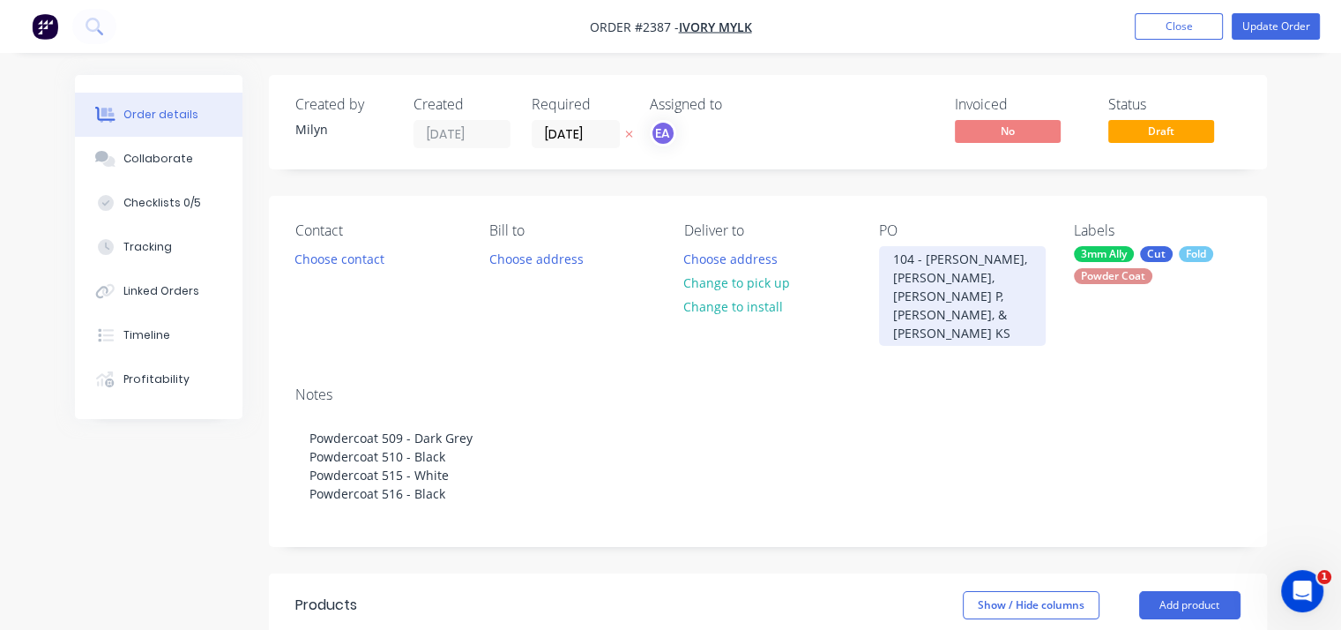
click at [969, 292] on div "104 - [PERSON_NAME], [PERSON_NAME], [PERSON_NAME] P, [PERSON_NAME], & [PERSON_N…" at bounding box center [962, 296] width 167 height 100
copy div "104 - [PERSON_NAME], [PERSON_NAME], [PERSON_NAME] P, [PERSON_NAME], & [PERSON_N…"
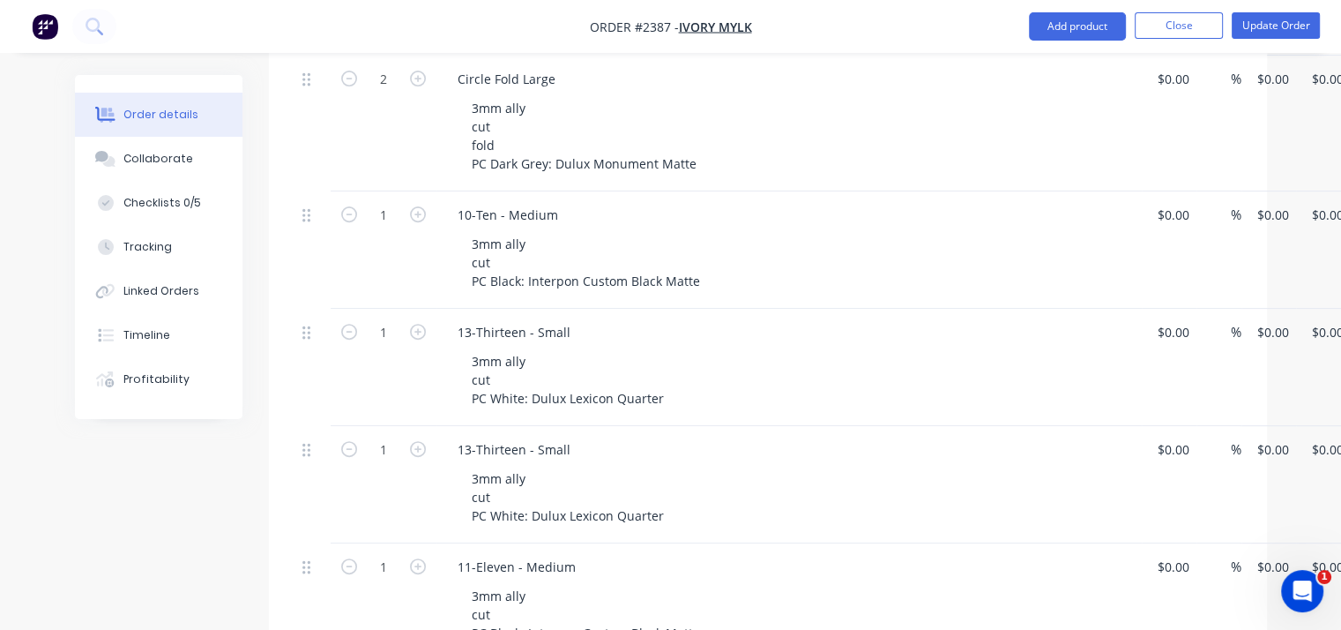
scroll to position [617, 0]
click at [352, 440] on icon "button" at bounding box center [349, 448] width 16 height 16
type input "0"
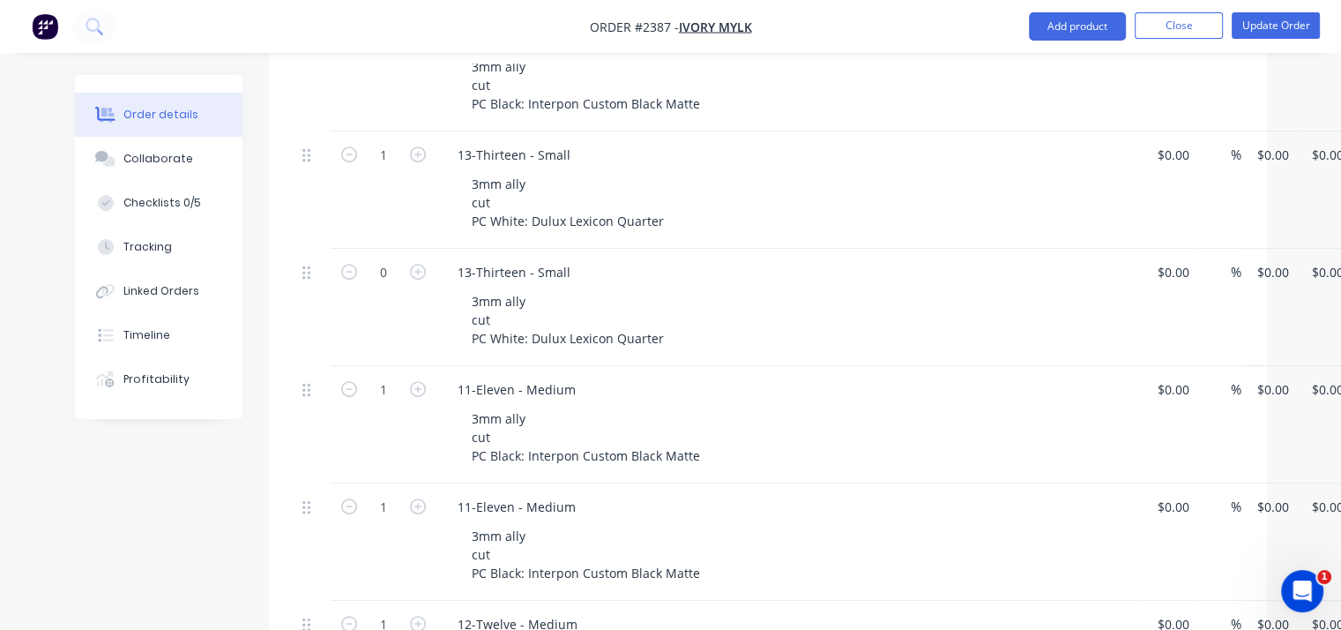
scroll to position [794, 53]
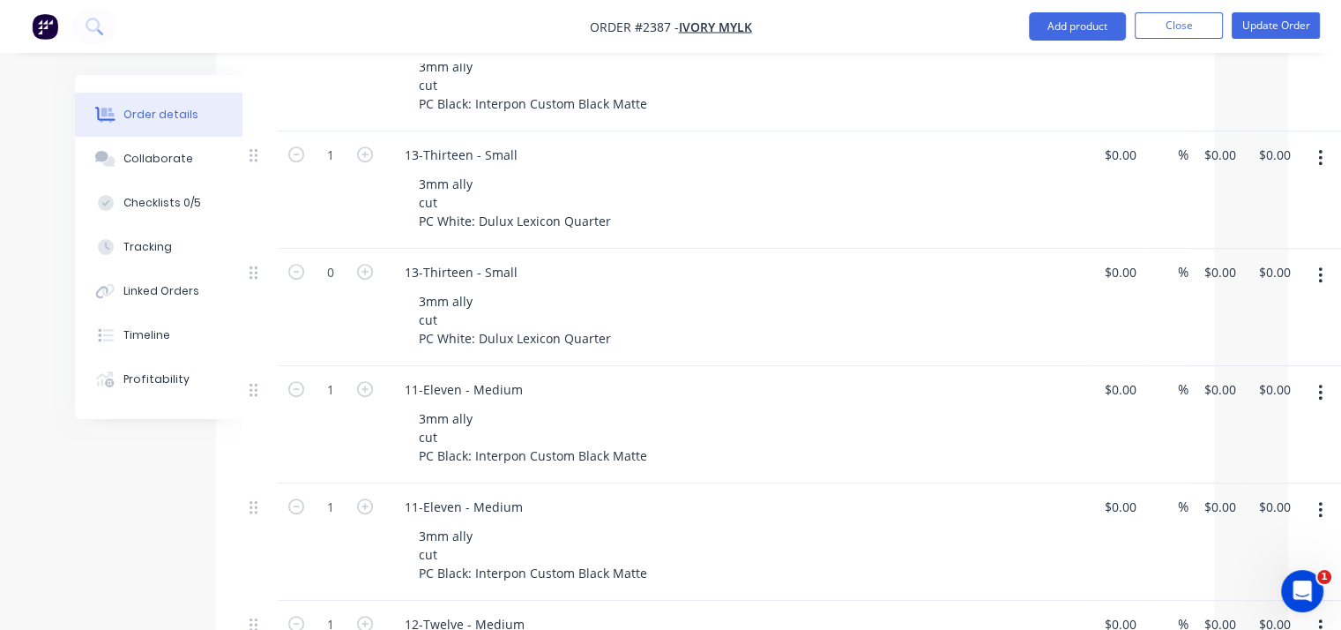
click at [1312, 259] on button "button" at bounding box center [1320, 275] width 41 height 32
click at [1228, 374] on button "Delete" at bounding box center [1259, 391] width 168 height 35
click at [1322, 265] on icon "button" at bounding box center [1320, 274] width 4 height 19
click at [1233, 379] on div "Delete" at bounding box center [1258, 392] width 136 height 26
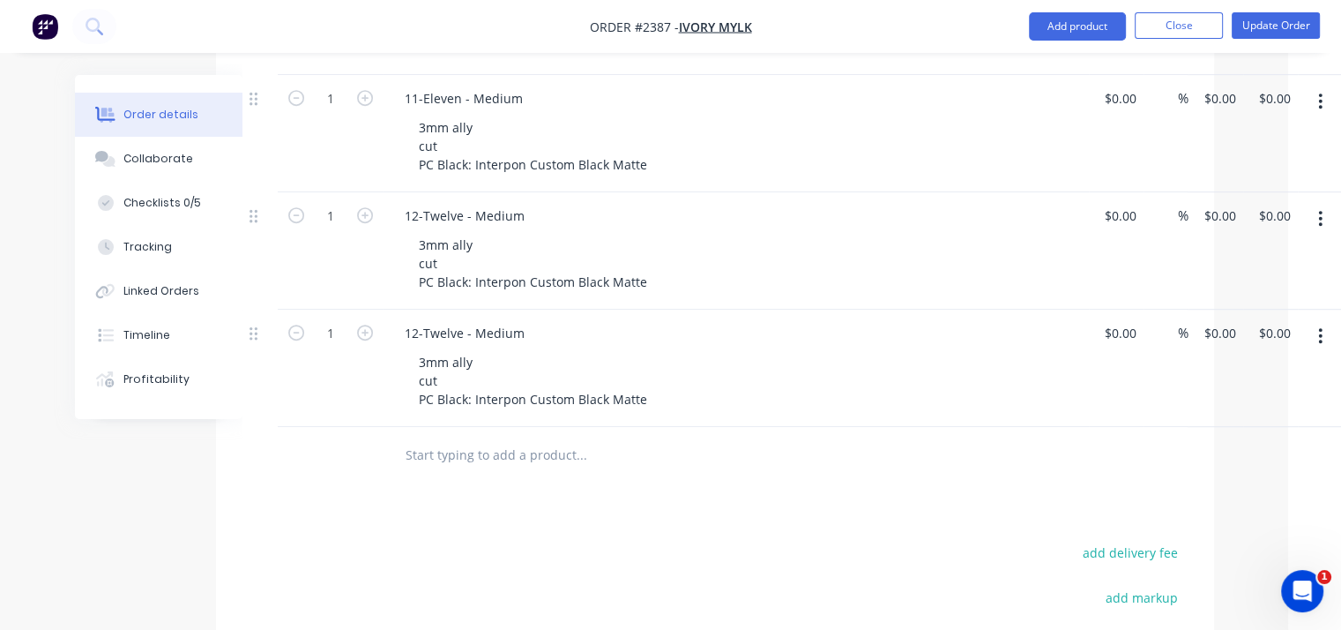
scroll to position [970, 53]
click at [1321, 324] on icon "button" at bounding box center [1320, 333] width 4 height 19
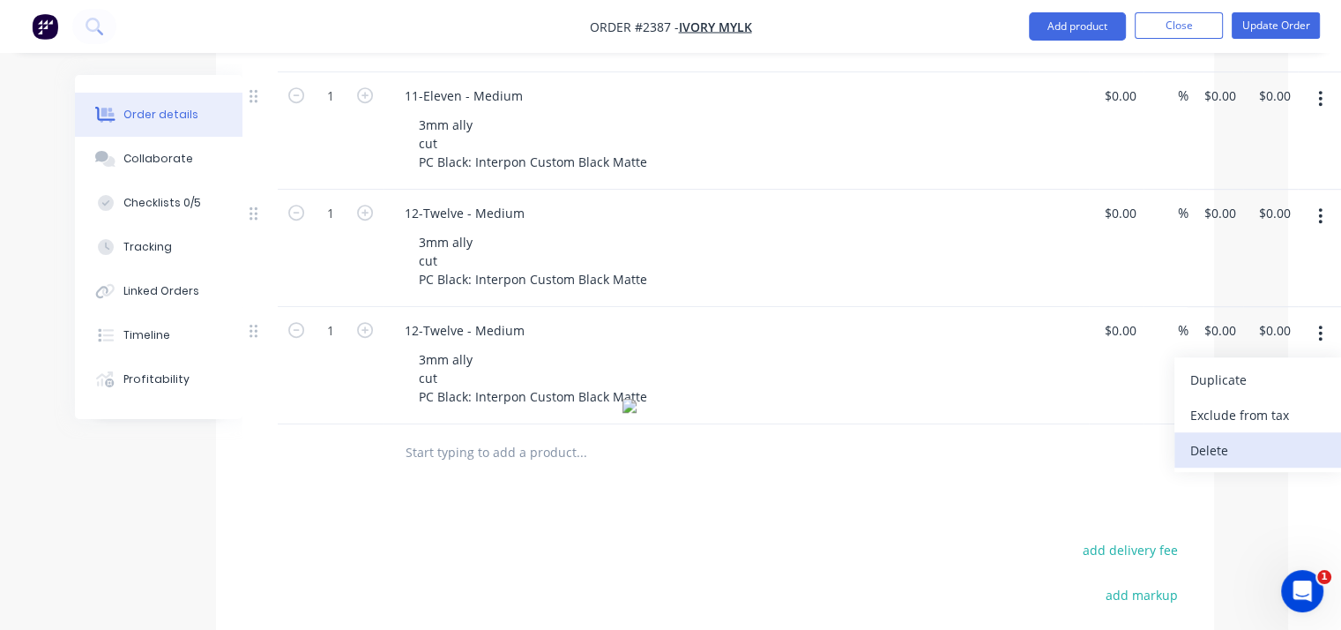
click at [1224, 437] on div "Delete" at bounding box center [1258, 450] width 136 height 26
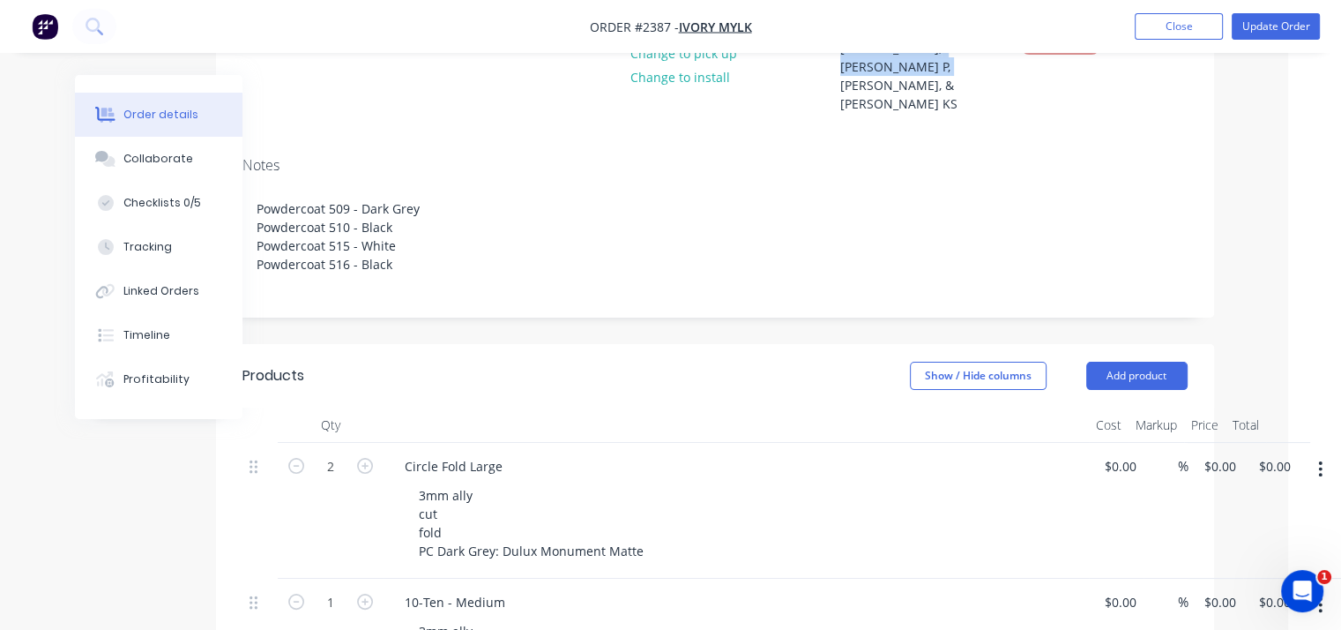
scroll to position [0, 53]
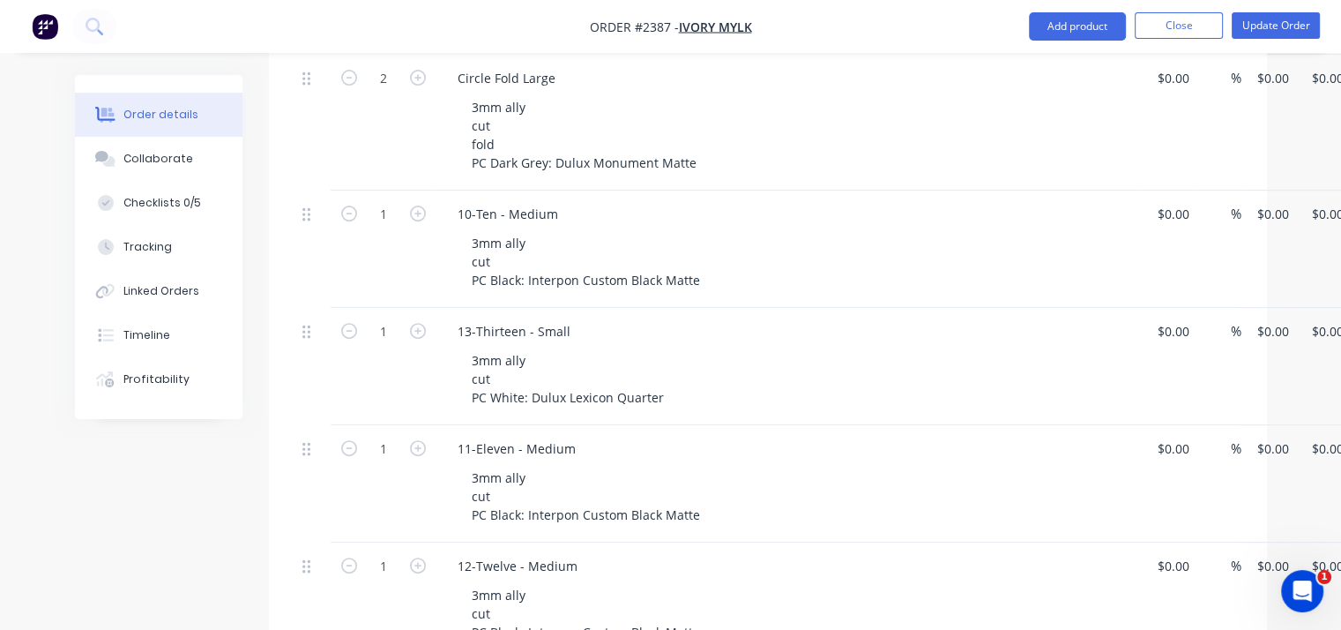
scroll to position [705, 0]
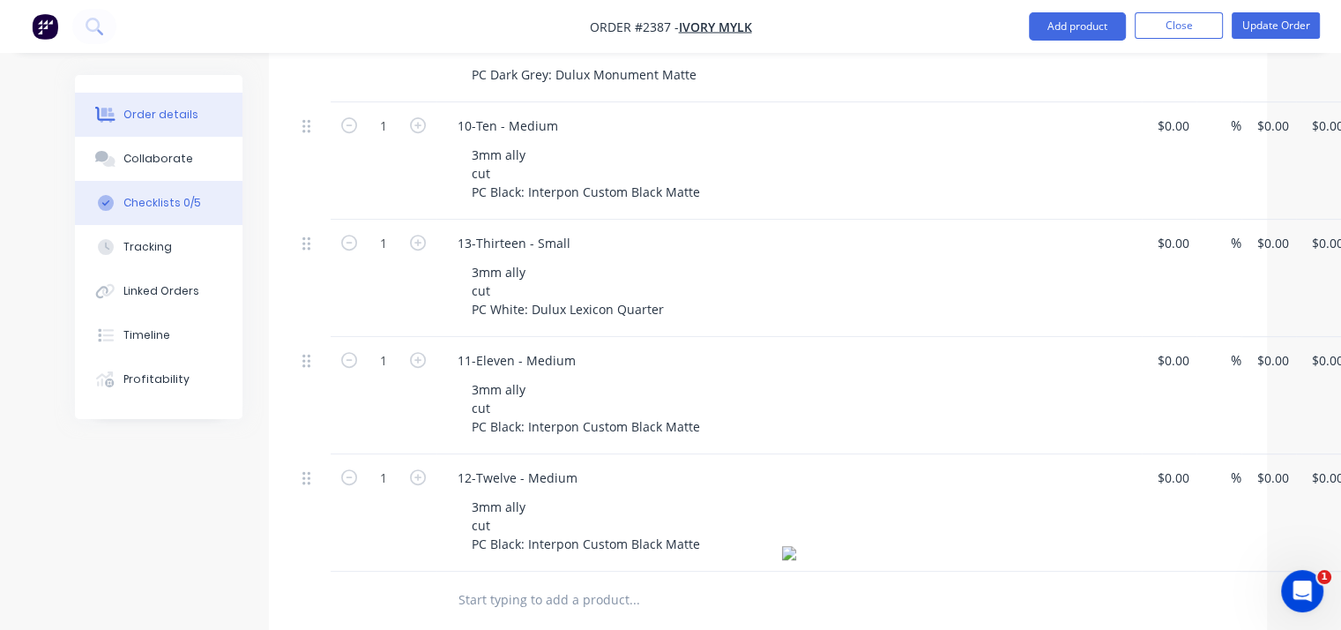
click at [161, 188] on button "Checklists 0/5" at bounding box center [159, 203] width 168 height 44
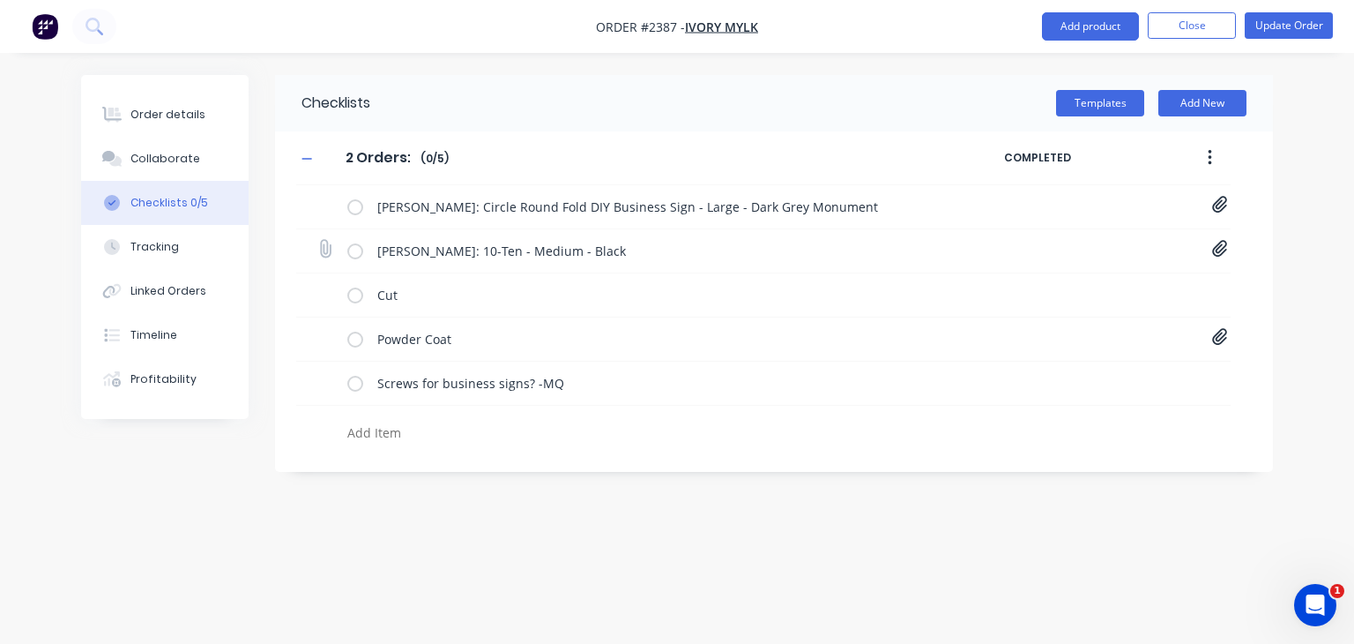
click at [1222, 250] on icon at bounding box center [1221, 249] width 16 height 18
click at [468, 537] on div "Order details Collaborate Checklists 0/5 Tracking Linked Orders Timeline Profit…" at bounding box center [677, 322] width 1354 height 644
click at [1222, 337] on icon at bounding box center [1220, 337] width 15 height 17
type textarea "x"
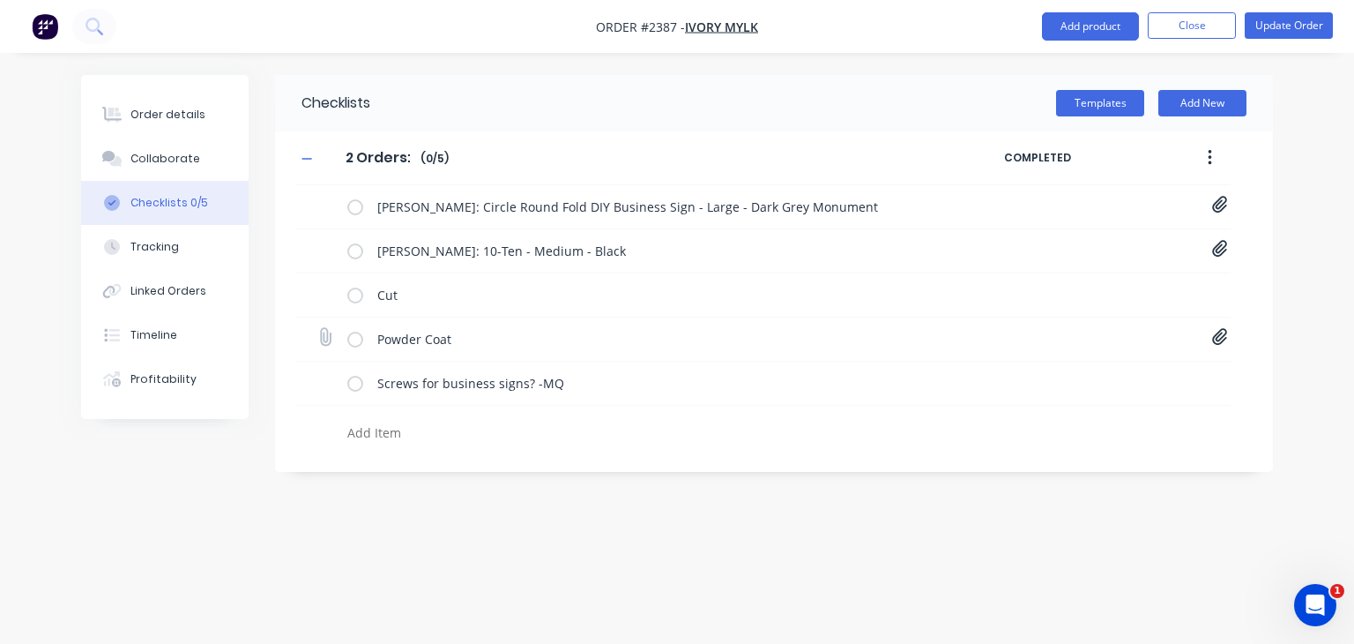
click at [321, 338] on icon at bounding box center [325, 336] width 23 height 23
click at [317, 328] on input "file" at bounding box center [317, 328] width 0 height 0
type input "C:\fakepath\Purchase Order PO0516 - Emily C, Elle C, Victoria KS.pdf"
click at [367, 433] on textarea at bounding box center [632, 433] width 584 height 26
type textarea "x"
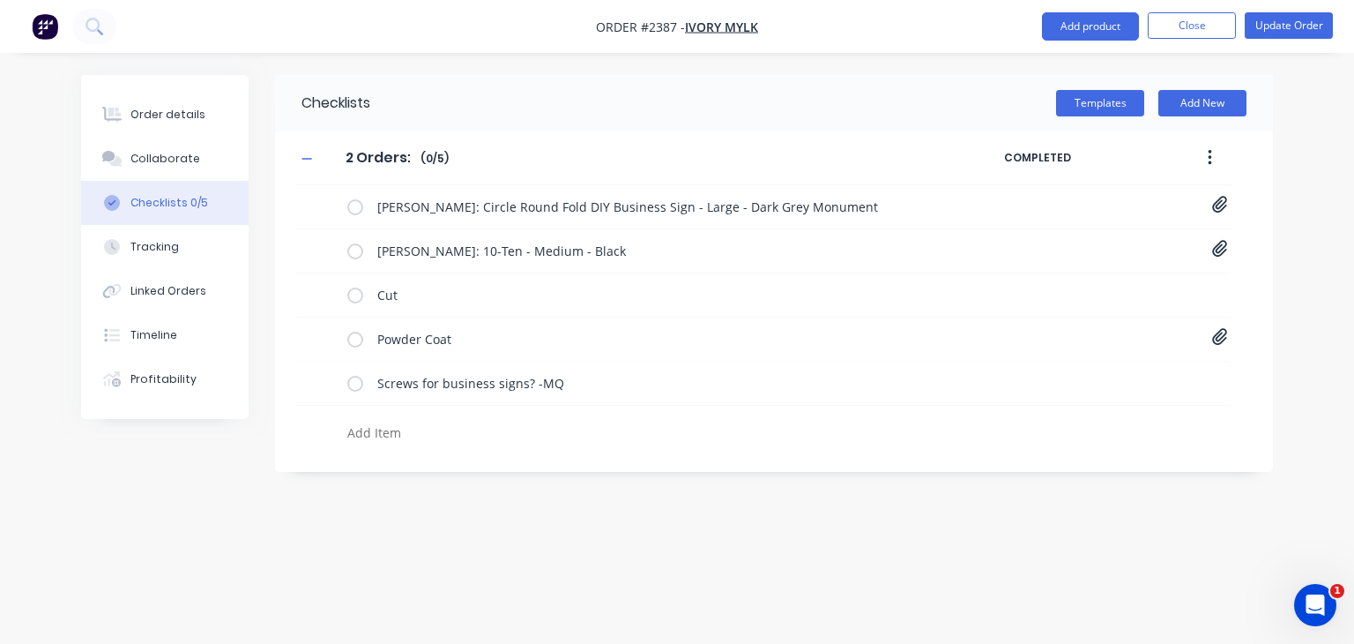
type textarea "C"
type textarea "x"
type textarea "CH"
type textarea "x"
type textarea "CHa"
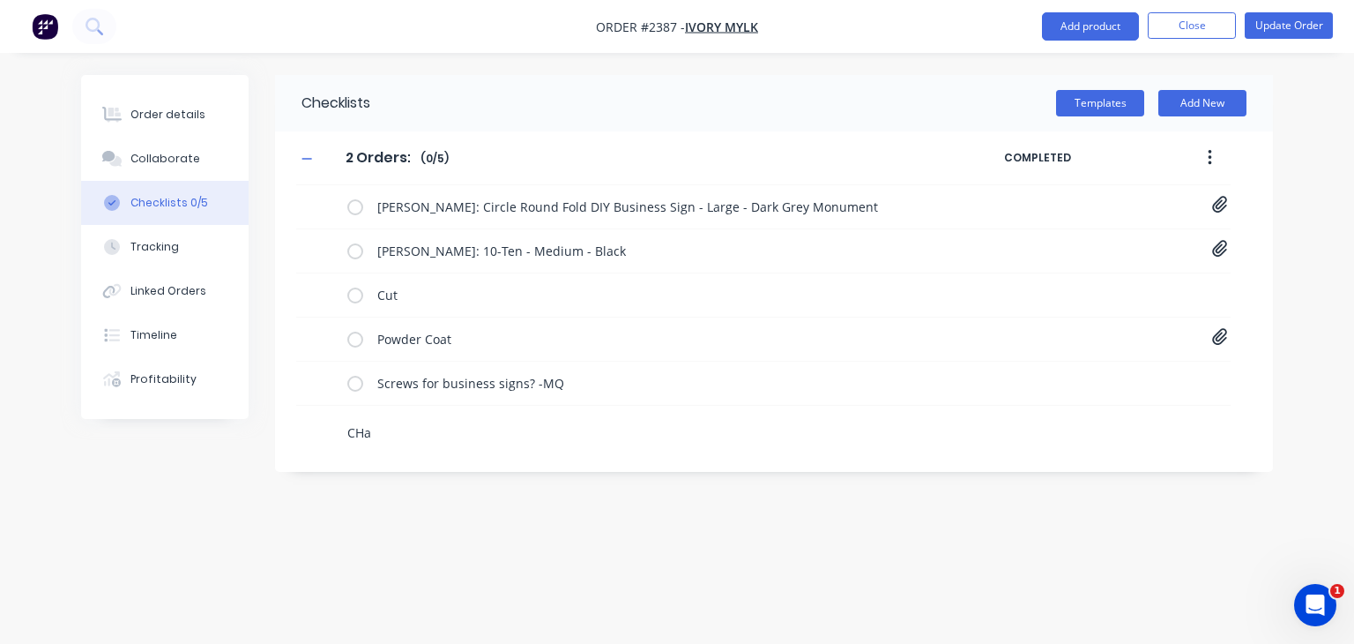
type textarea "x"
type textarea "CHaz"
type textarea "x"
type textarea "CHa"
type textarea "x"
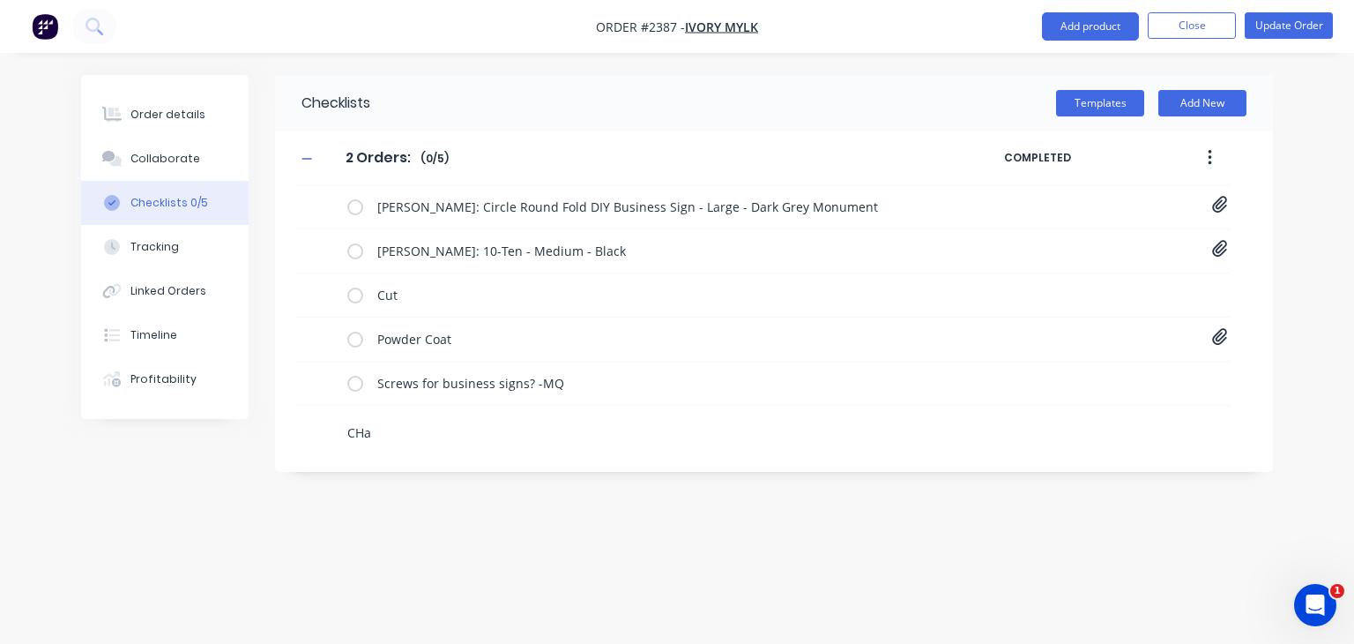
type textarea "CH"
type textarea "x"
type textarea "C"
type textarea "x"
type textarea "Ch"
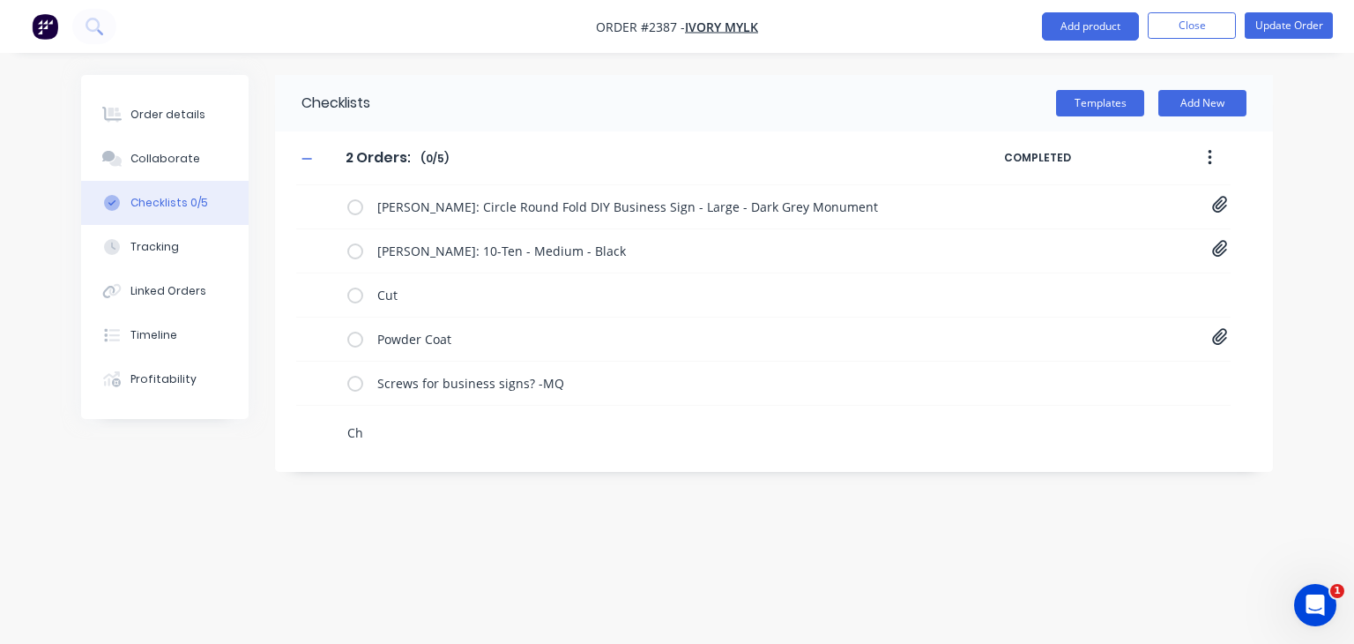
type textarea "x"
type textarea "Cha"
type textarea "x"
type textarea "Chaz"
type textarea "x"
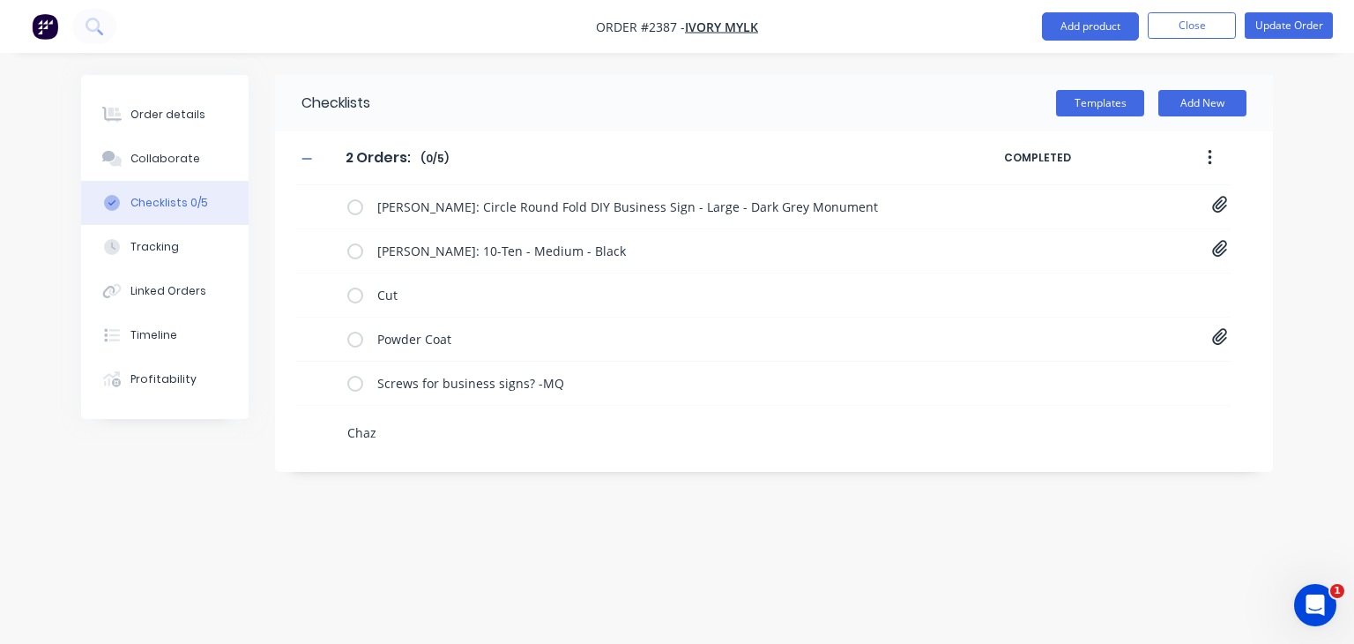
type textarea "Chaz"
type textarea "x"
type textarea "Chaz P"
type textarea "x"
type textarea "Chaz Pr"
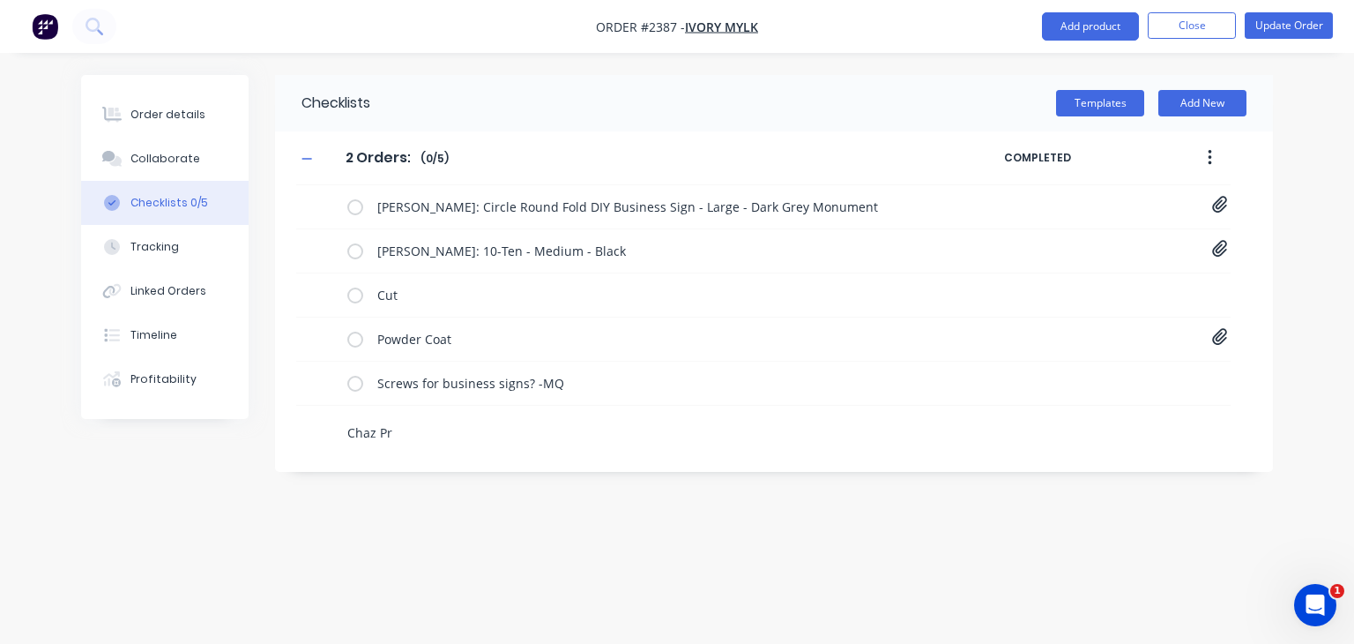
type textarea "x"
type textarea "Chaz Pre"
type textarea "x"
type textarea "Chaz Prez"
type textarea "x"
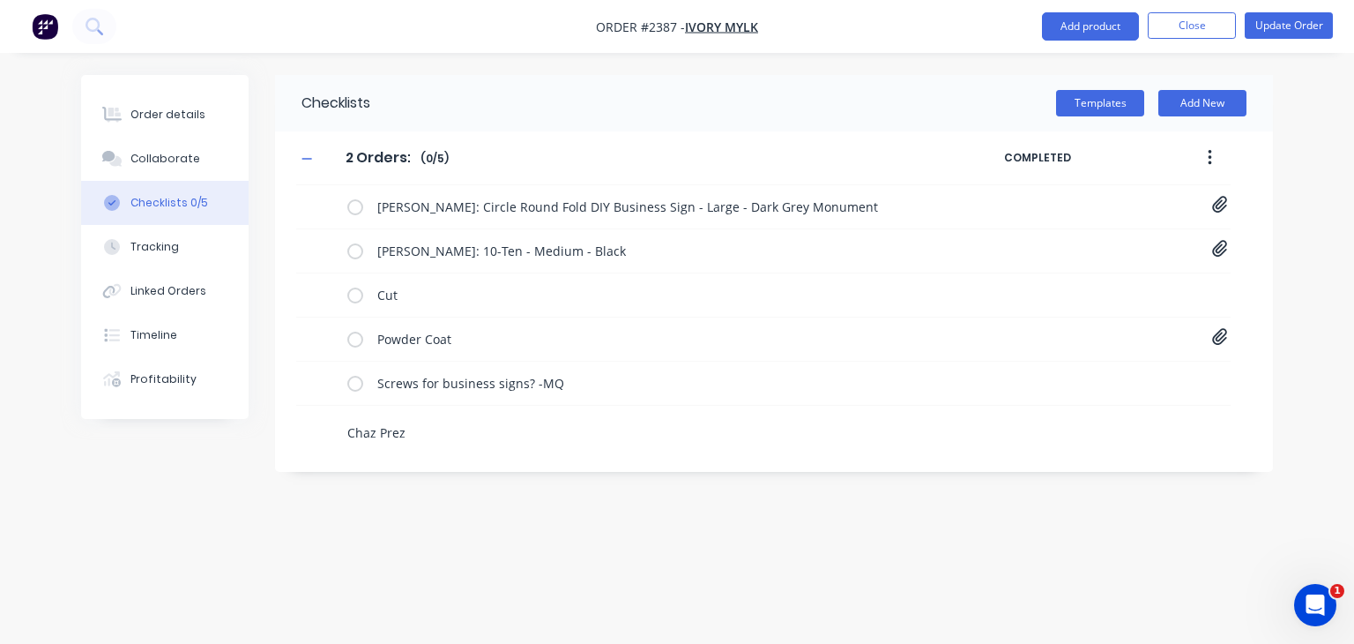
type textarea "Chaz Prezd"
type textarea "x"
type textarea "Chaz Prez"
type textarea "x"
type textarea "Chaz Prezi"
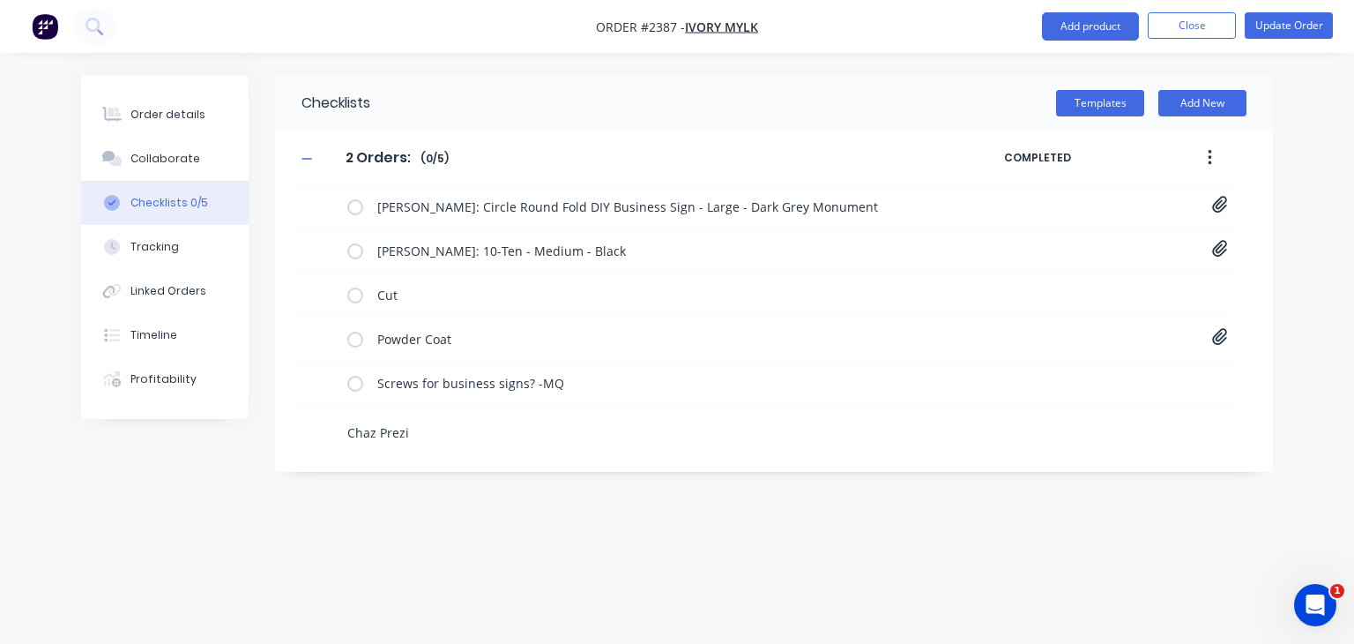
type textarea "x"
type textarea "Chaz Prezid"
type textarea "x"
type textarea "Chaz Prezide"
type textarea "x"
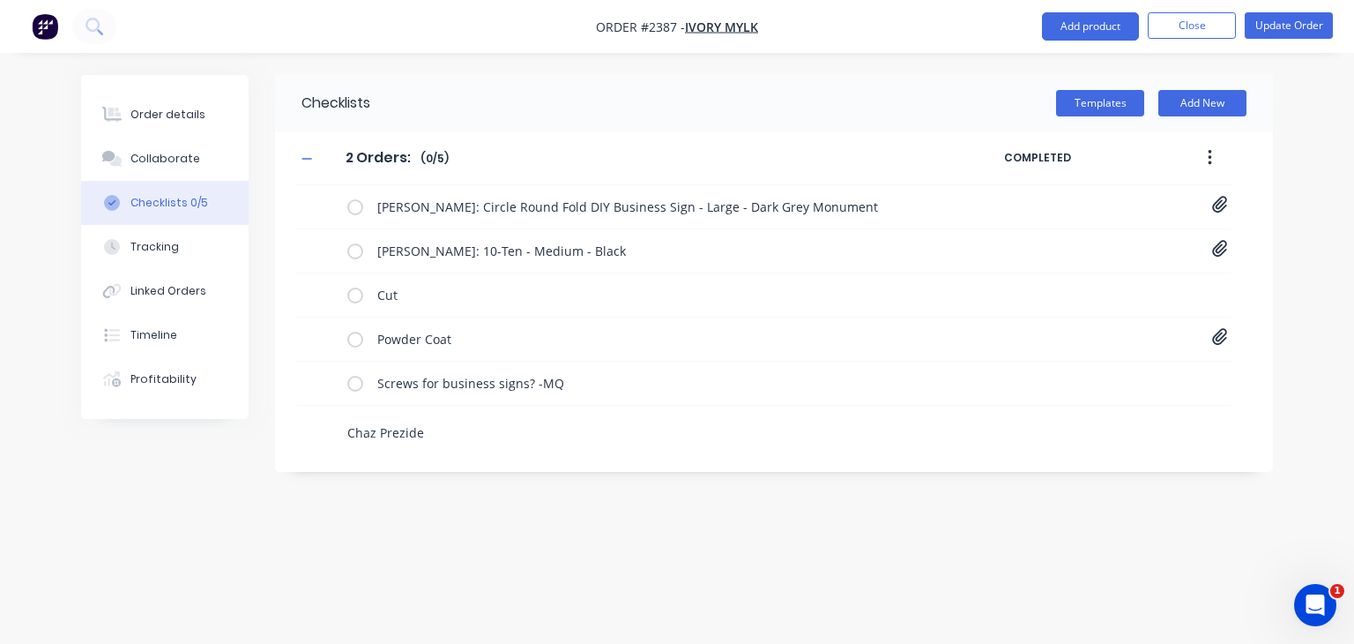
type textarea "Chaz Preziden"
type textarea "x"
type textarea "Chaz Prezident"
type textarea "x"
type textarea "Chaz Prezident:"
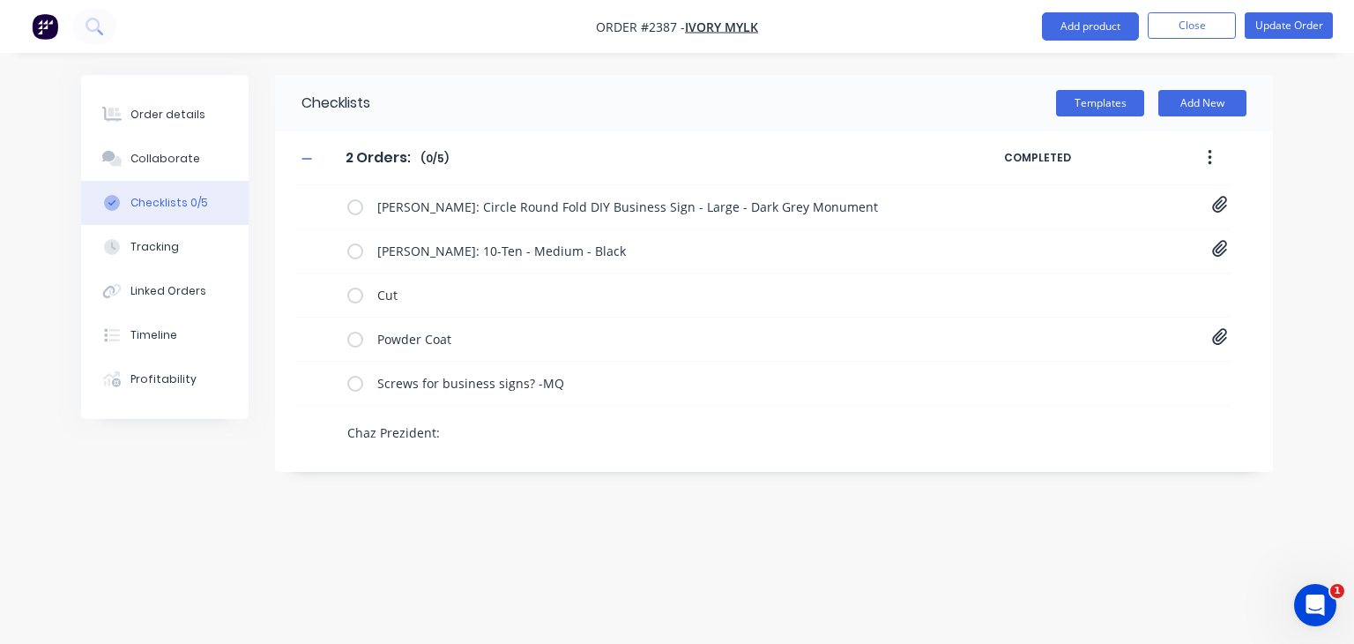
type textarea "x"
type textarea "Chaz Prezident:"
click at [483, 428] on textarea "Chaz Prezident:" at bounding box center [632, 433] width 584 height 26
paste textarea "13-Thirteen - Small"
type textarea "x"
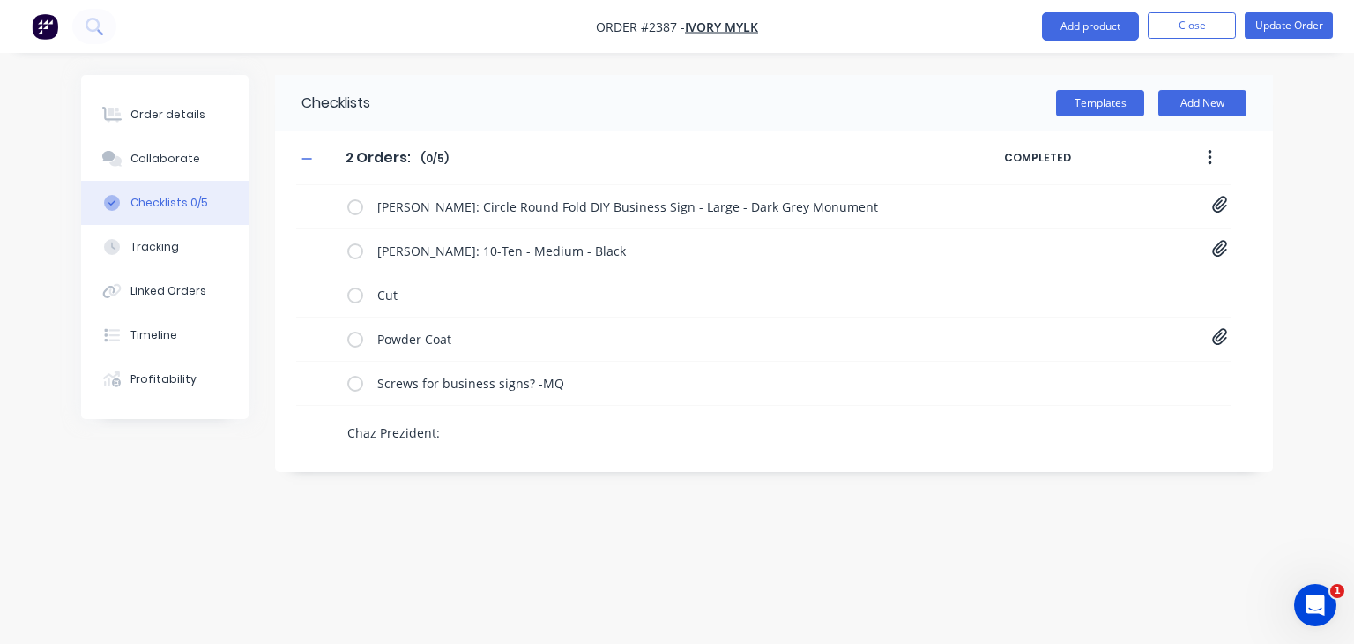
type textarea "Chaz Prezident: 13-Thirteen - Small"
type textarea "x"
type textarea "Chaz Prezident: 13-Thirteen - Small"
type textarea "x"
type textarea "Chaz Prezident: 13-Thirteen - Small"
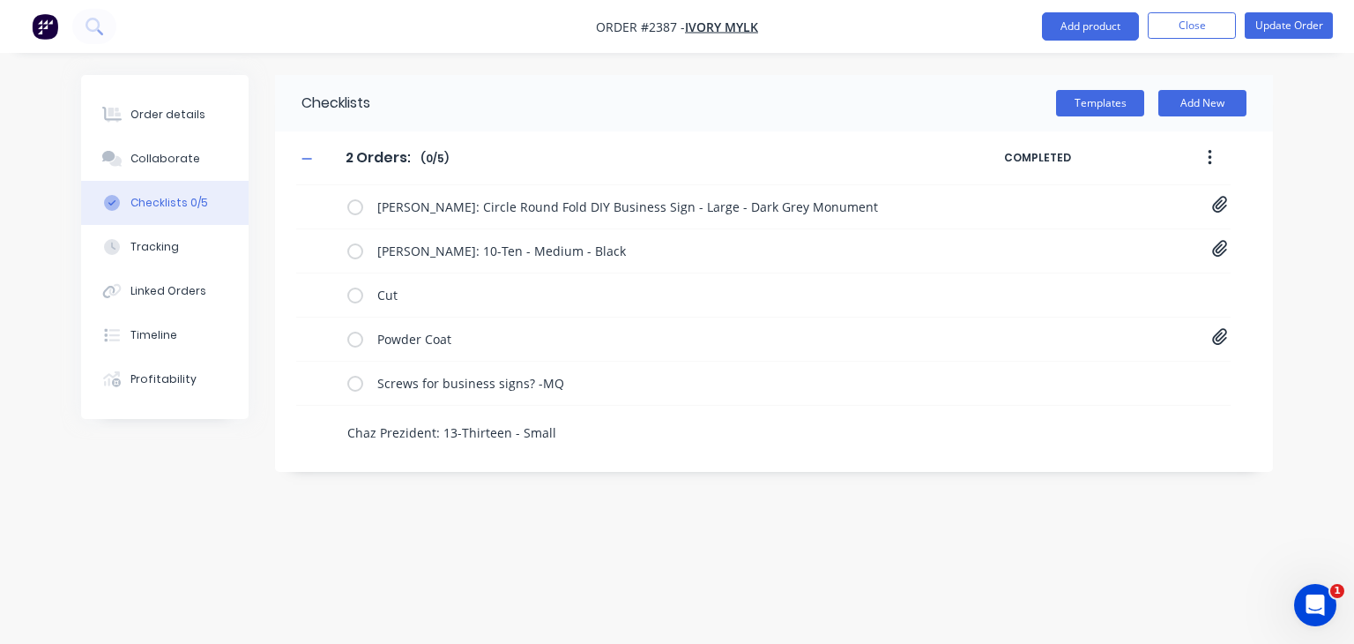
type textarea "x"
type textarea "Chaz Prezident: 13-Thirteen - Small -"
type textarea "x"
type textarea "Chaz Prezident: 13-Thirteen - Small -"
type textarea "x"
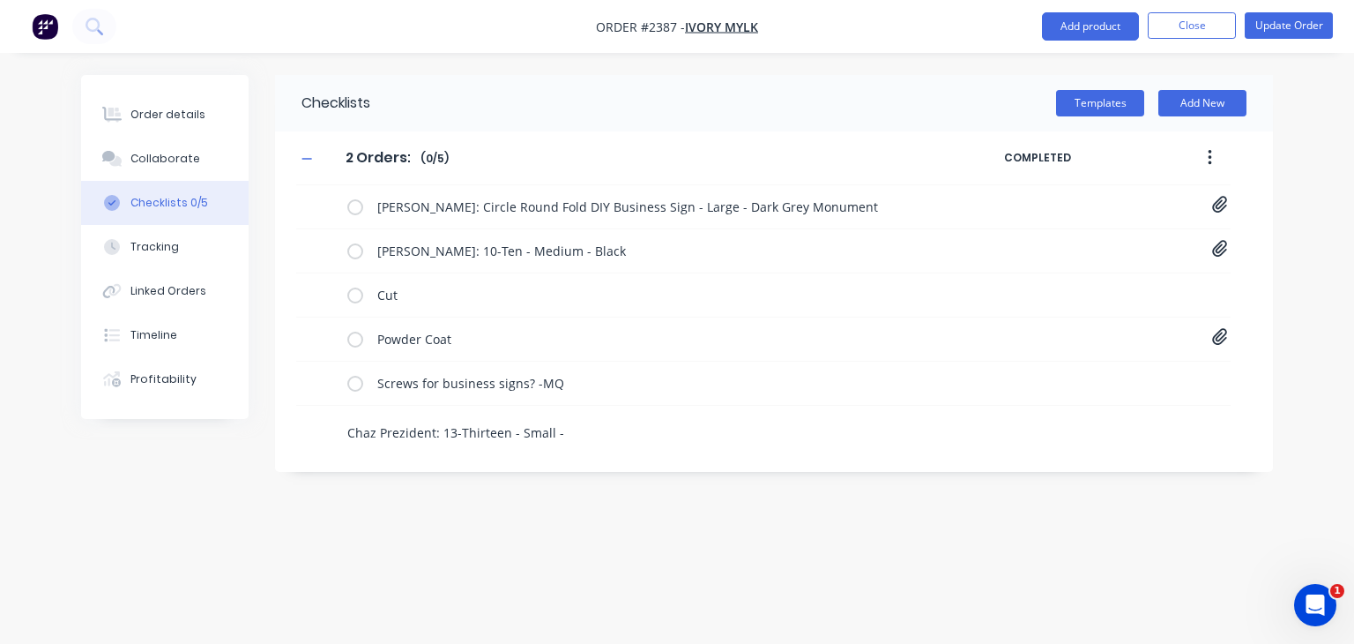
type textarea "Chaz Prezident: 13-Thirteen - Small - W"
type textarea "x"
type textarea "Chaz Prezident: 13-Thirteen - Small - Wh"
type textarea "x"
type textarea "Chaz Prezident: 13-Thirteen - Small - Whi"
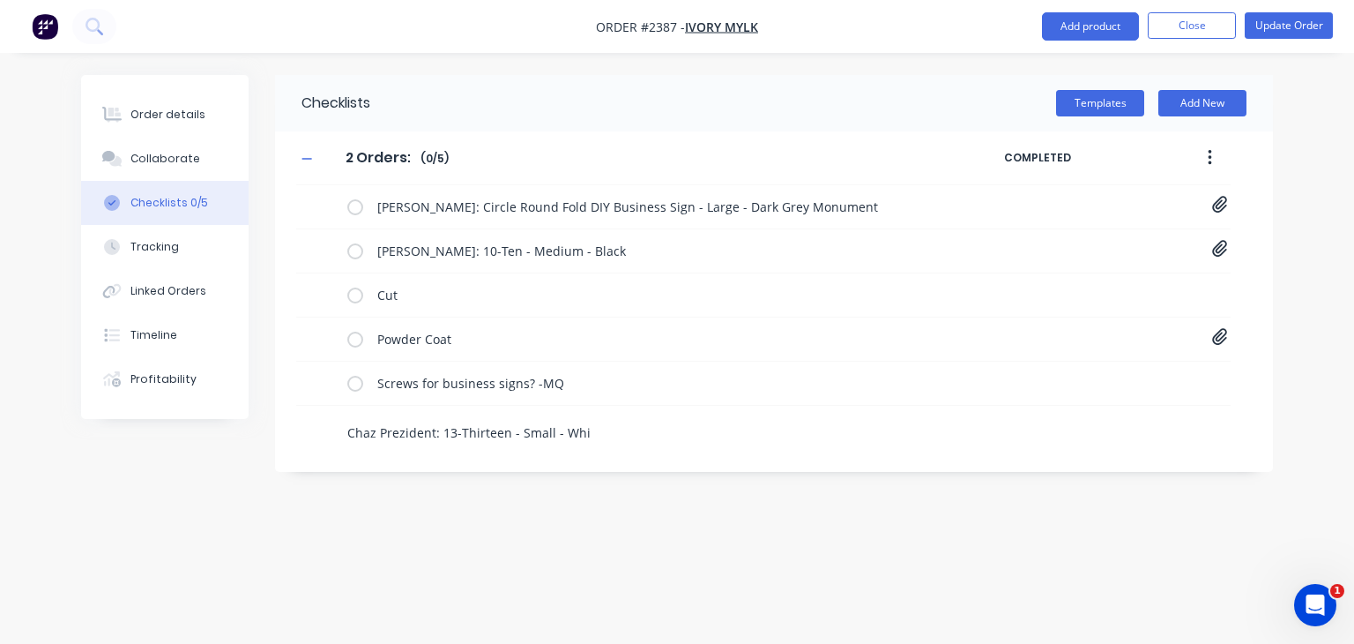
type textarea "x"
type textarea "Chaz Prezident: 13-Thirteen - Small - Whit"
type textarea "x"
type textarea "Chaz Prezident: 13-Thirteen - Small - White"
click at [568, 501] on div "Checklists Templates Add New 2 Orders: 2 Orders: Enter Checklist name ( 0 / 5 )…" at bounding box center [677, 288] width 1192 height 427
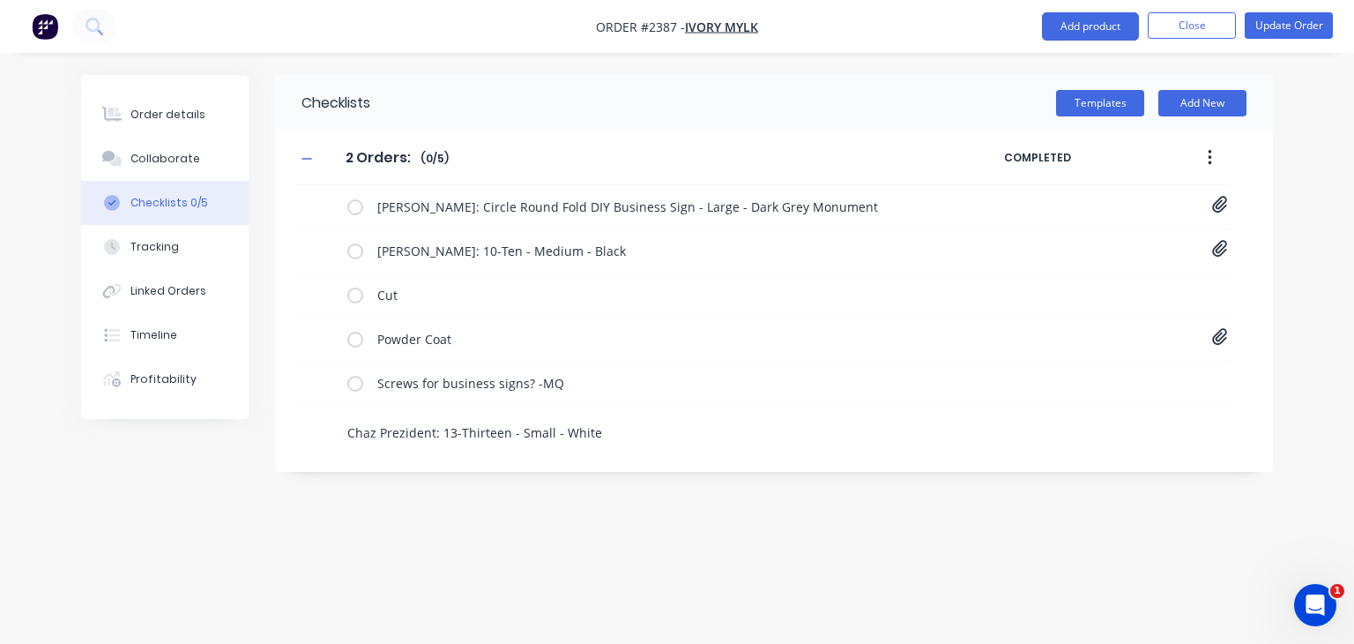
click at [396, 463] on div "Checklists Templates Add New 2 Orders: 2 Orders: Enter Checklist name ( 0 / 5 )…" at bounding box center [774, 273] width 998 height 397
click at [309, 431] on div "Chaz Prezident: 13-Thirteen - Small - White" at bounding box center [623, 428] width 654 height 45
click at [644, 431] on textarea "Chaz Prezident: 13-Thirteen - Small - White" at bounding box center [632, 433] width 584 height 26
type textarea "x"
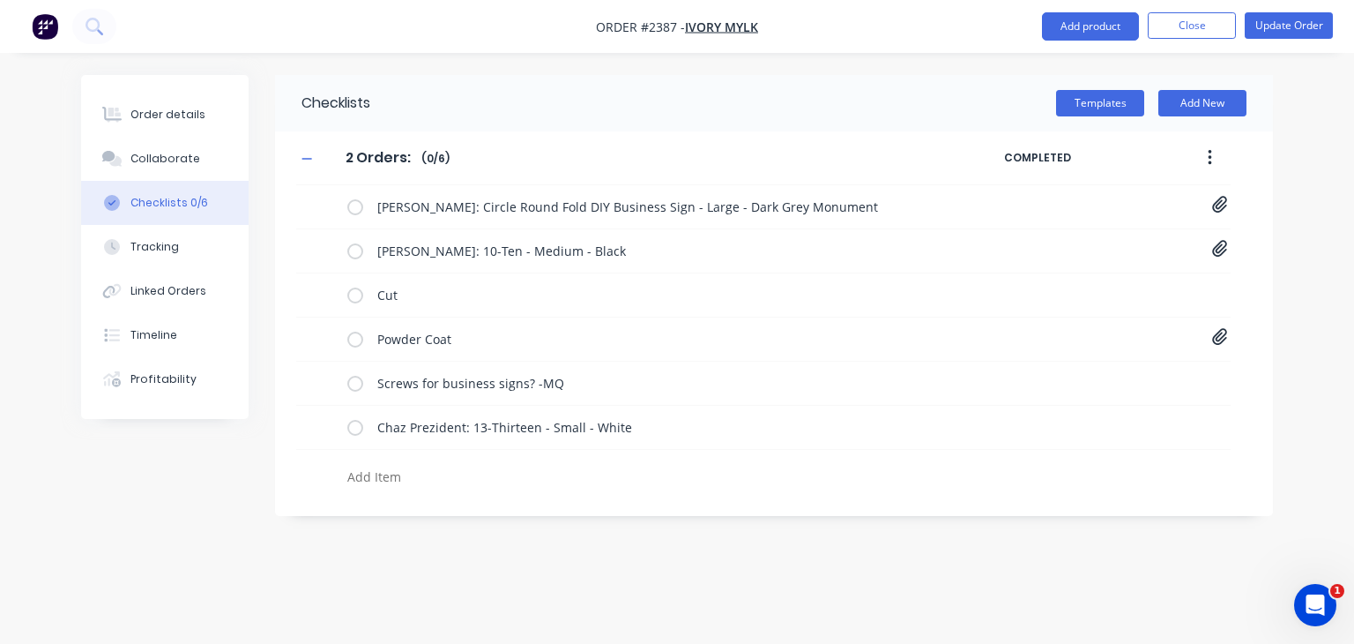
click at [409, 464] on textarea at bounding box center [632, 477] width 584 height 26
type textarea "x"
type textarea "E"
type textarea "x"
type textarea "El"
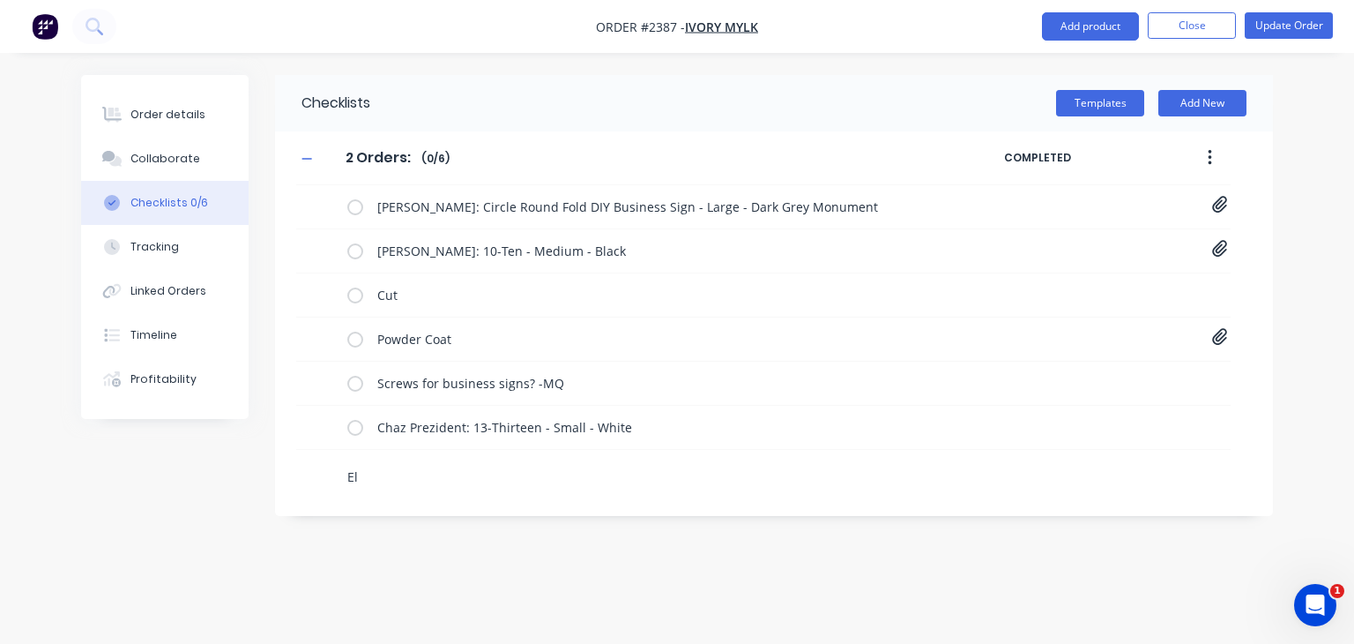
type textarea "x"
type textarea "Ell"
type textarea "x"
type textarea "Elle"
type textarea "x"
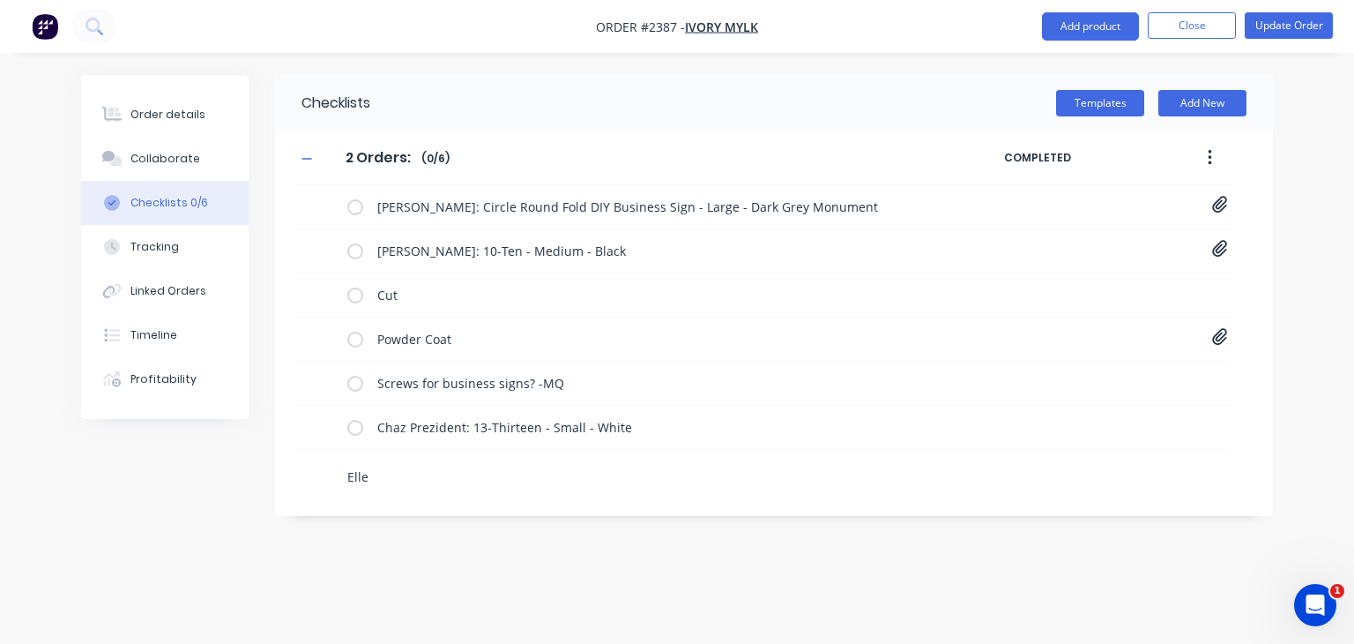
type textarea "Elle"
type textarea "x"
type textarea "Elle C"
type textarea "x"
type textarea "Elle Ca"
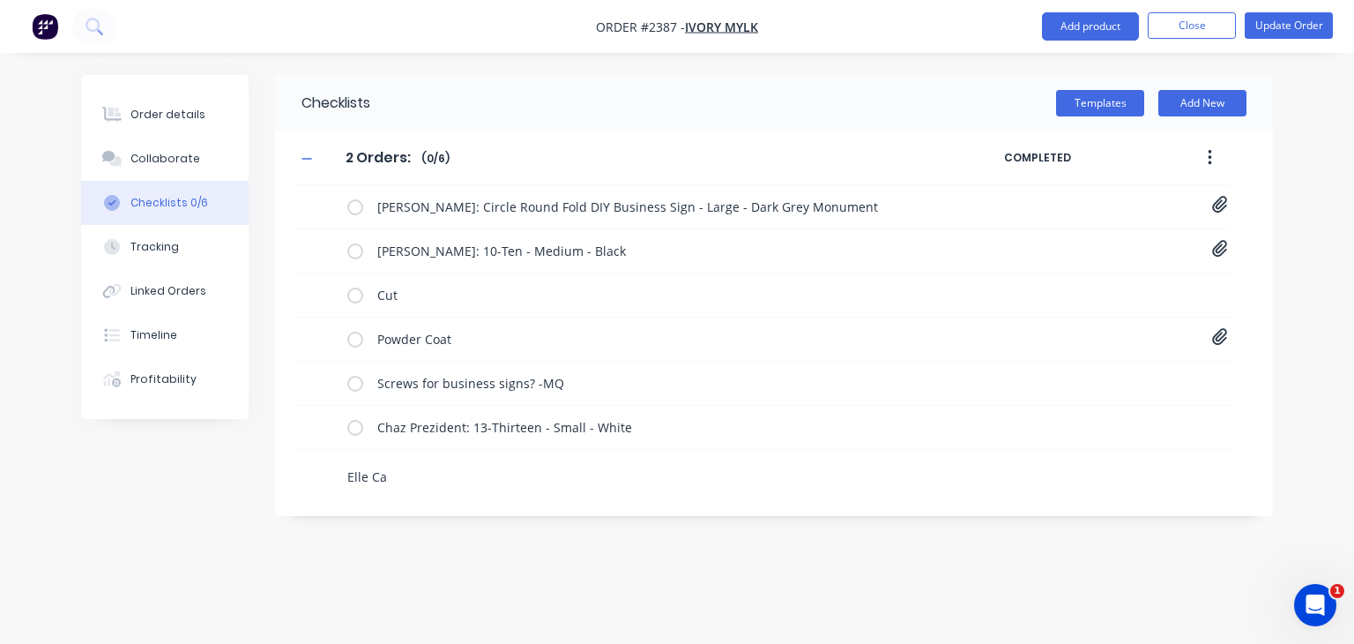
type textarea "x"
type textarea "Elle Cal"
type textarea "x"
type textarea "Elle Call"
type textarea "x"
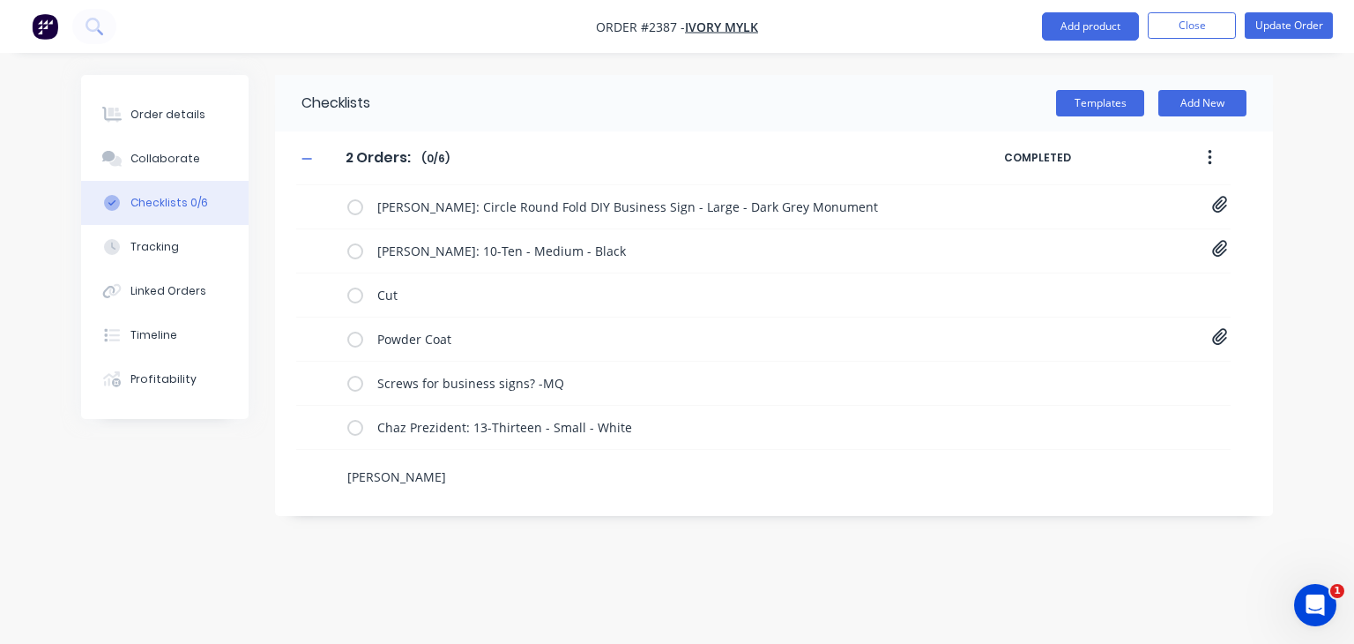
type textarea "Elle Calla"
type textarea "x"
type textarea "Elle Callag"
type textarea "x"
type textarea "Elle Callagh"
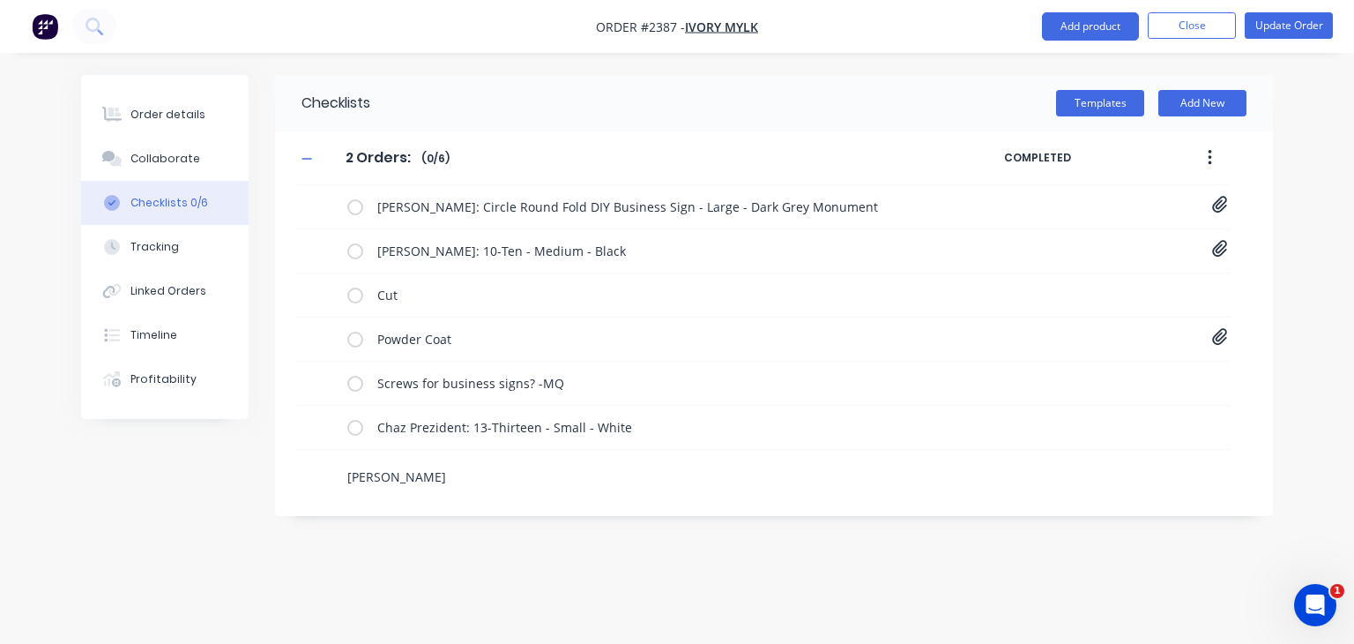
type textarea "x"
type textarea "Elle Callagha"
type textarea "x"
type textarea "Elle Callaghan"
type textarea "x"
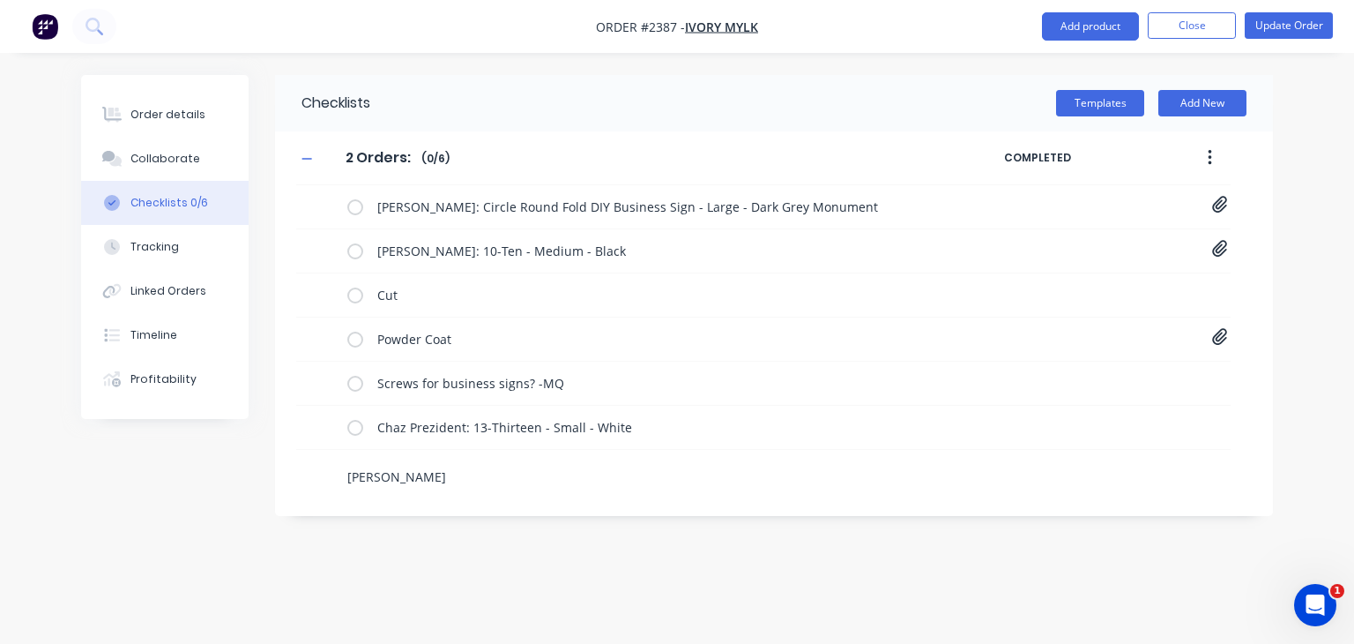
type textarea "Elle Callaghan:"
type textarea "x"
type textarea "Elle Callaghan:"
paste textarea "11-Eleven - Medium"
type textarea "x"
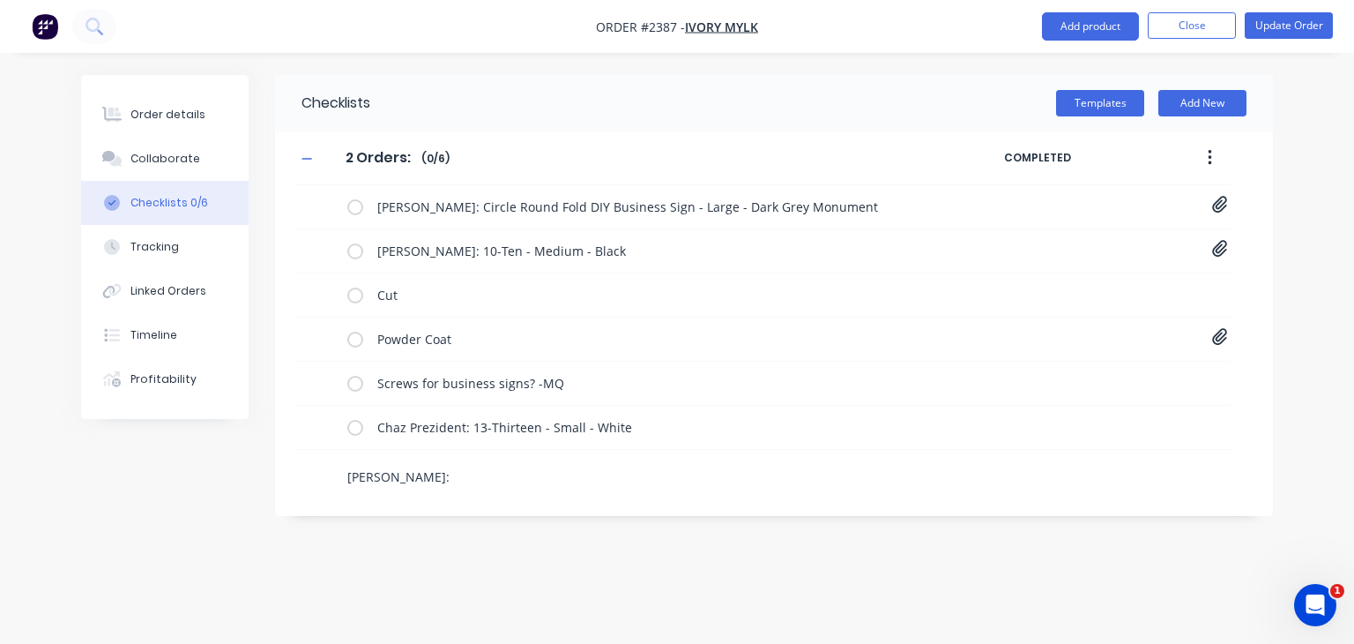
type textarea "Elle Callaghan: 11-Eleven - Medium"
type textarea "x"
type textarea "Elle Callaghan: 11-Eleven - Medium"
type textarea "x"
type textarea "Elle Callaghan: 11-Eleven - Medium"
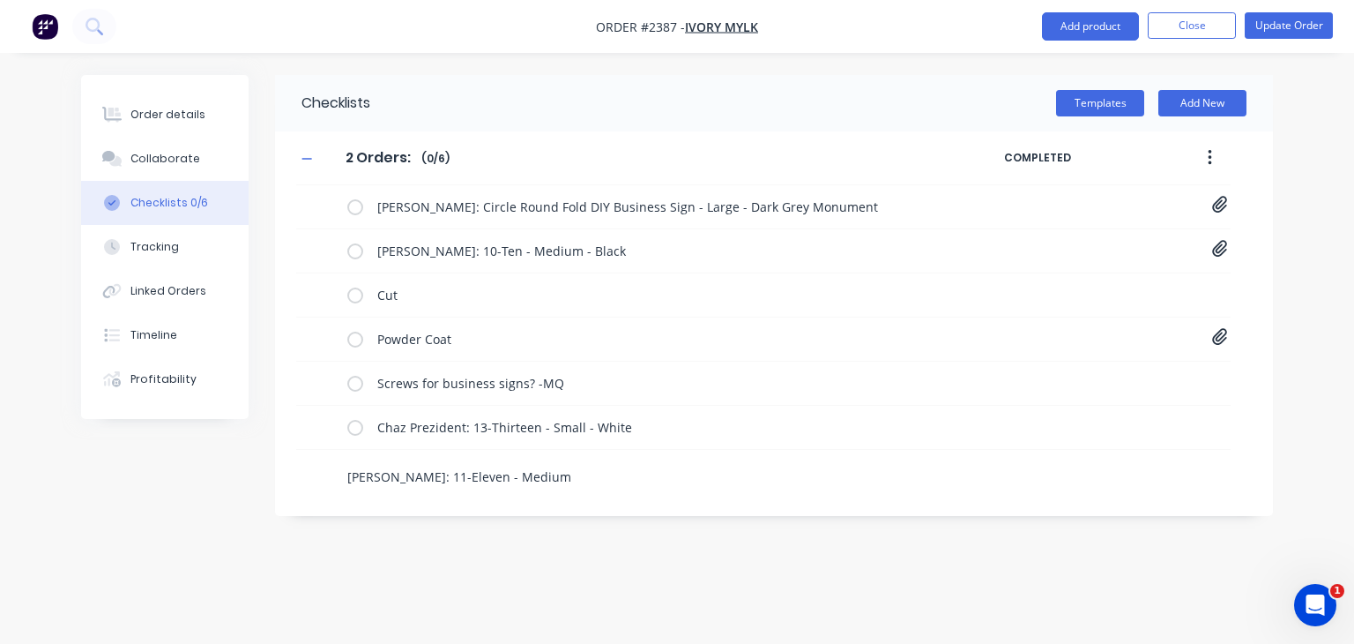
type textarea "x"
type textarea "Elle Callaghan: 11-Eleven - Medium -"
type textarea "x"
type textarea "Elle Callaghan: 11-Eleven - Medium -"
type textarea "x"
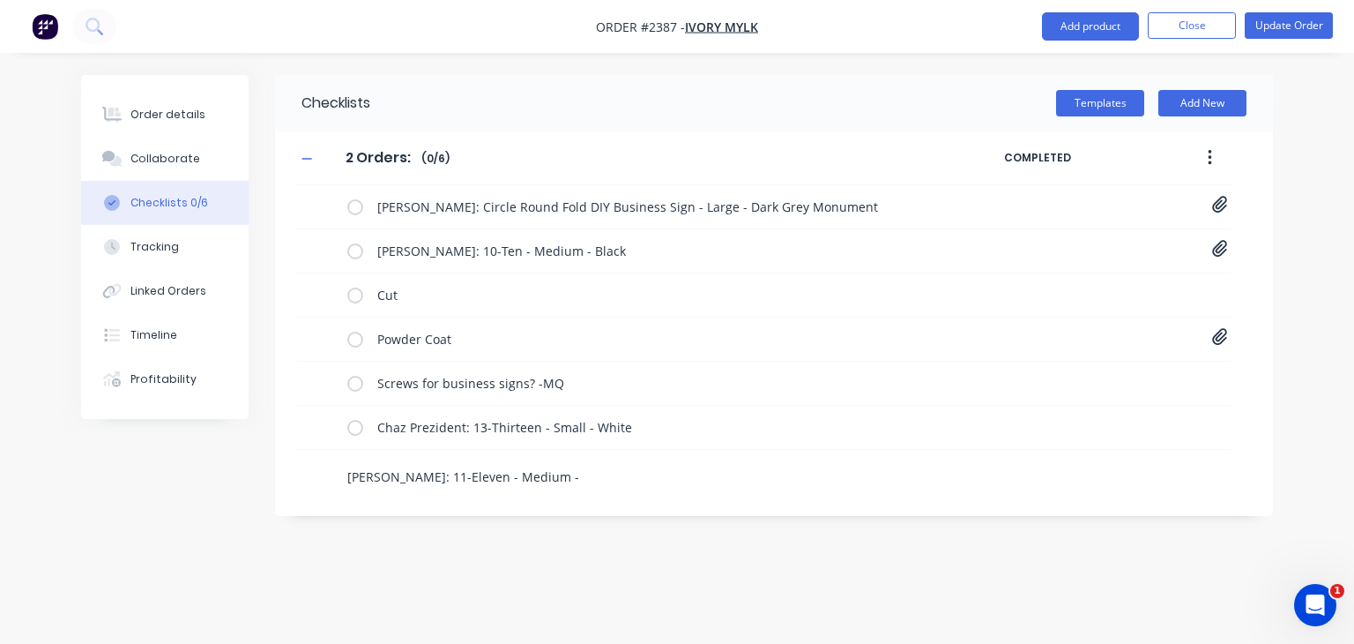
type textarea "Elle Callaghan: 11-Eleven - Medium - B"
type textarea "x"
type textarea "Elle Callaghan: 11-Eleven - Medium - Bl"
type textarea "x"
type textarea "Elle Callaghan: 11-Eleven - Medium - Bla"
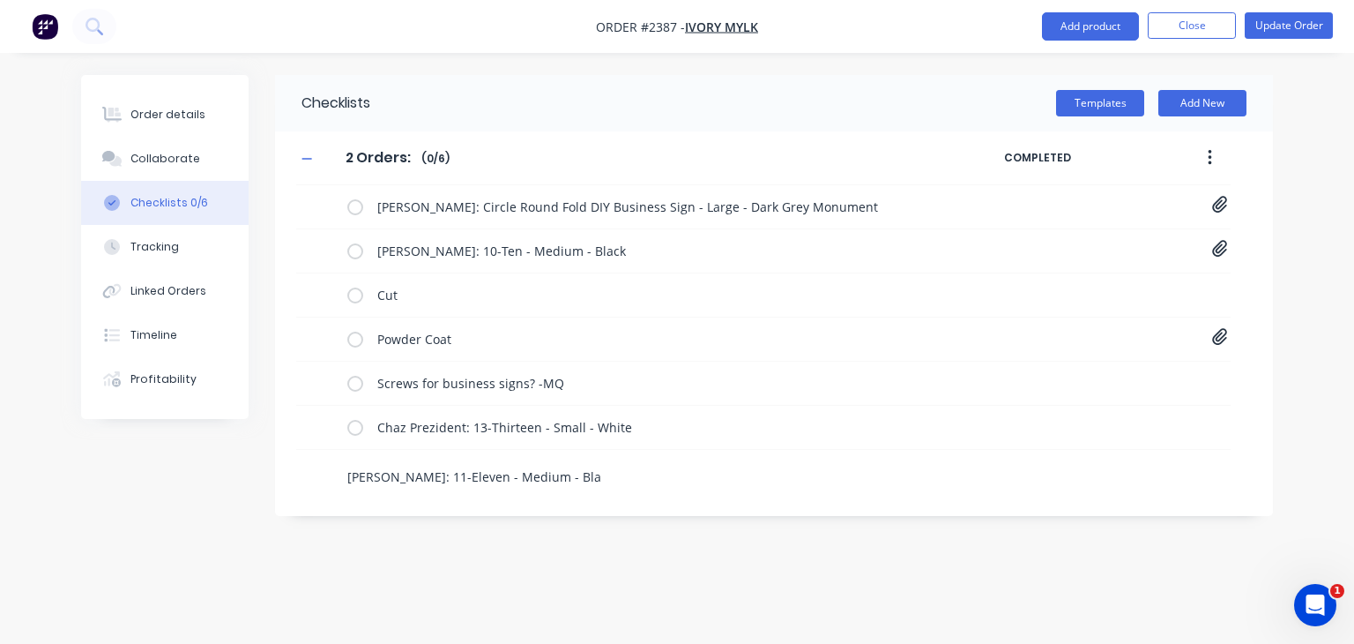
type textarea "x"
type textarea "Elle Callaghan: 11-Eleven - Medium - Blac"
type textarea "x"
type textarea "Elle Callaghan: 11-Eleven - Medium - Black"
click at [623, 545] on div "Order details Collaborate Checklists 0/6 Tracking Linked Orders Timeline Profit…" at bounding box center [677, 322] width 1354 height 644
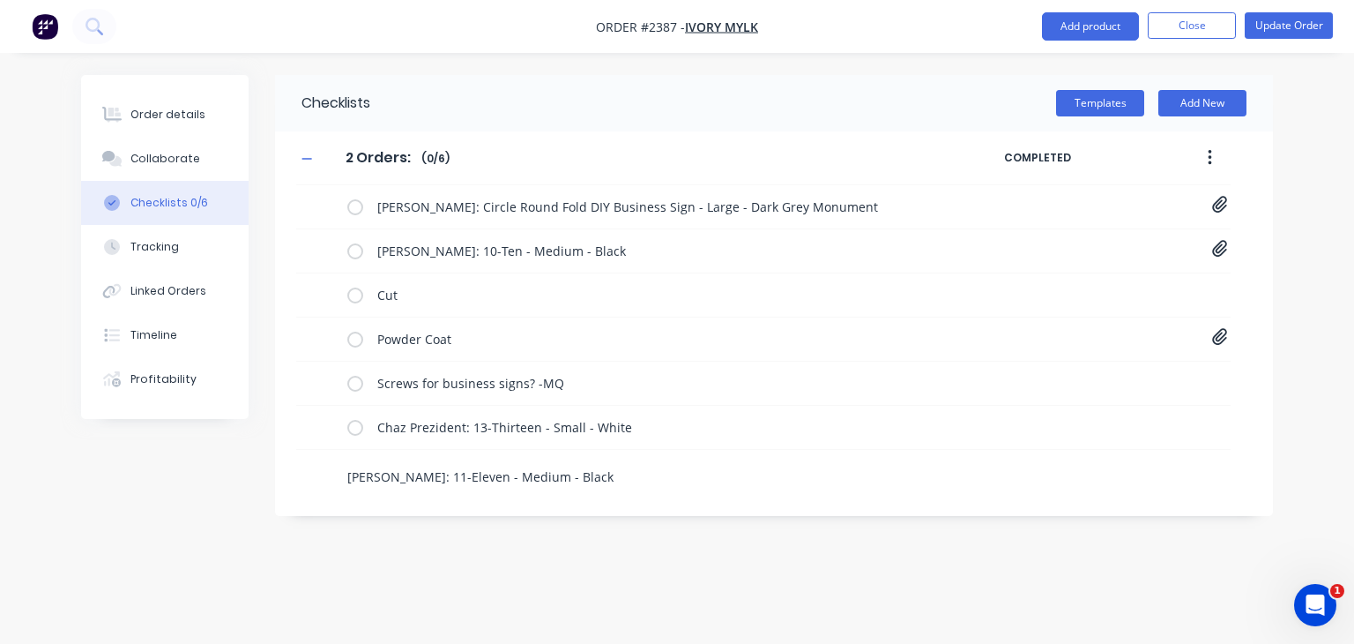
click at [677, 477] on textarea "Elle Callaghan: 11-Eleven - Medium - Black" at bounding box center [632, 477] width 584 height 26
type textarea "x"
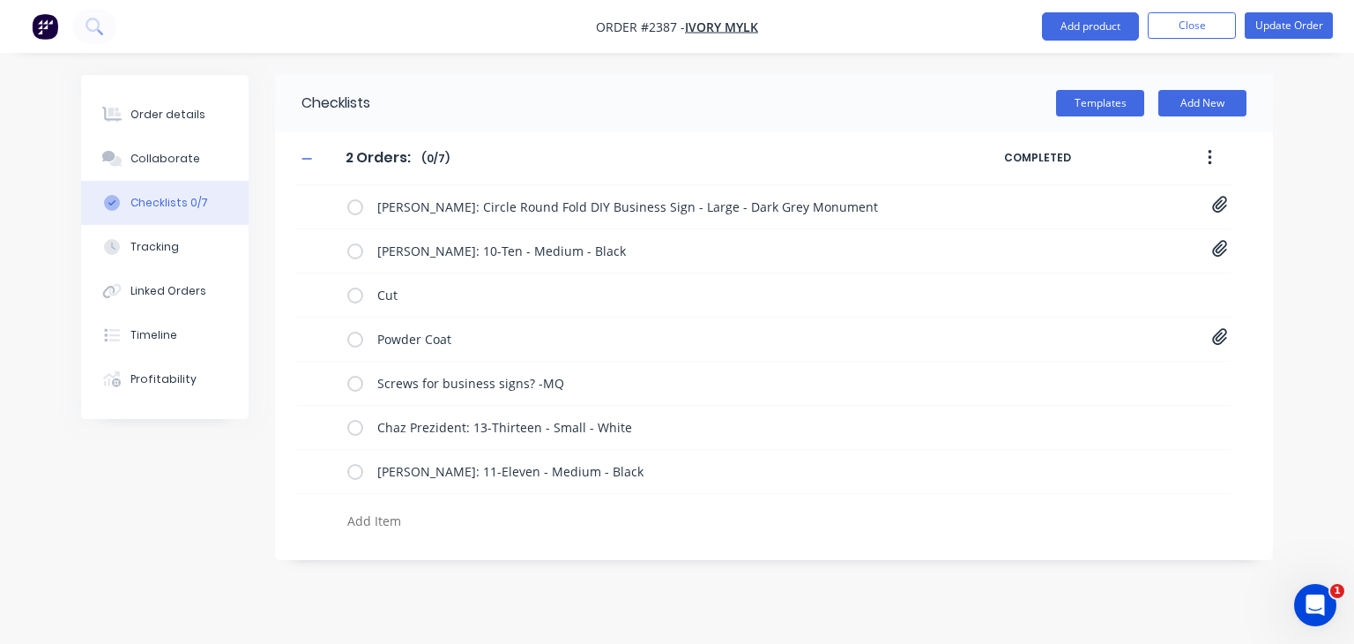
click at [420, 518] on textarea at bounding box center [632, 521] width 584 height 26
paste textarea "Victoria Kennett-Smith"
type textarea "x"
type textarea "Victoria Kennett-Smith"
click at [489, 514] on textarea "Victoria Kennett-Smith" at bounding box center [632, 521] width 584 height 26
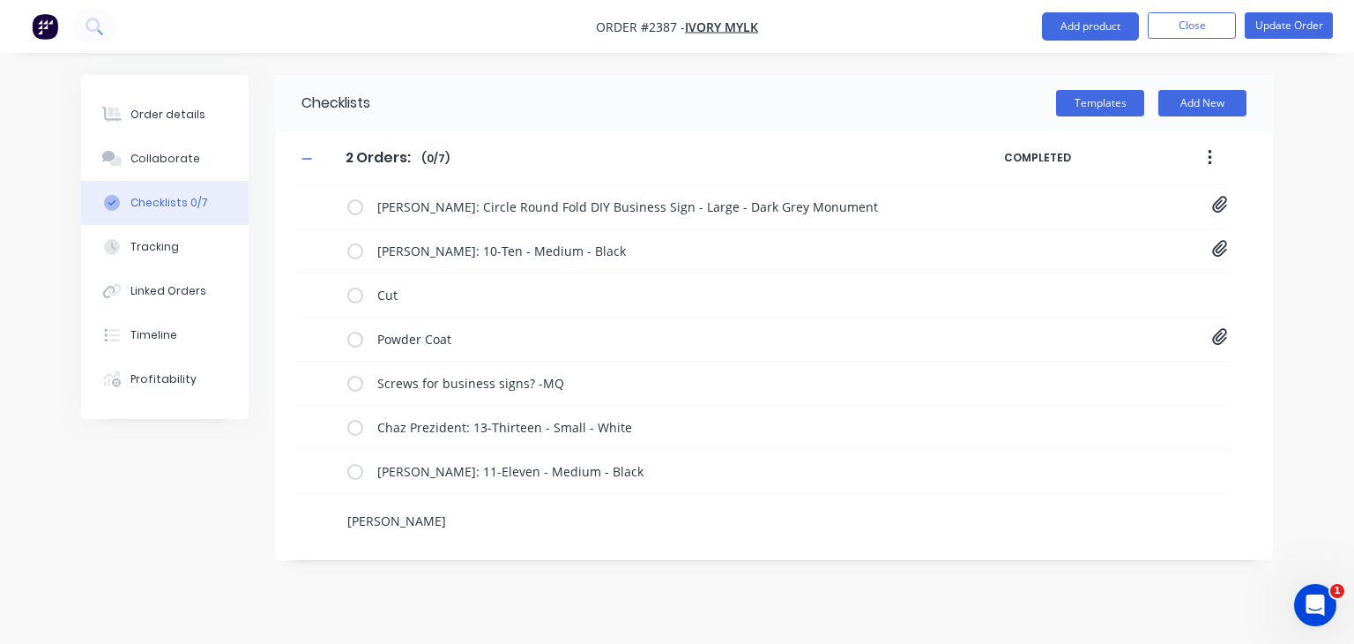
type textarea "x"
type textarea "Victoria Kennett-Smith:"
type textarea "x"
type textarea "Victoria Kennett-Smith:"
paste textarea "12-Twelve - Medium"
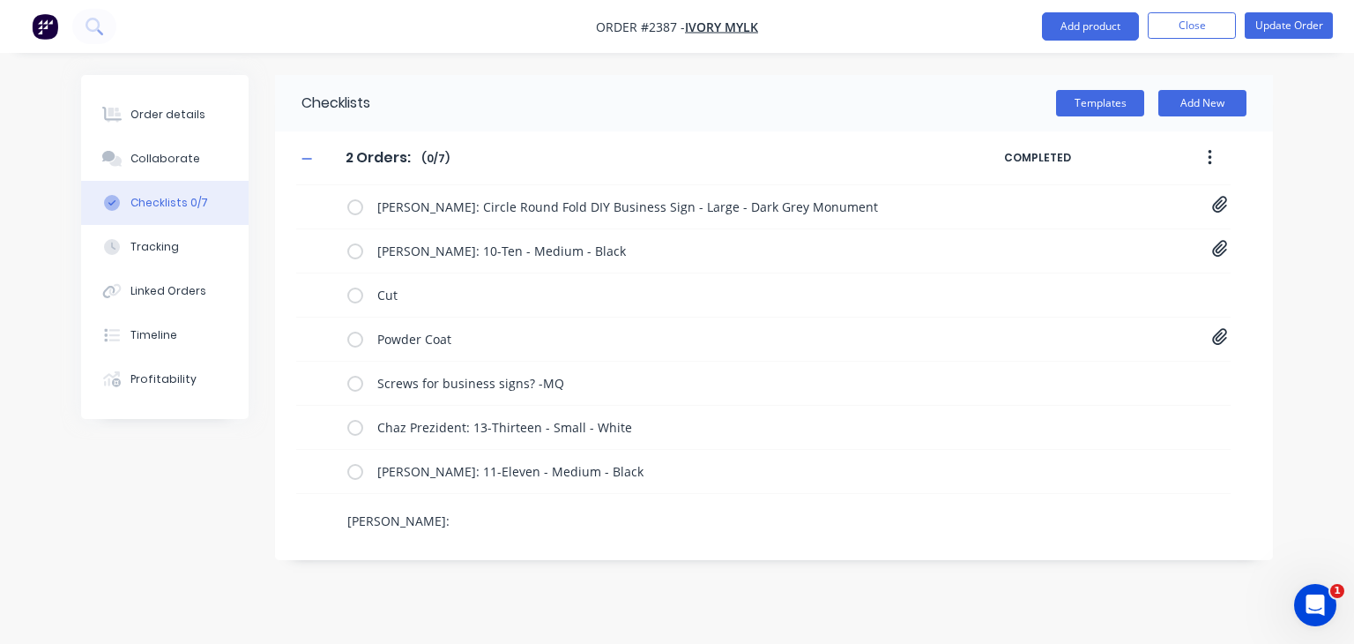
type textarea "x"
type textarea "Victoria Kennett-Smith: 12-Twelve - Medium"
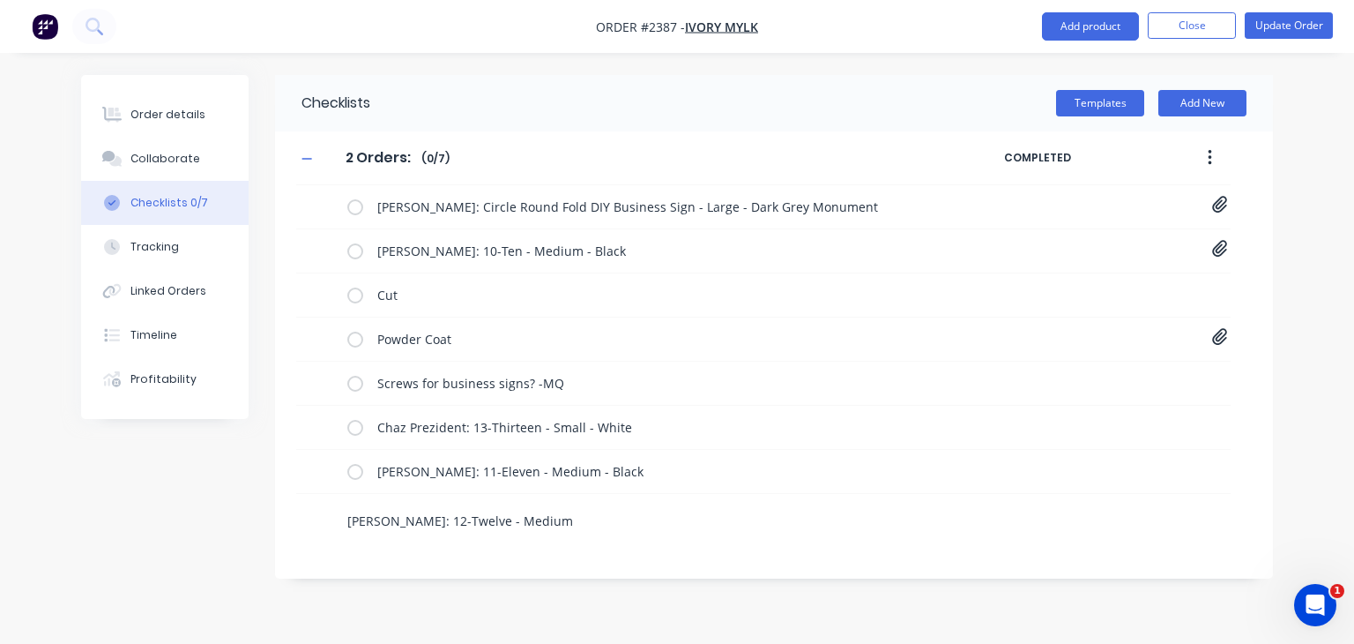
type textarea "x"
type textarea "Victoria Kennett-Smith: 12-Twelve - Medium"
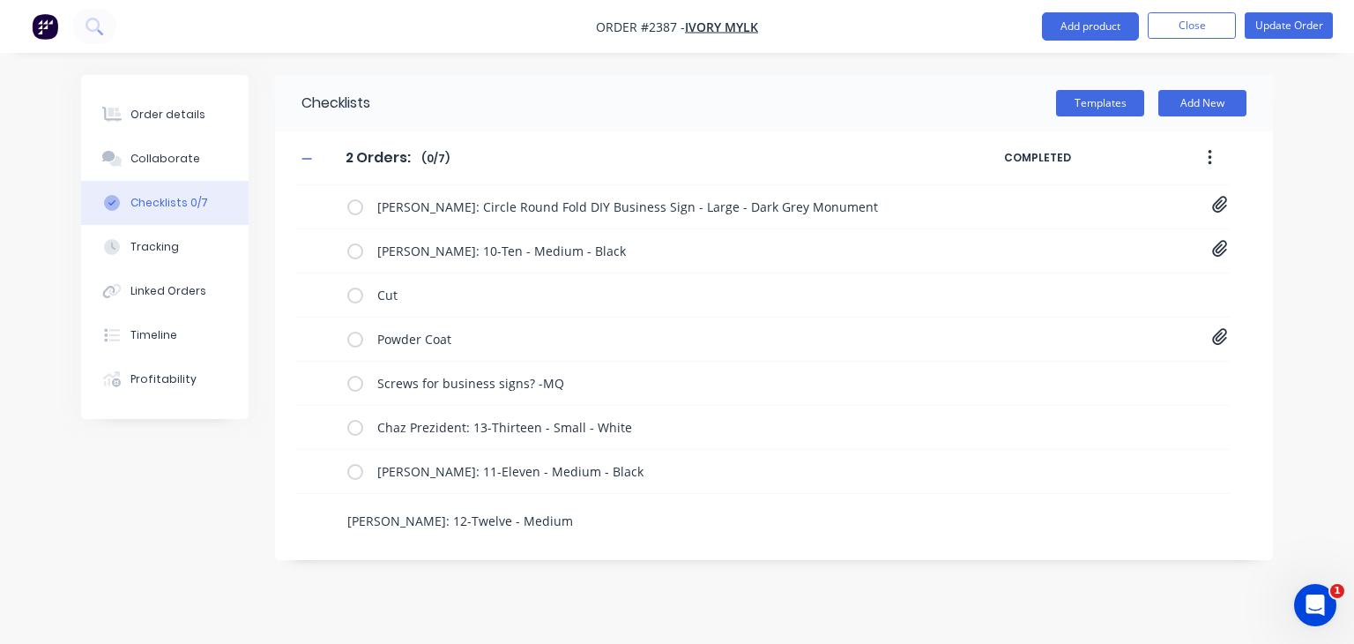
type textarea "x"
type textarea "Victoria Kennett-Smith: 12-Twelve - Medium"
type textarea "x"
type textarea "Victoria Kennett-Smith: 12-Twelve - Medium -"
type textarea "x"
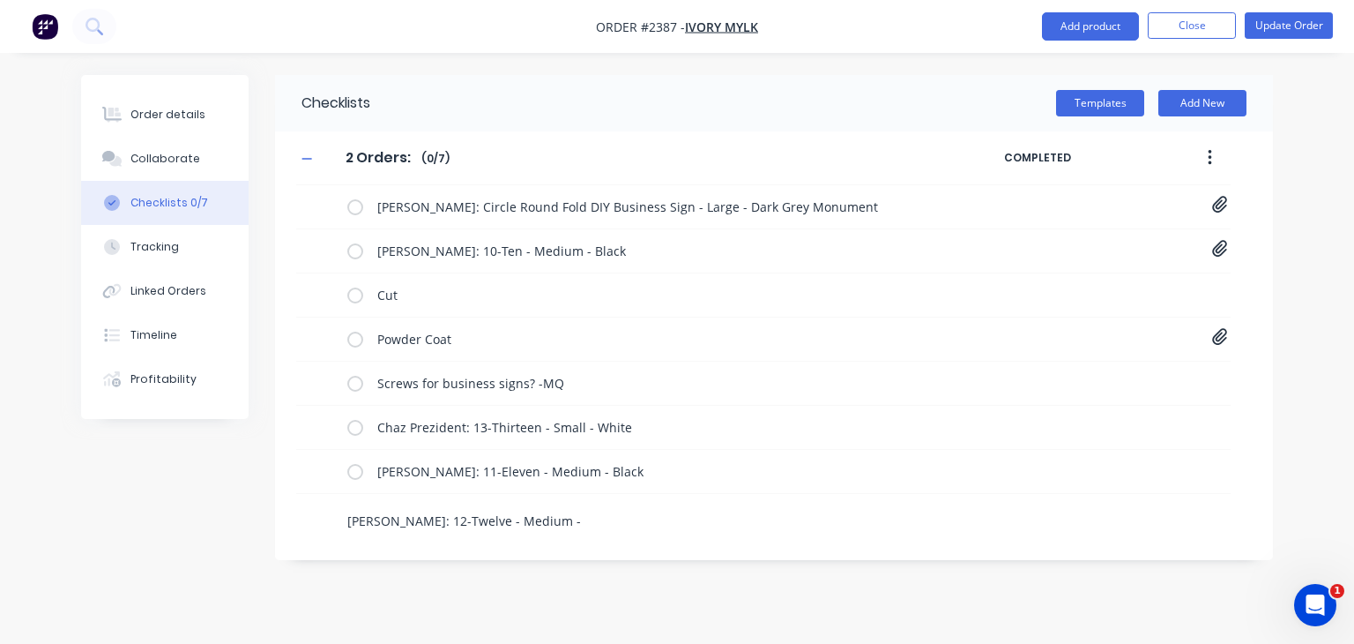
type textarea "Victoria Kennett-Smith: 12-Twelve - Medium -"
type textarea "x"
type textarea "Victoria Kennett-Smith: 12-Twelve - Medium - B"
type textarea "x"
type textarea "Victoria Kennett-Smith: 12-Twelve - Medium - Bl"
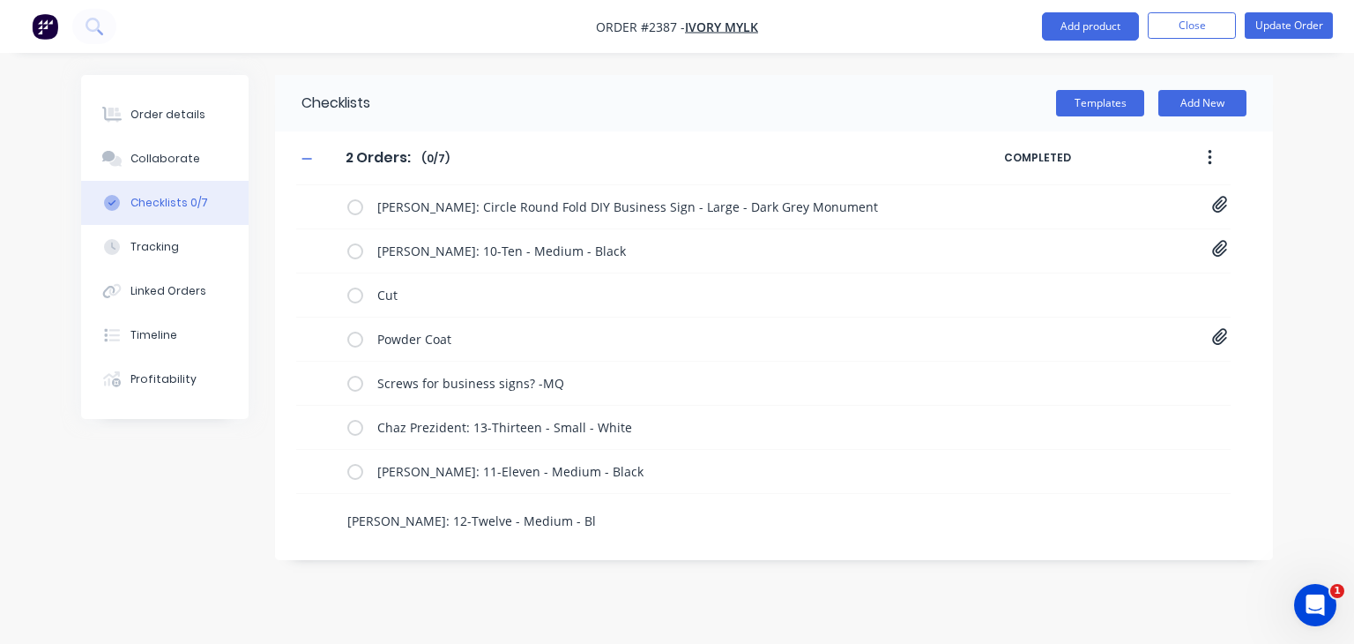
type textarea "x"
type textarea "Victoria Kennett-Smith: 12-Twelve - Medium - Bla"
type textarea "x"
type textarea "Victoria Kennett-Smith: 12-Twelve - Medium - Blac"
type textarea "x"
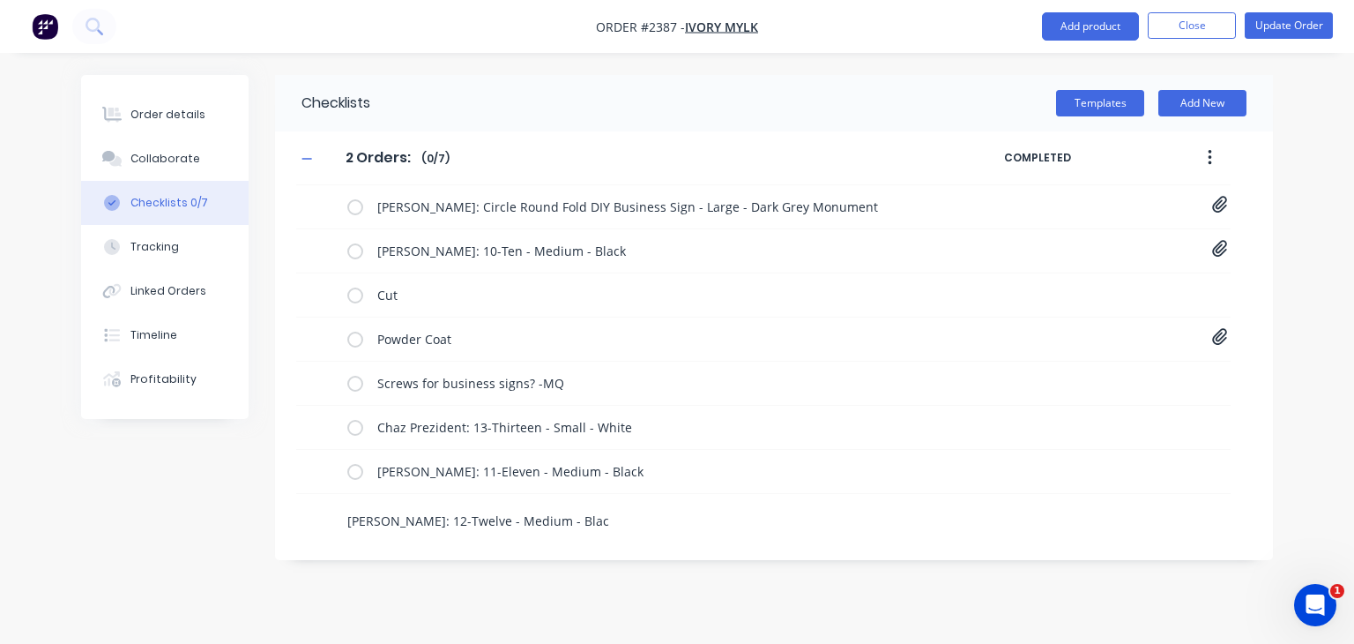
type textarea "Victoria Kennett-Smith: 12-Twelve - Medium - Black"
type textarea "x"
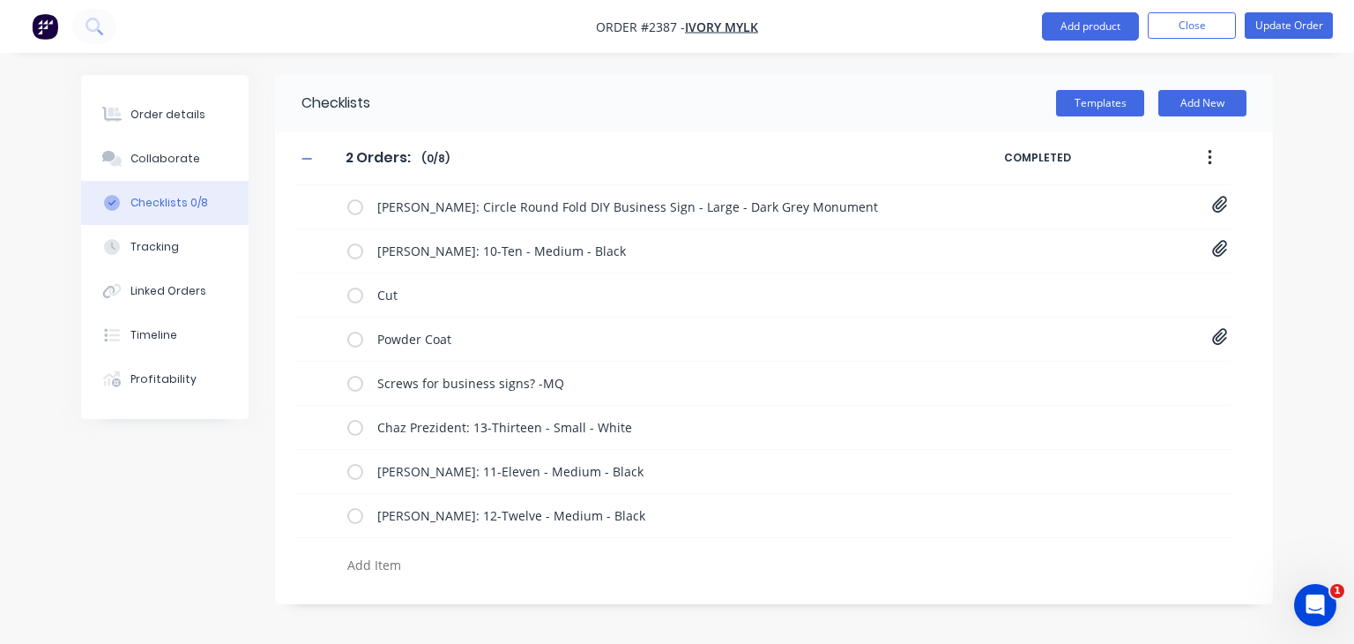
type textarea "x"
click at [328, 429] on icon at bounding box center [325, 426] width 24 height 24
click at [317, 416] on input "file" at bounding box center [317, 416] width 0 height 0
type input "C:\fakepath\13-Thirteen[A] - 1117 Chaz Prezident.pdf"
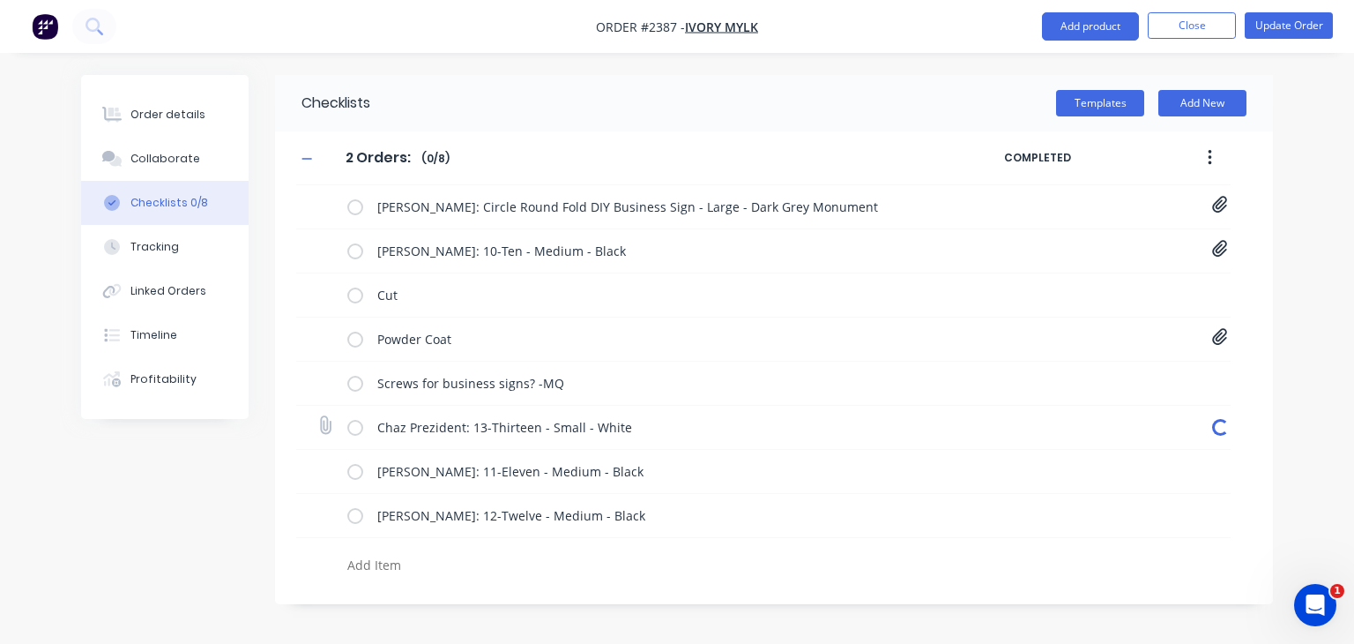
type textarea "x"
click at [332, 470] on icon at bounding box center [325, 470] width 24 height 24
click at [317, 460] on input "file" at bounding box center [317, 460] width 0 height 0
type input "C:\fakepath\11-Eleven[A] - 1118 Elle Callaghan.pdf"
type textarea "x"
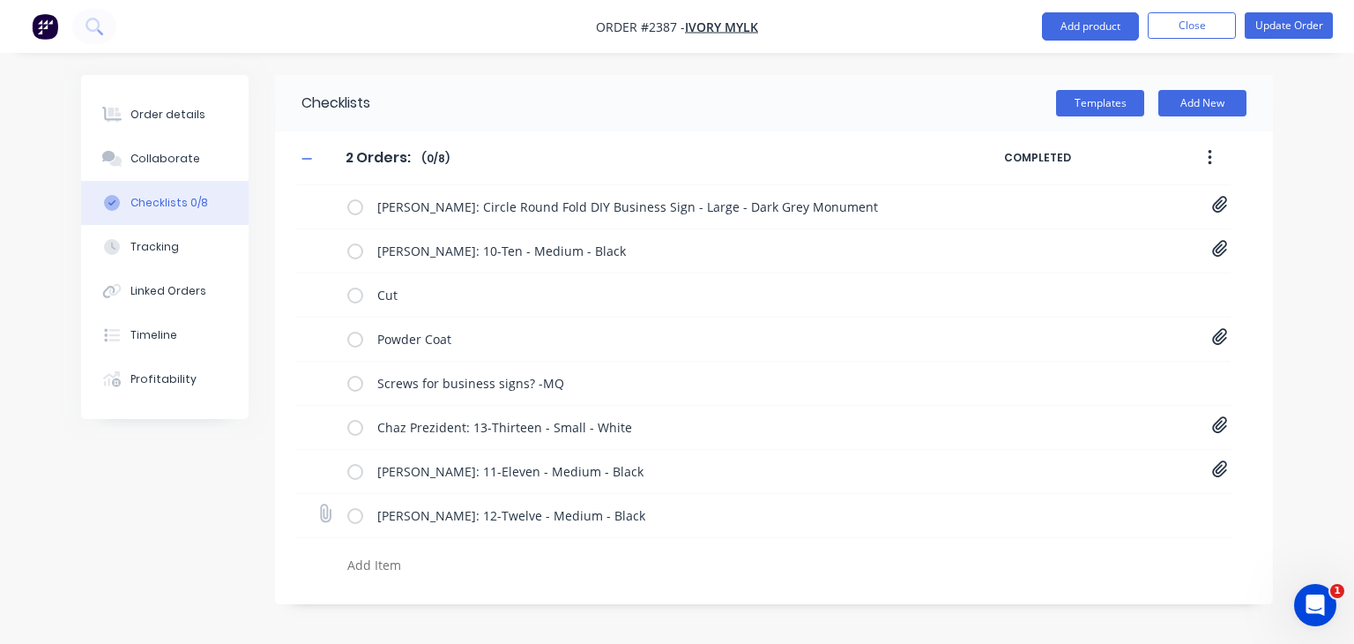
click at [325, 519] on icon at bounding box center [325, 514] width 24 height 24
click at [317, 504] on input "file" at bounding box center [317, 504] width 0 height 0
type input "C:\fakepath\12-Twelve[A] - 1119 Victoria Kennett-Smith.pdf"
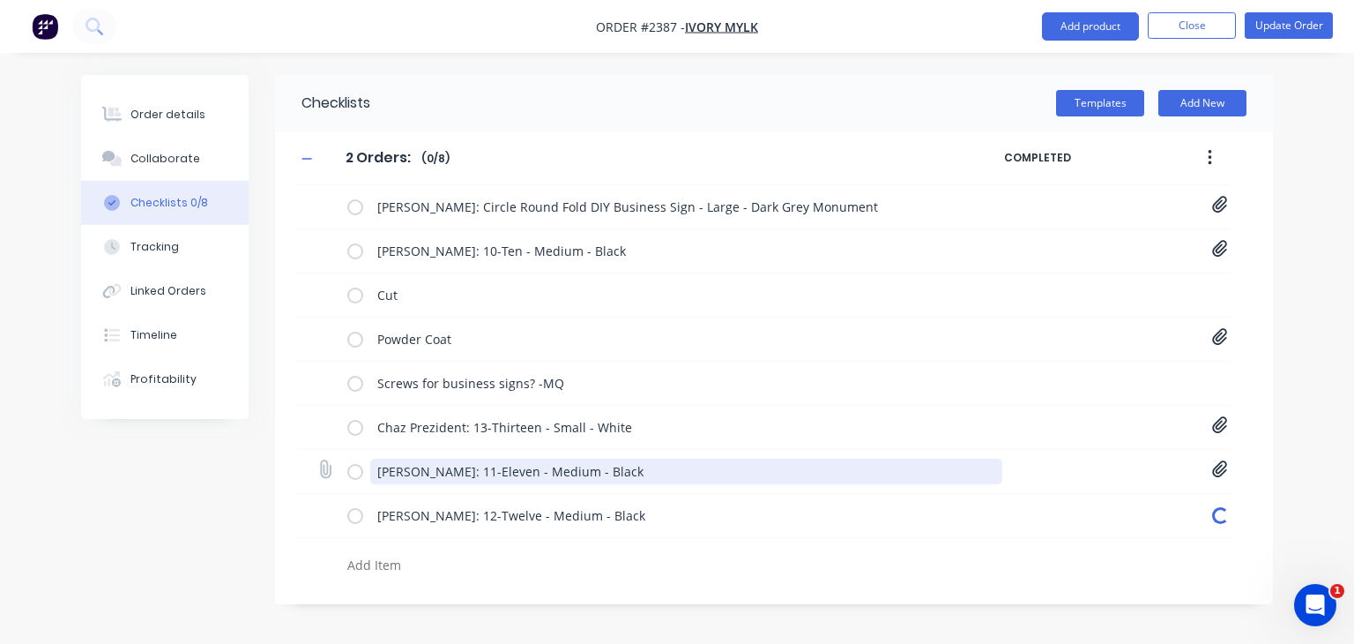
type textarea "x"
